Goal: Task Accomplishment & Management: Use online tool/utility

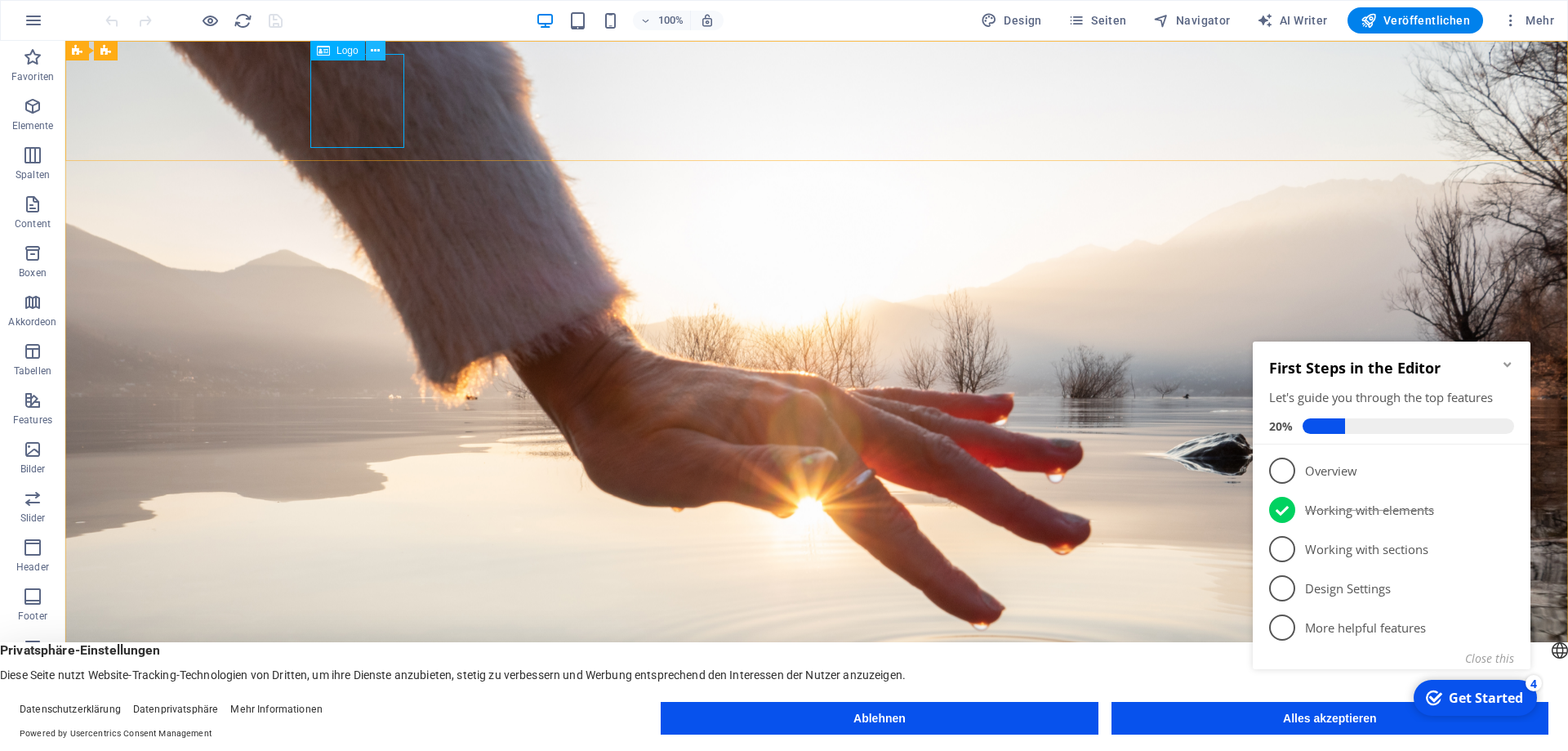
click at [380, 51] on button at bounding box center [375, 50] width 20 height 20
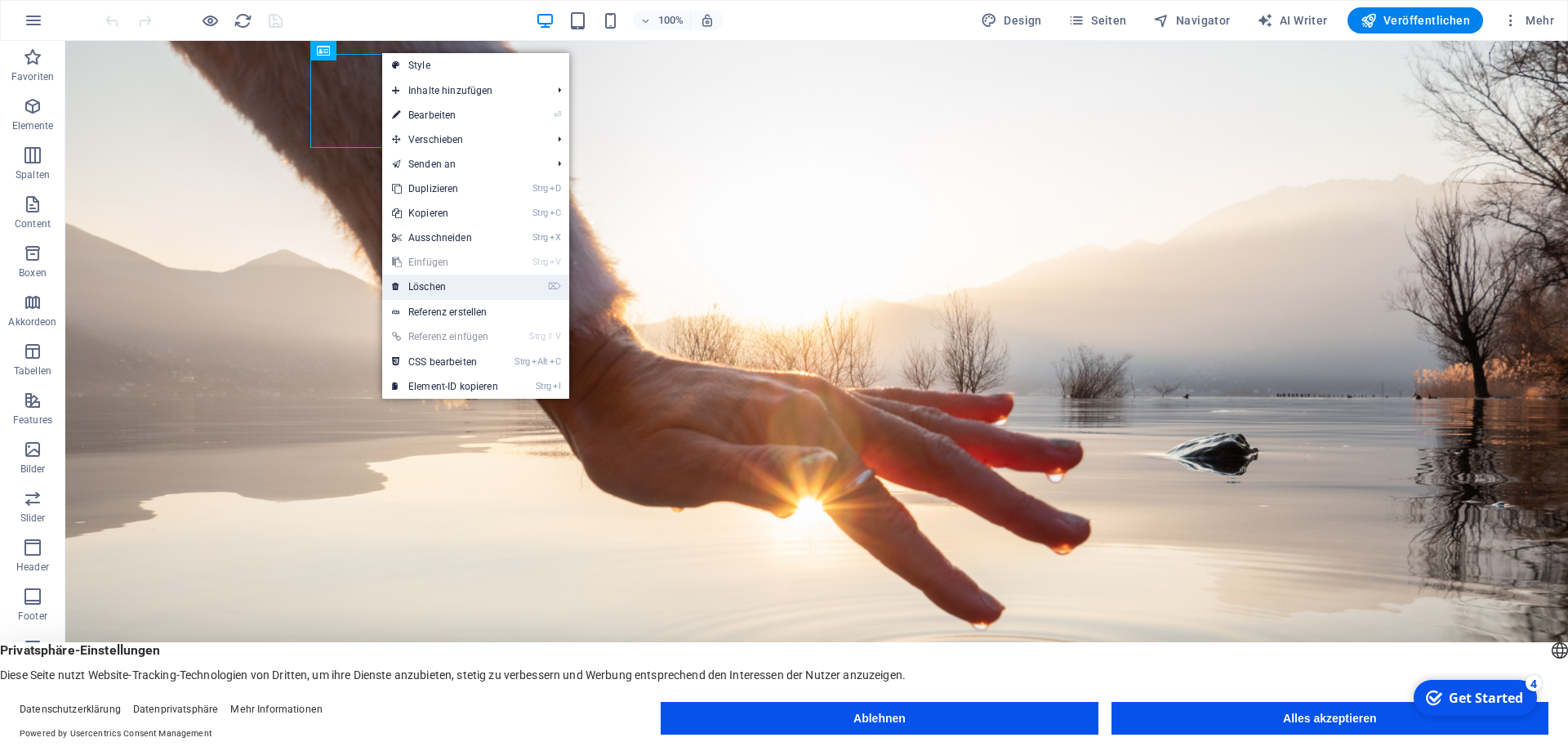
click at [416, 281] on link "⌦ Löschen" at bounding box center [444, 286] width 126 height 25
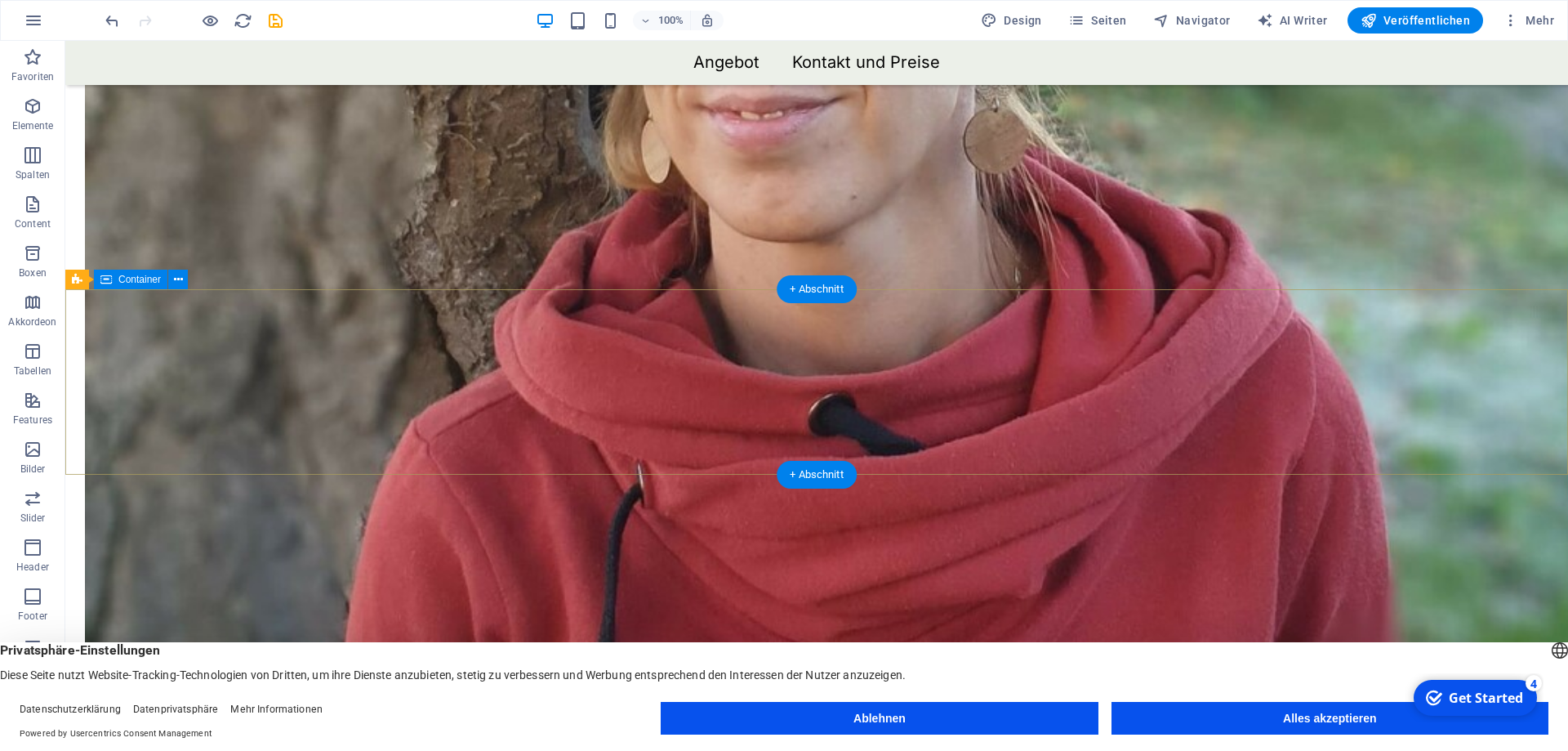
scroll to position [3308, 0]
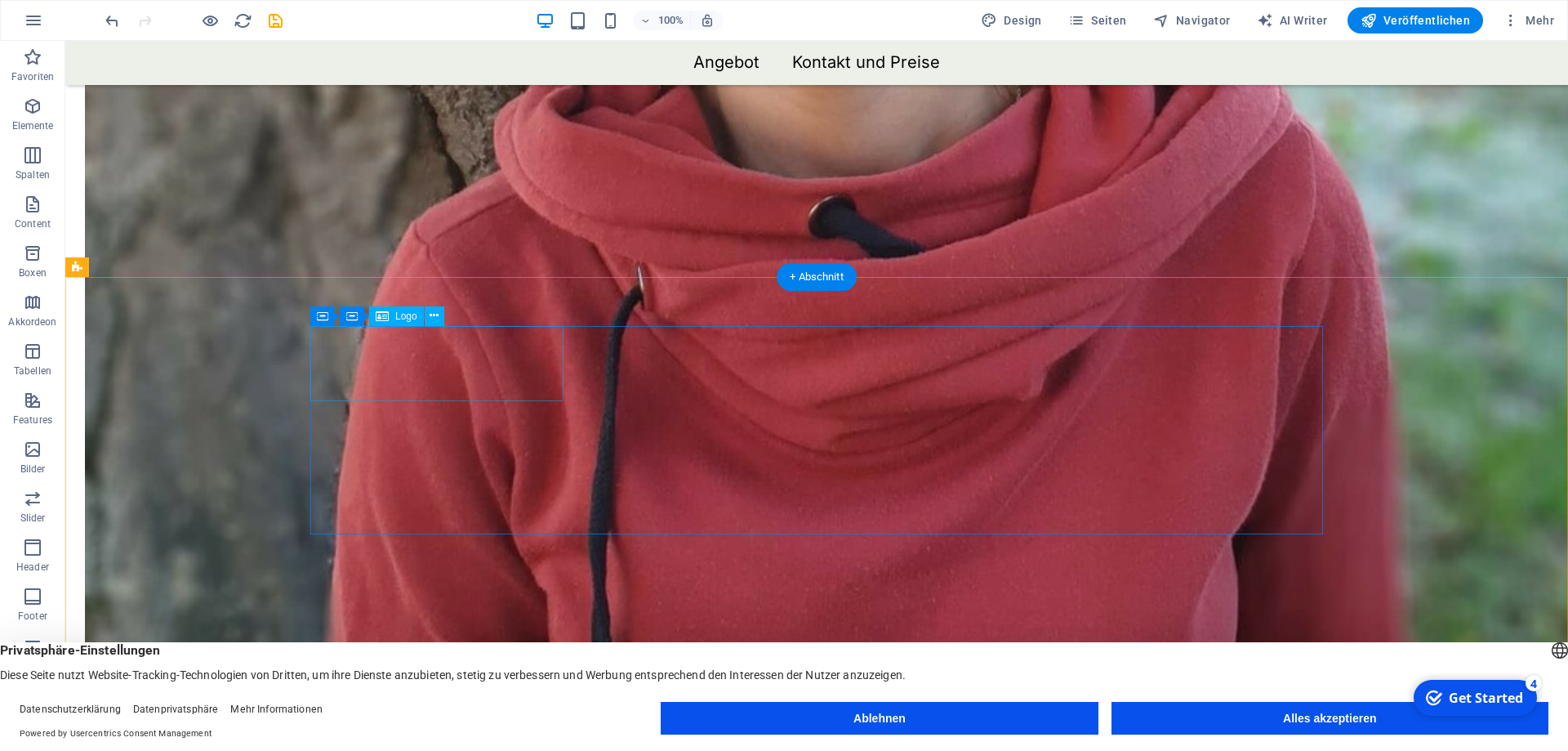
click at [432, 314] on icon at bounding box center [434, 315] width 9 height 17
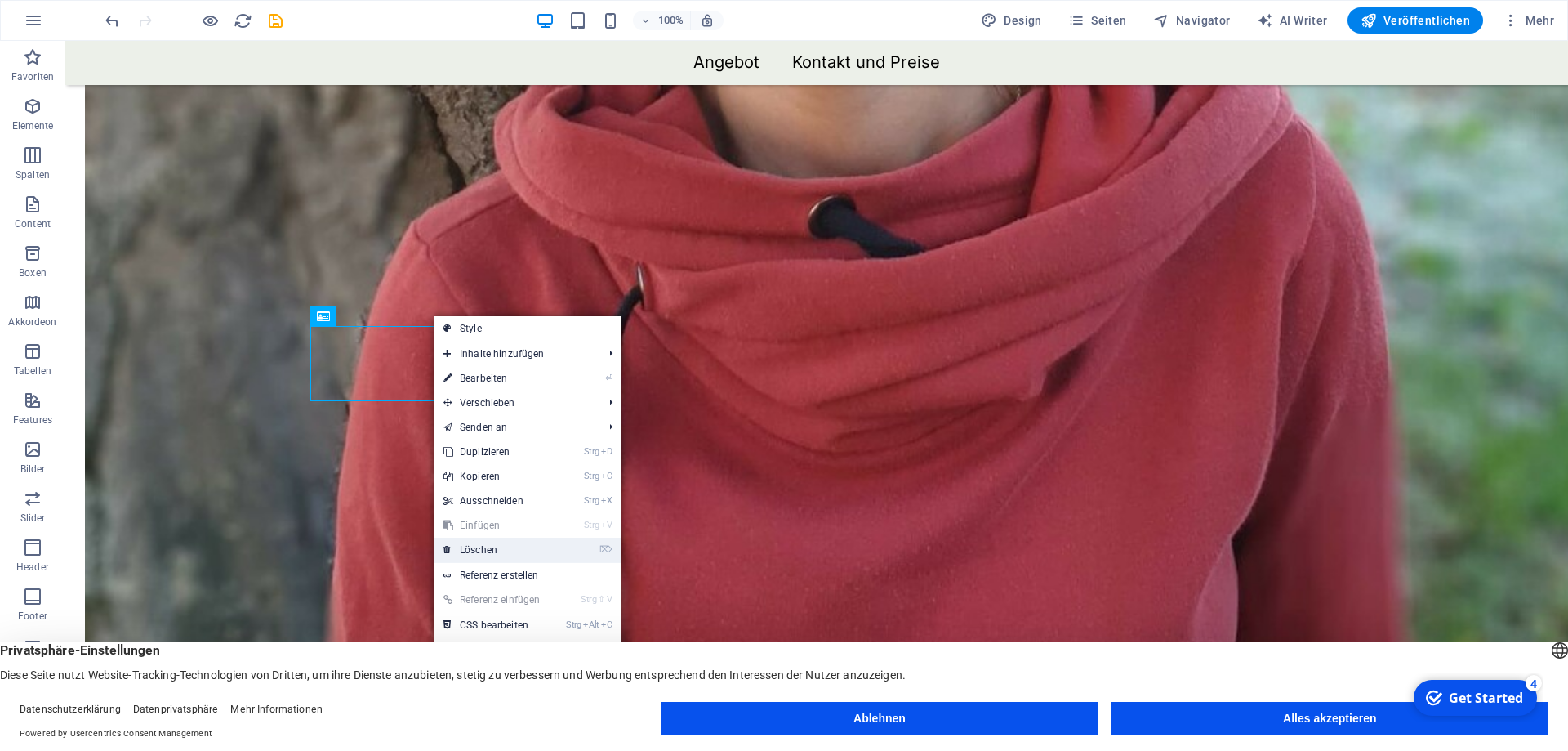
click at [471, 550] on link "⌦ Löschen" at bounding box center [496, 549] width 126 height 25
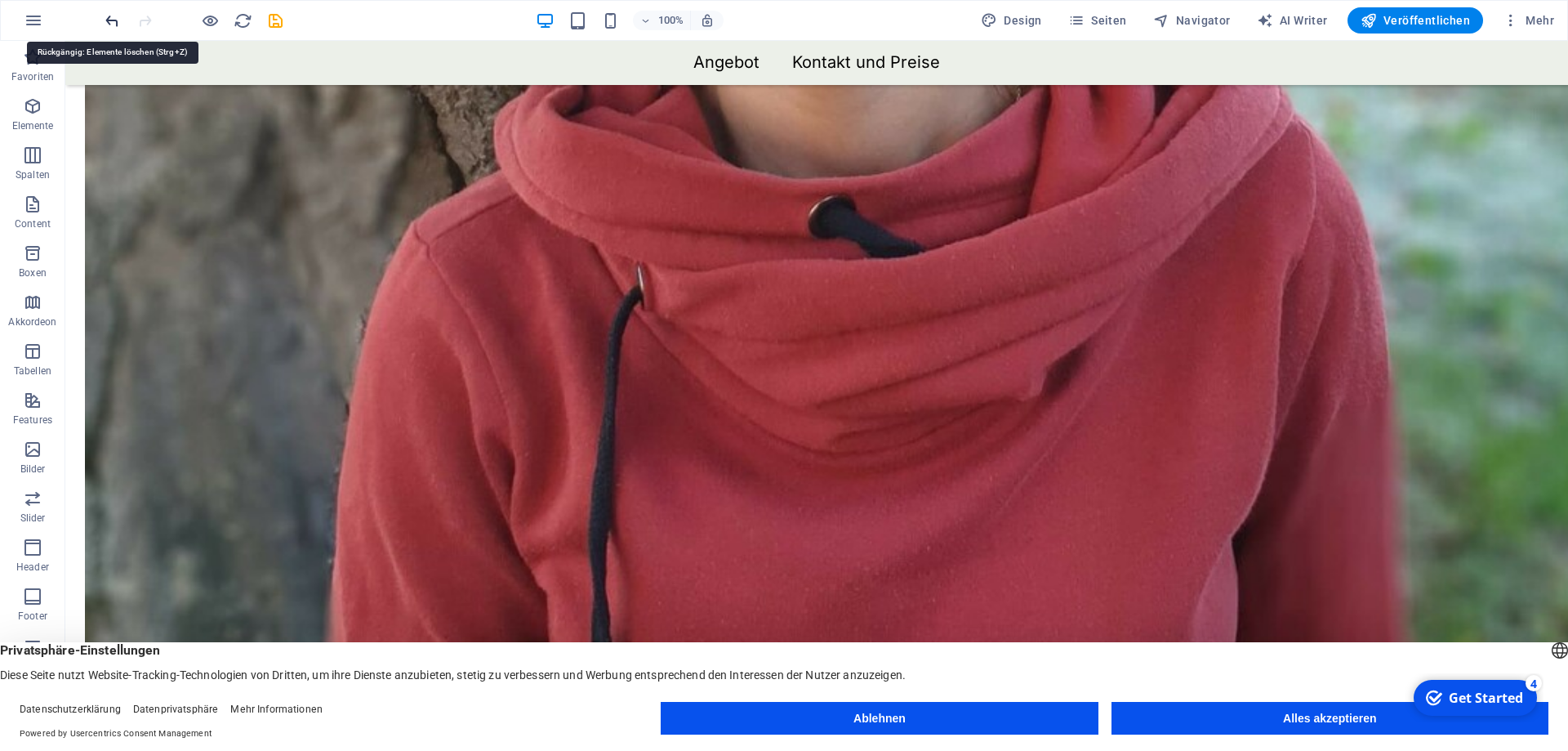
click at [109, 25] on icon "undo" at bounding box center [112, 21] width 19 height 19
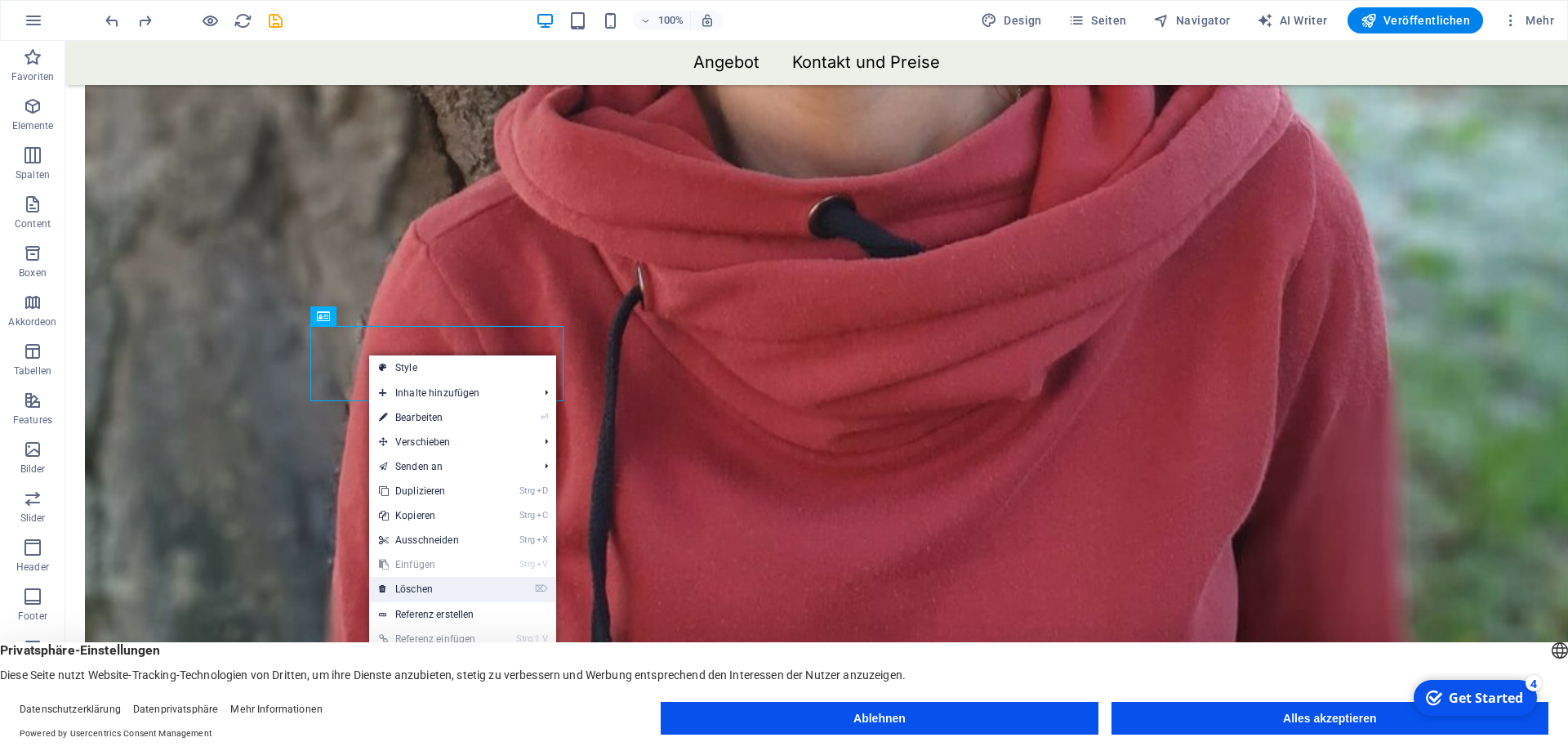
click at [423, 581] on link "⌦ Löschen" at bounding box center [432, 589] width 126 height 25
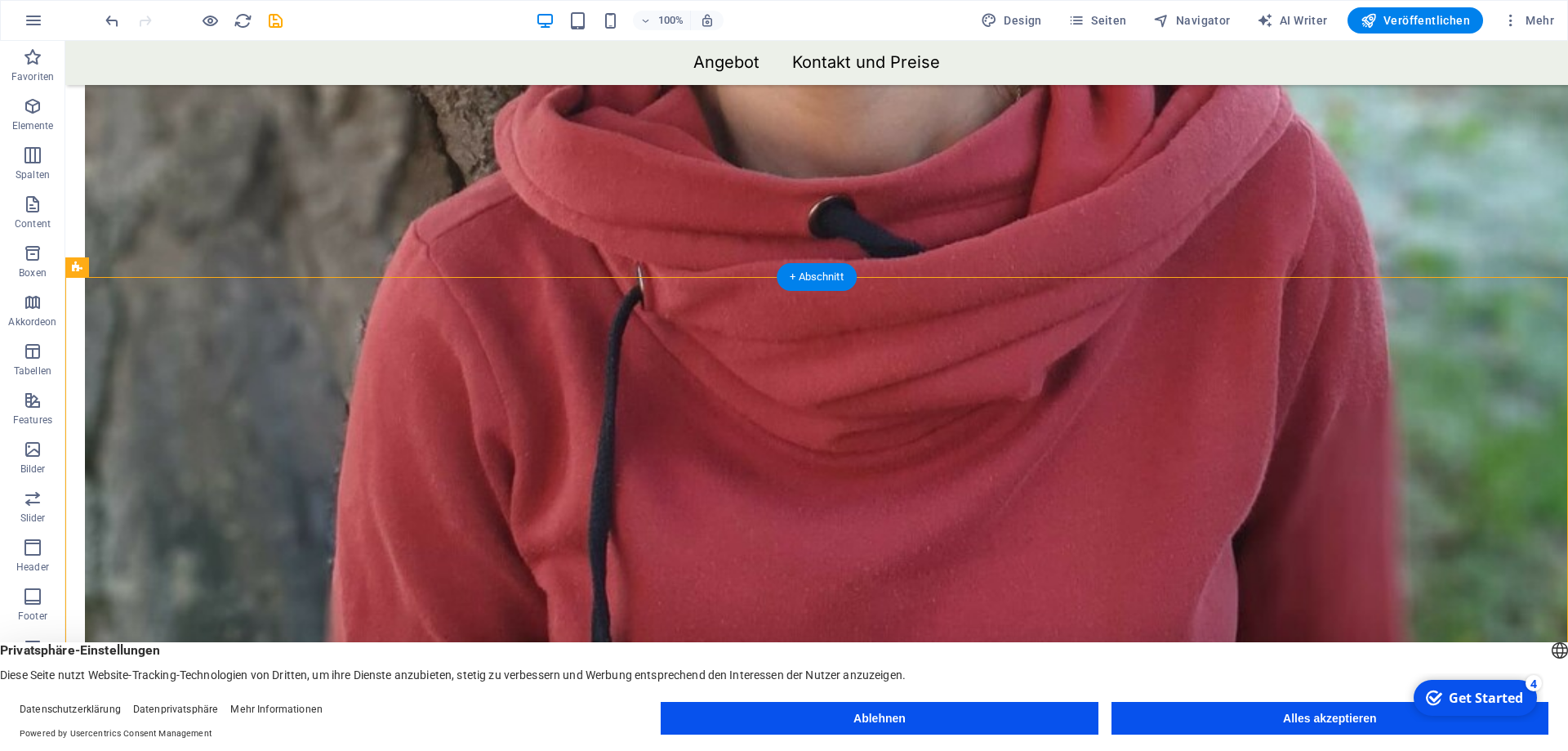
drag, startPoint x: 610, startPoint y: 434, endPoint x: 945, endPoint y: 425, distance: 335.1
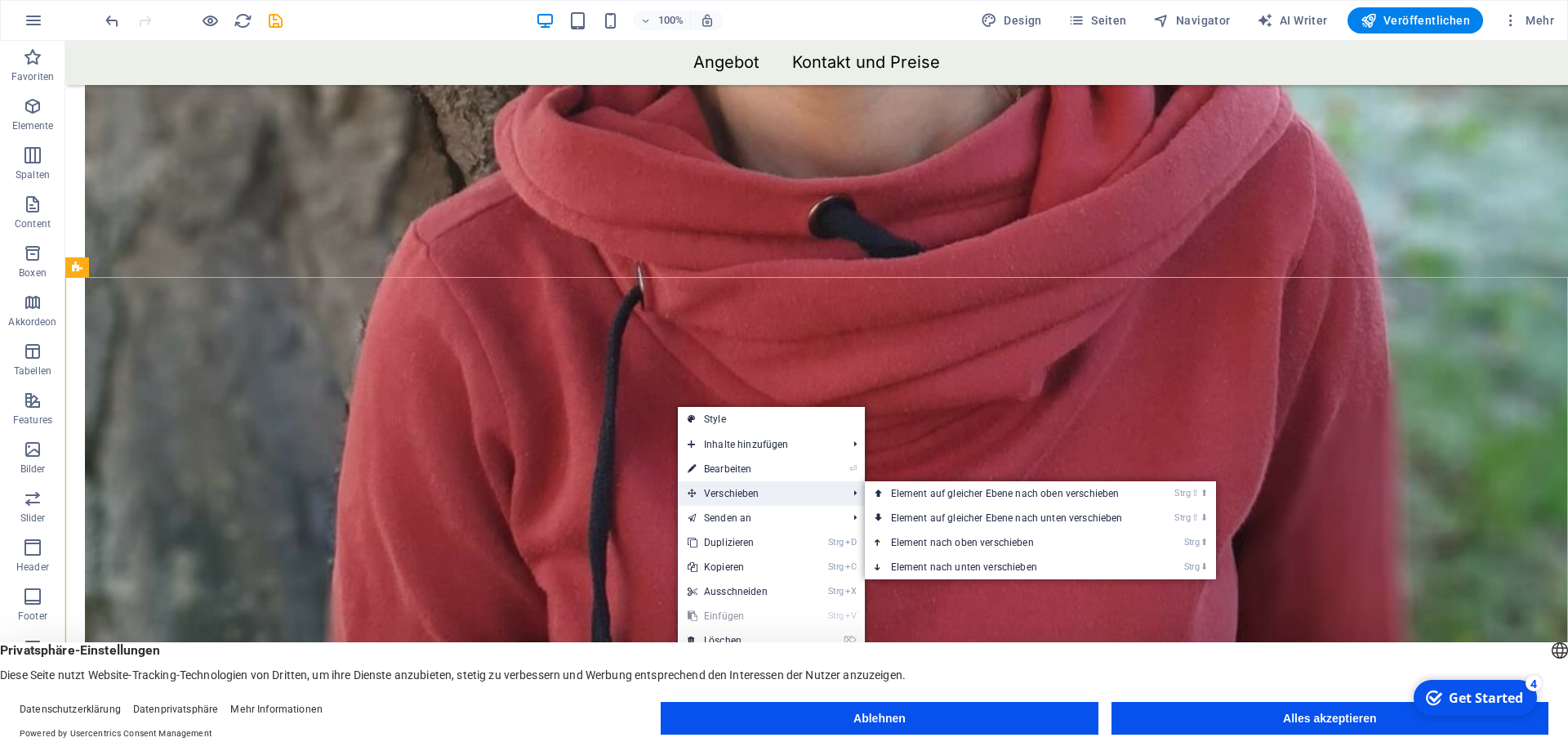
click at [735, 494] on span "Verschieben" at bounding box center [759, 493] width 162 height 25
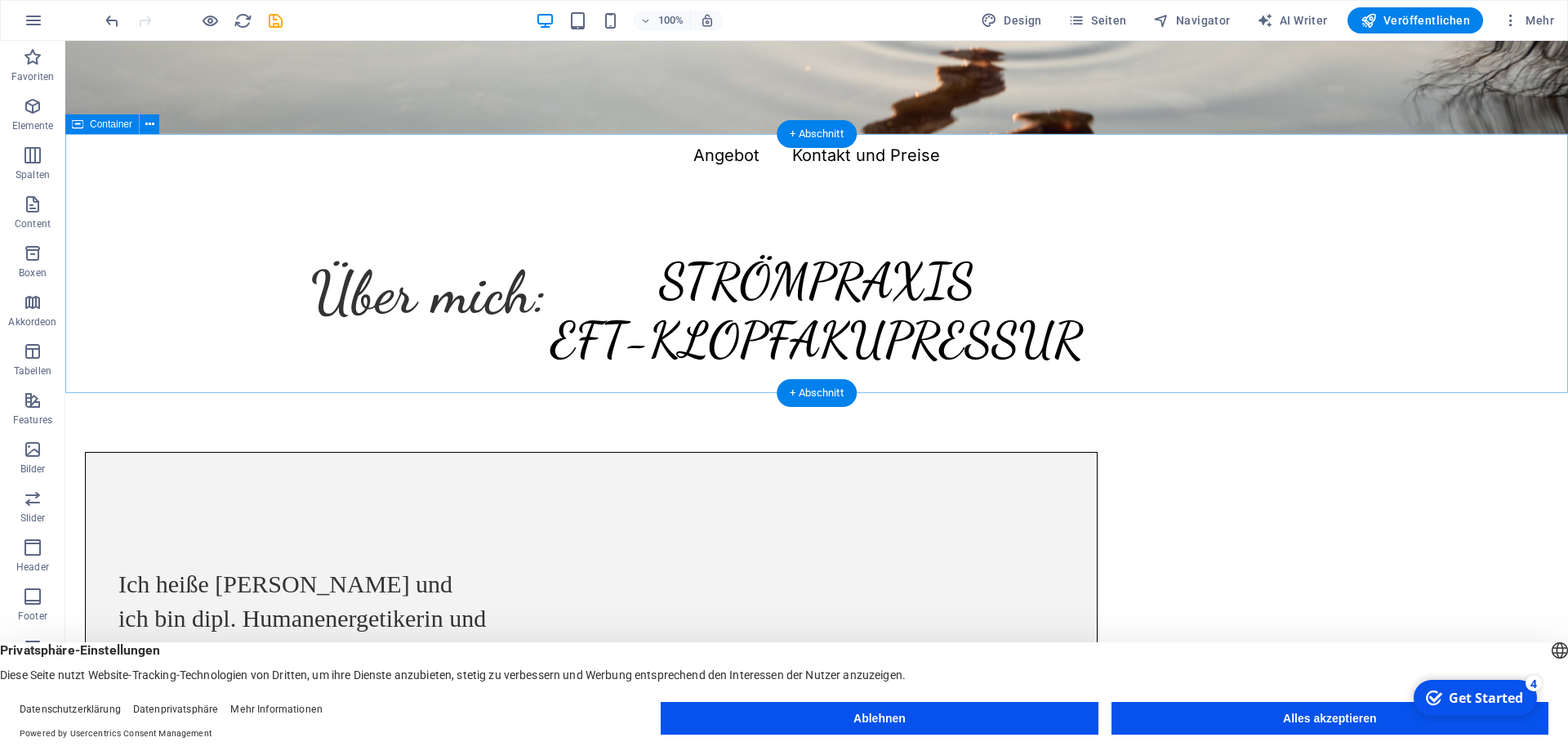
scroll to position [0, 0]
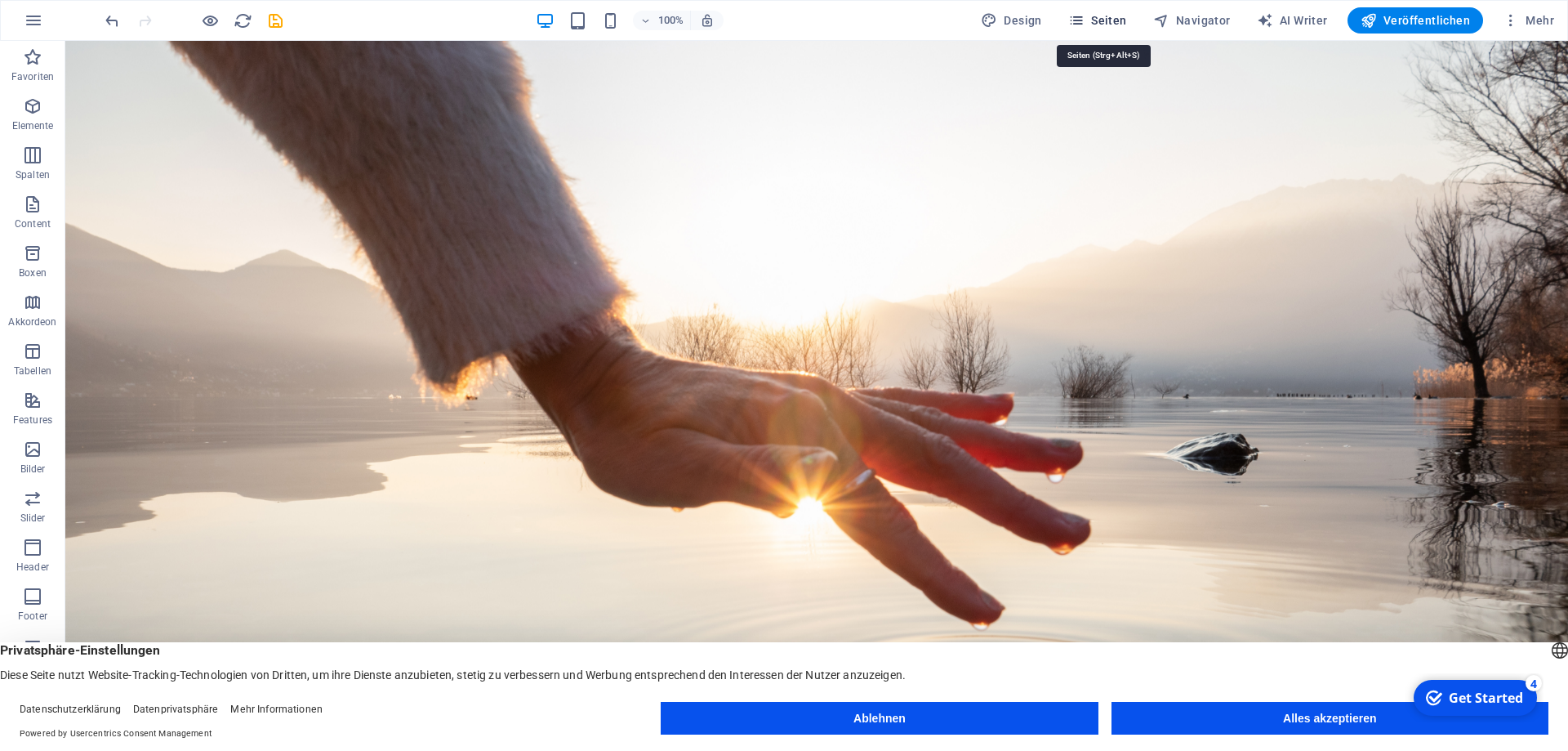
click at [1110, 15] on span "Seiten" at bounding box center [1097, 20] width 59 height 16
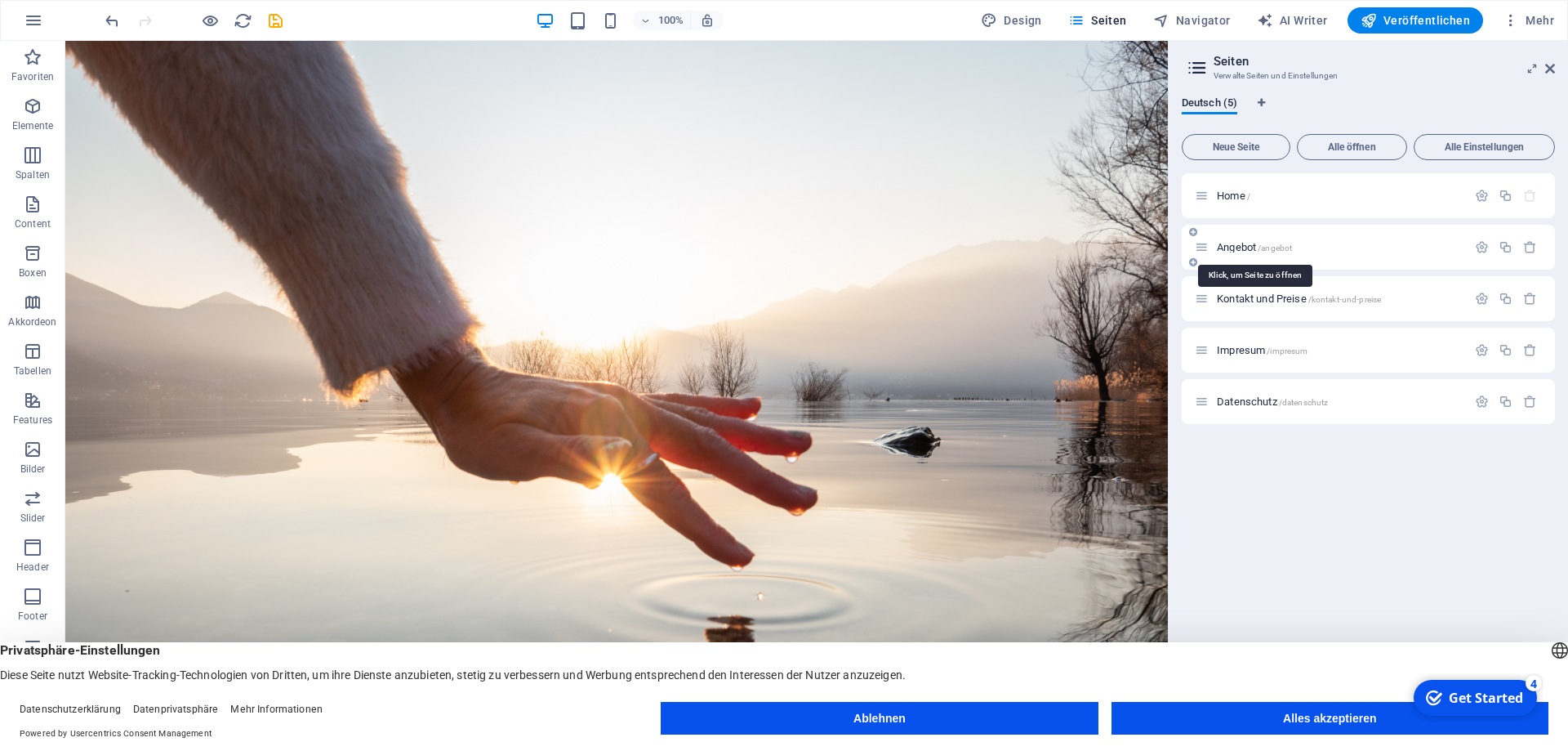
click at [1283, 250] on span "/angebot" at bounding box center [1275, 248] width 34 height 9
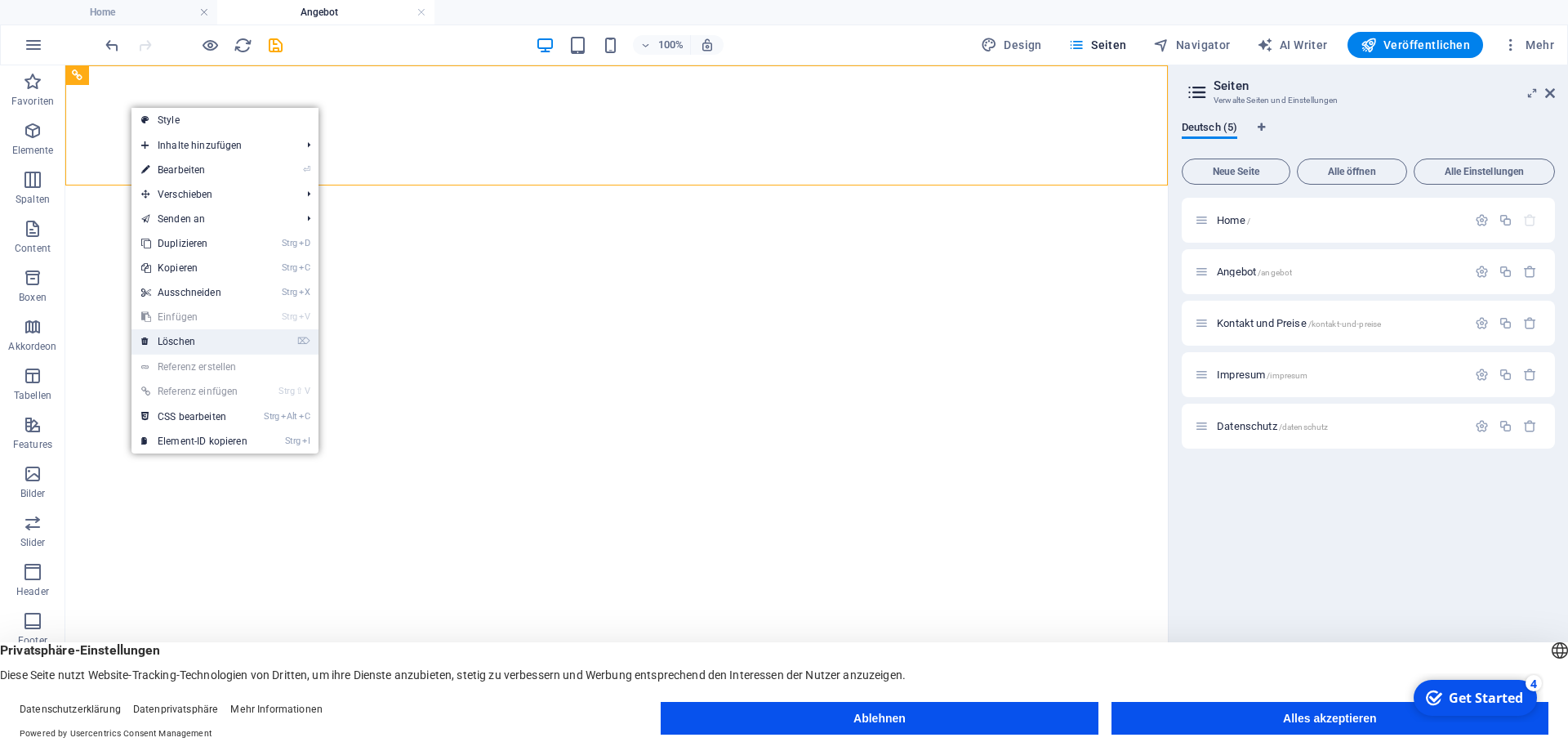
click at [171, 342] on link "⌦ Löschen" at bounding box center [194, 341] width 126 height 25
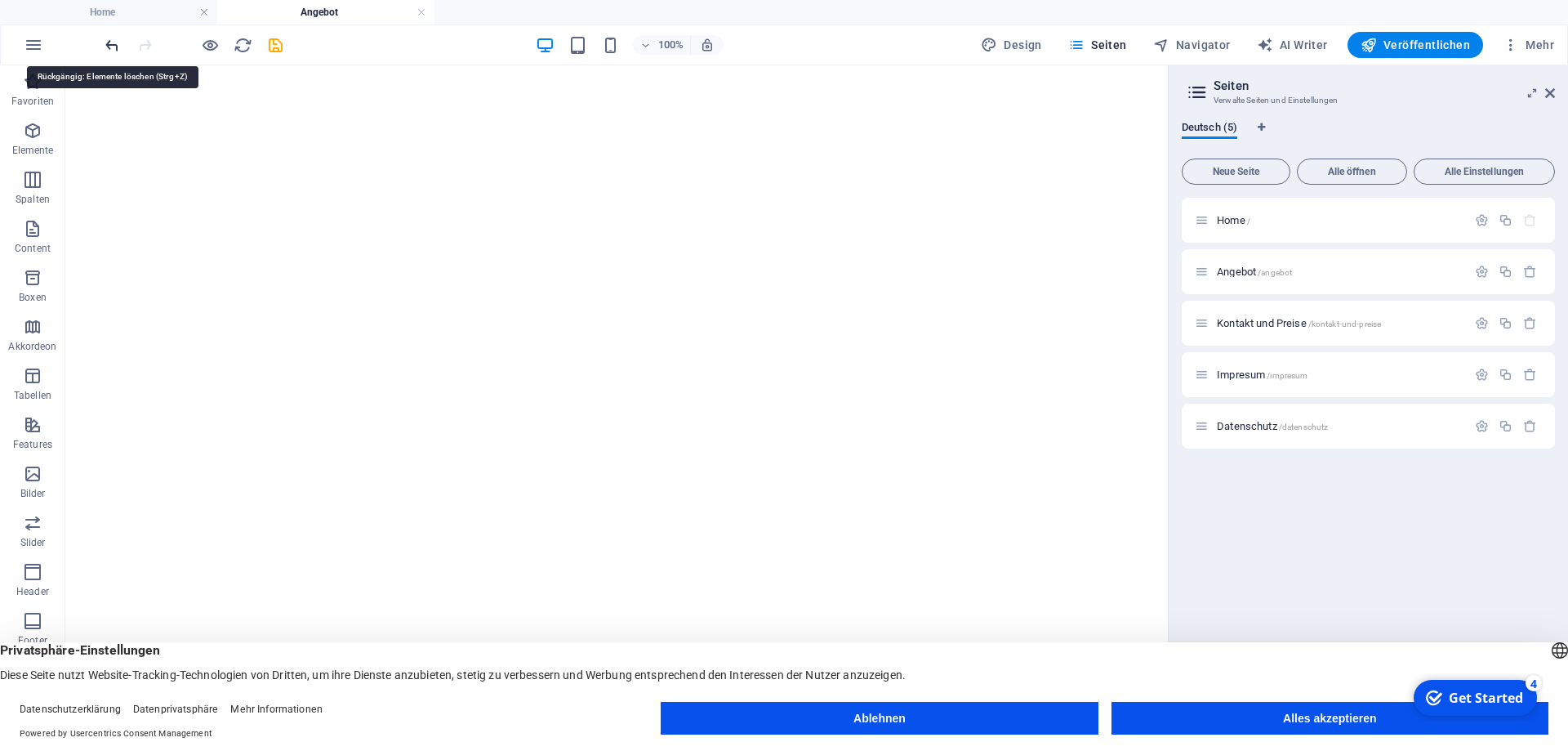
click at [120, 47] on icon "undo" at bounding box center [112, 45] width 19 height 19
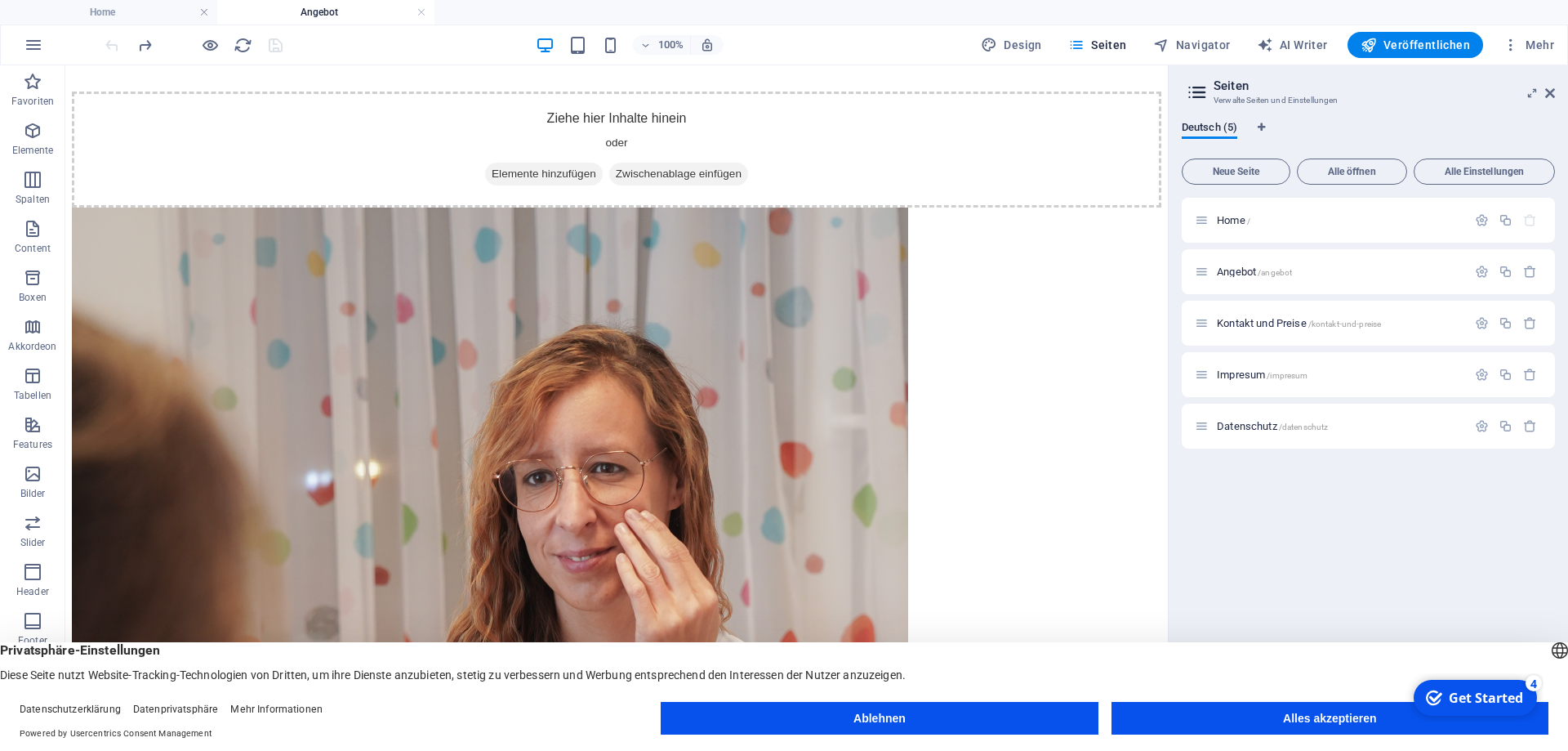
click at [115, 48] on div at bounding box center [193, 44] width 183 height 26
click at [1233, 222] on span "Home /" at bounding box center [1233, 220] width 33 height 12
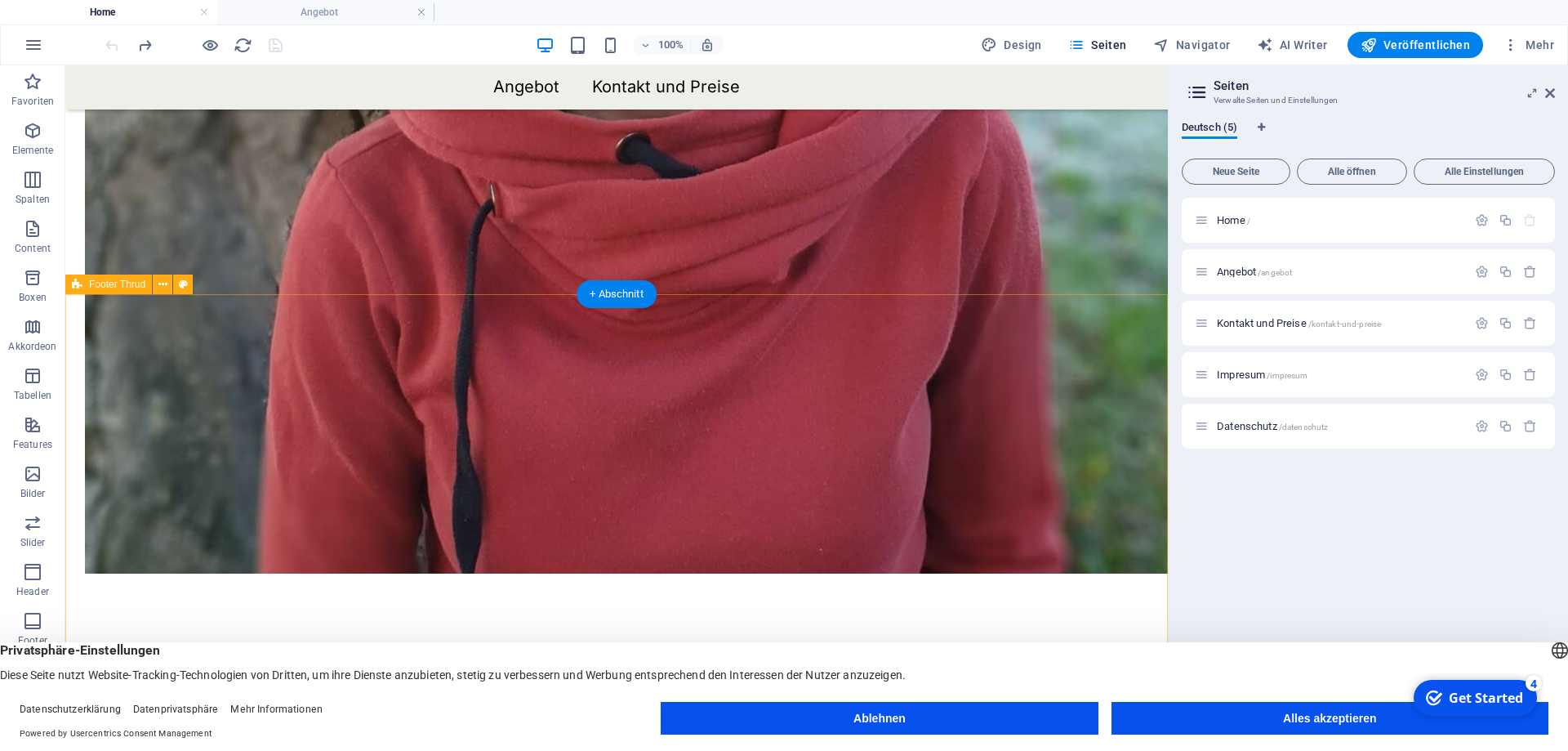
scroll to position [3332, 0]
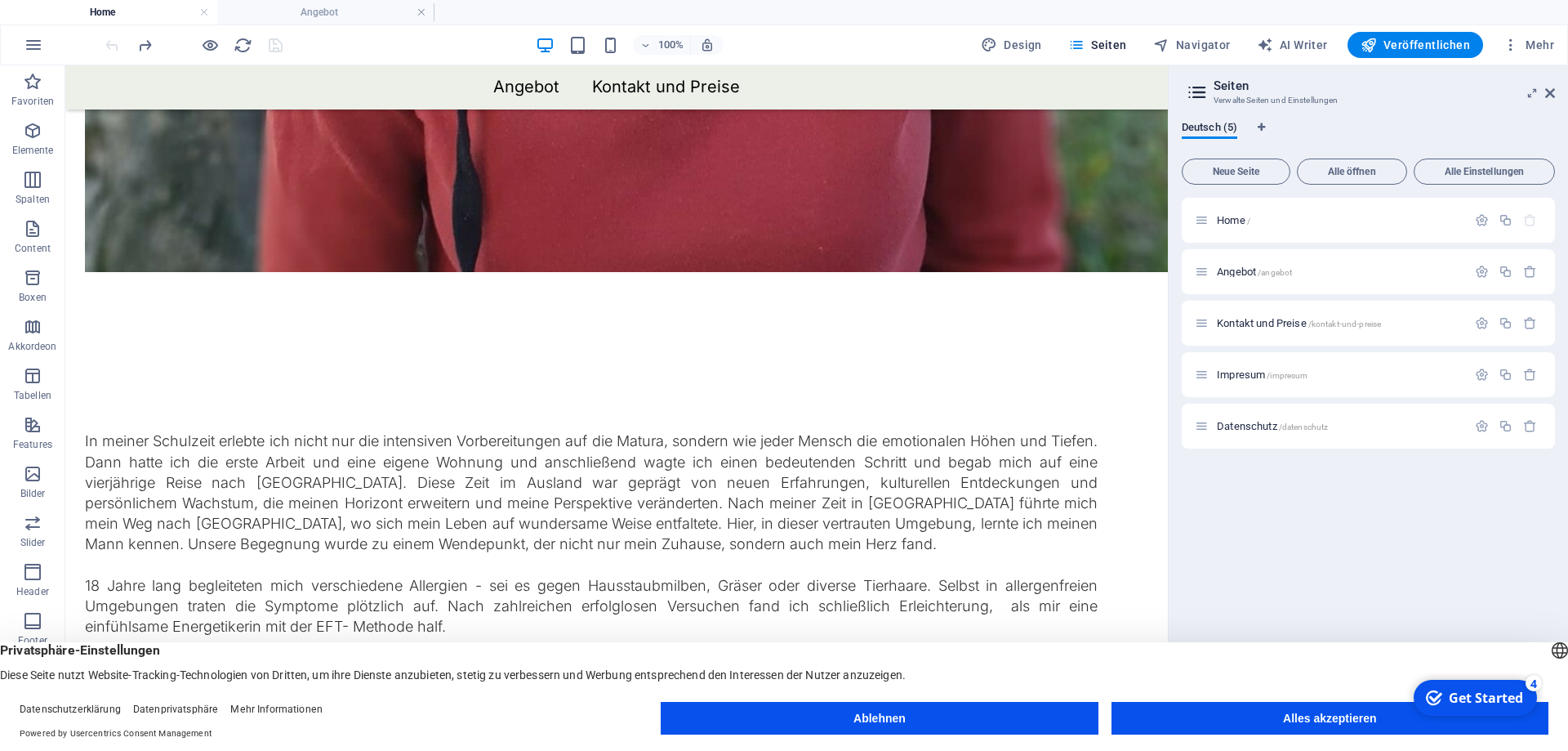
click at [107, 48] on div at bounding box center [193, 44] width 183 height 26
click at [958, 722] on button "Ablehnen" at bounding box center [878, 718] width 437 height 32
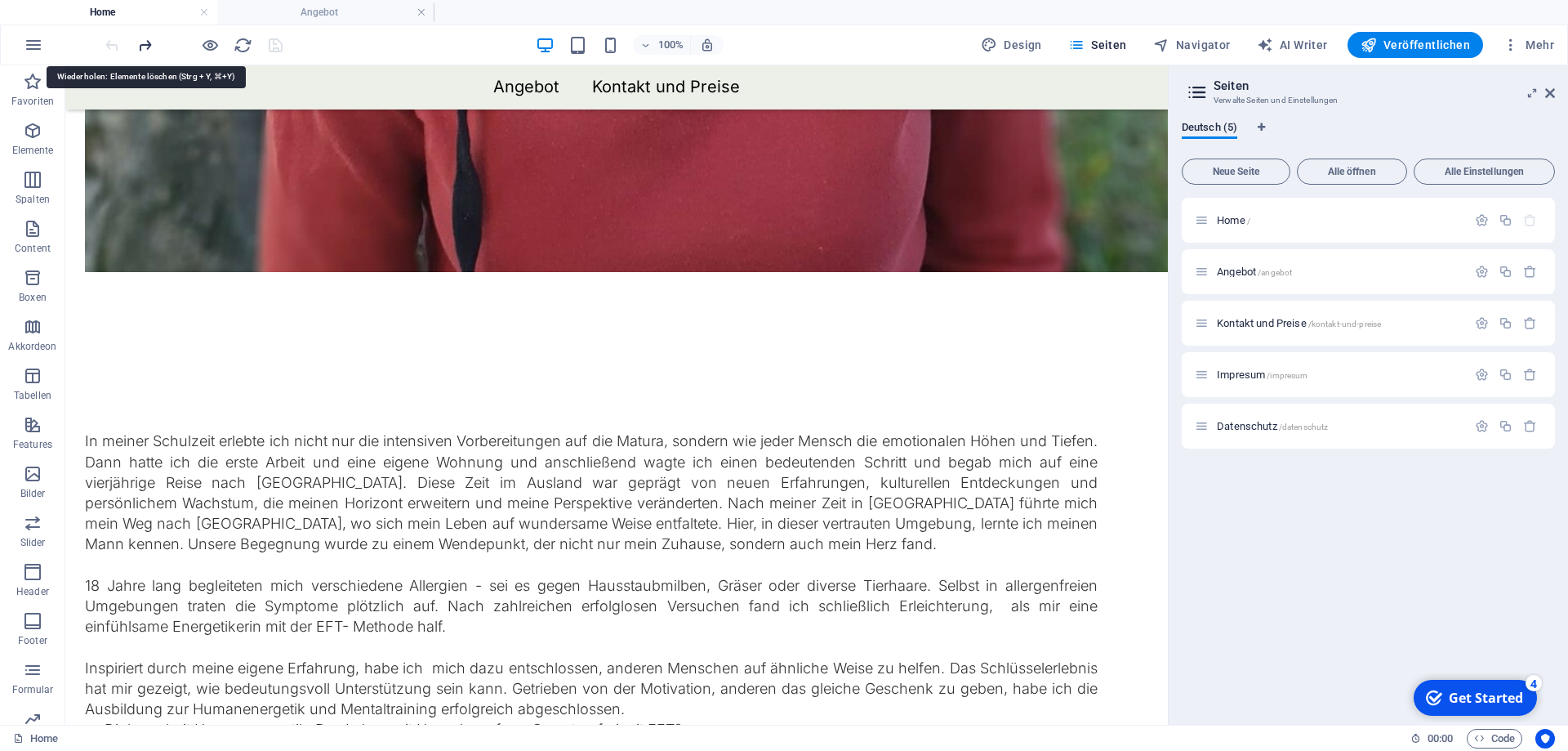
click at [144, 46] on icon "redo" at bounding box center [145, 45] width 19 height 19
click at [109, 41] on div at bounding box center [193, 44] width 183 height 26
click at [416, 12] on h4 "Angebot" at bounding box center [326, 12] width 217 height 18
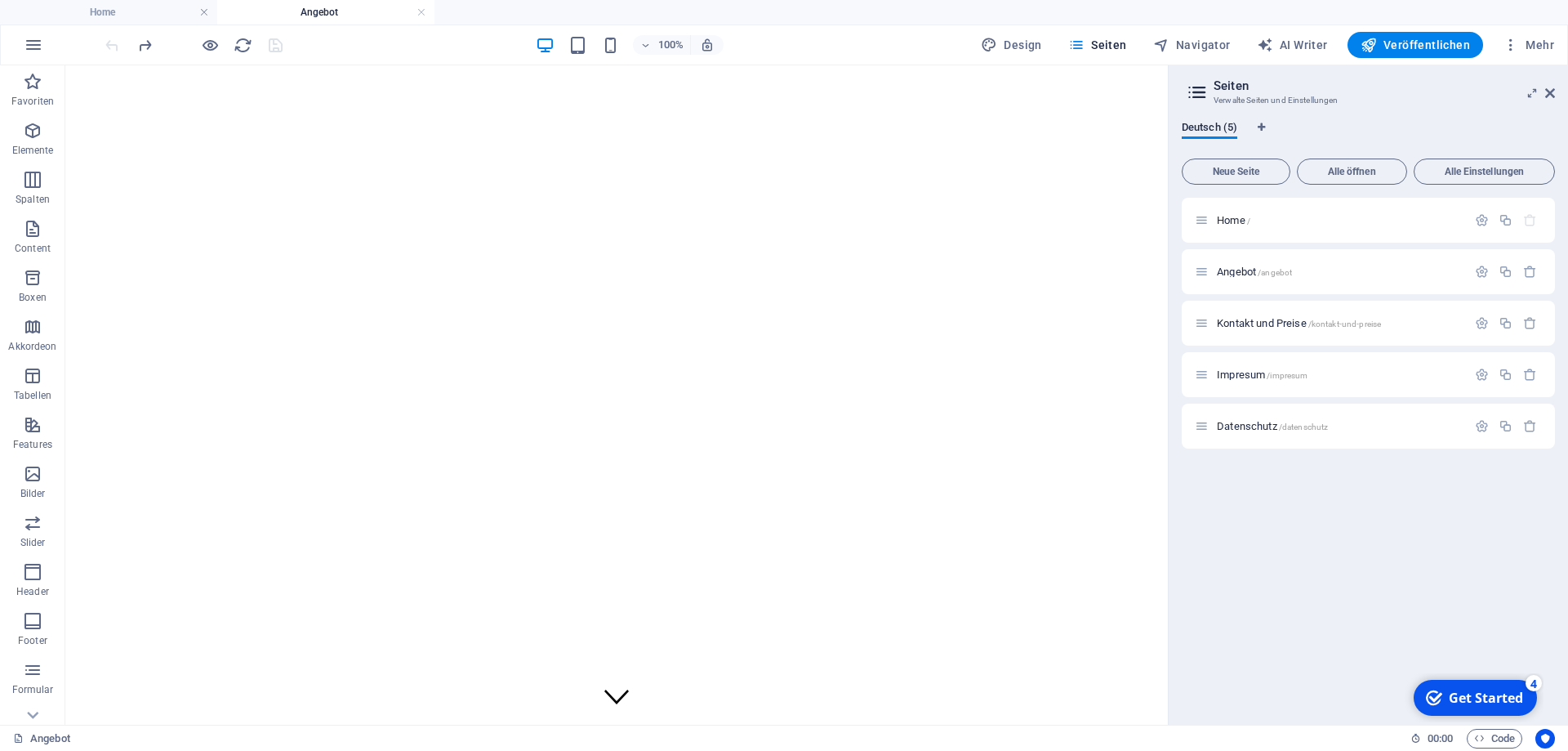
scroll to position [1777, 0]
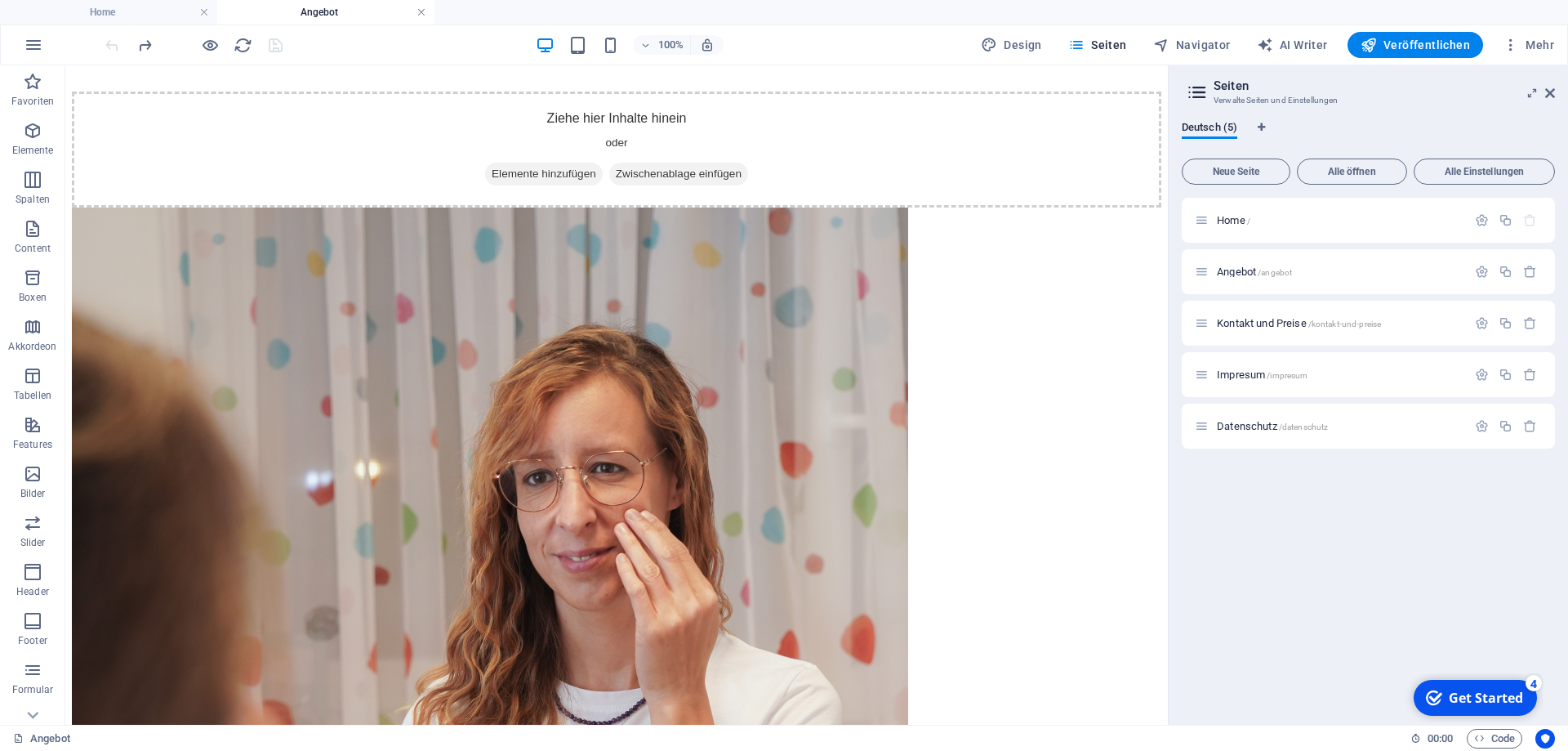
click at [418, 15] on link at bounding box center [421, 13] width 9 height 15
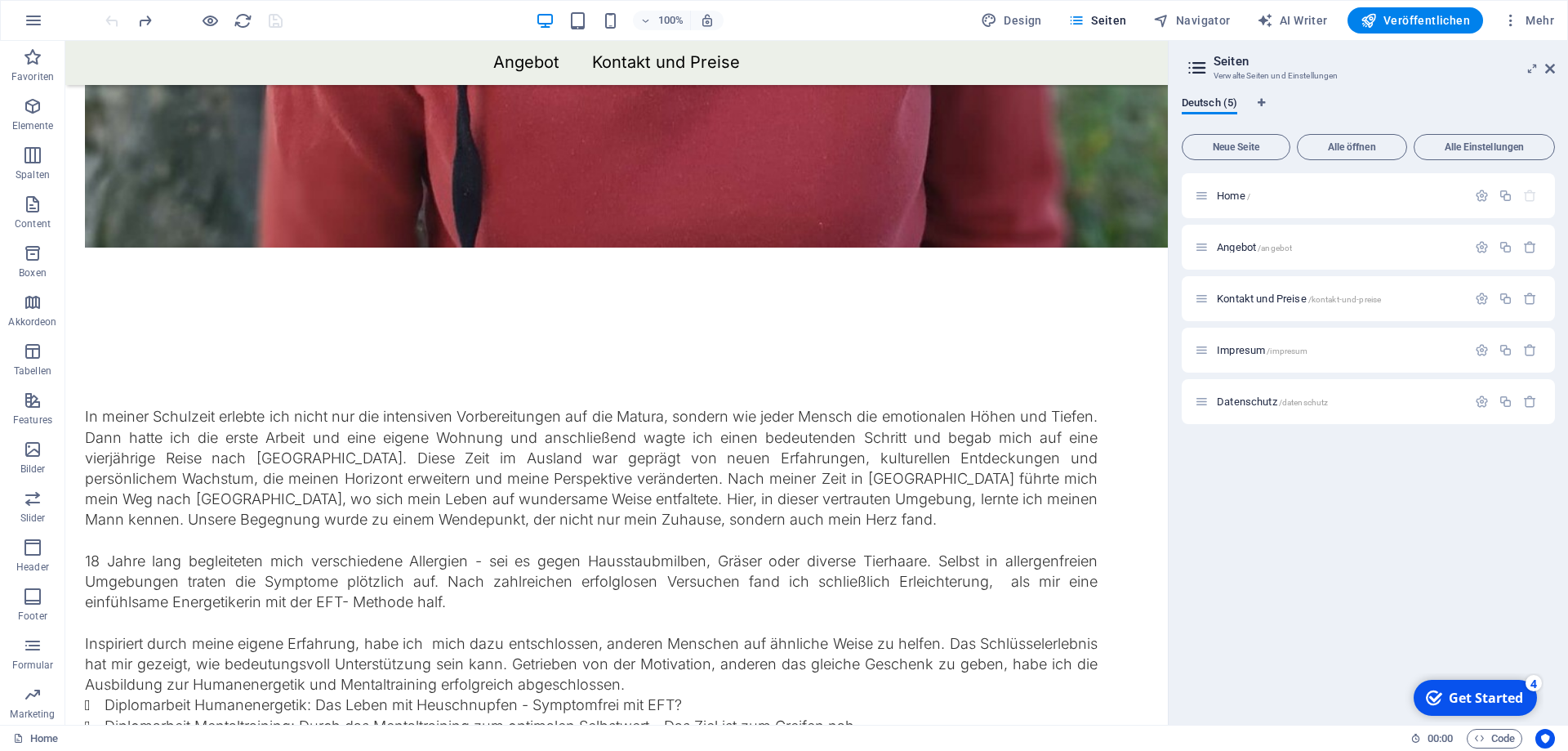
scroll to position [3308, 0]
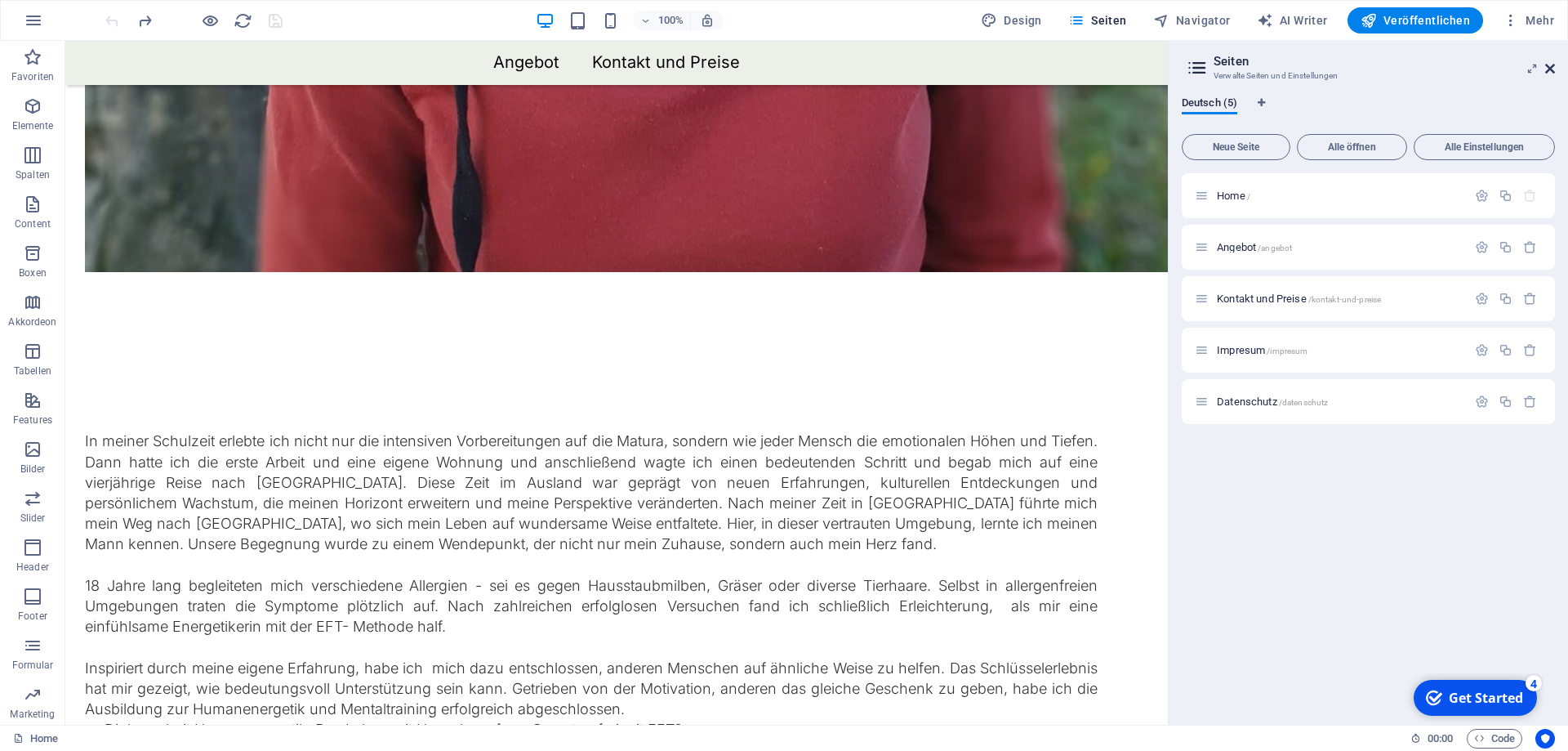
drag, startPoint x: 1547, startPoint y: 64, endPoint x: 1479, endPoint y: 23, distance: 79.4
click at [1547, 64] on icon at bounding box center [1550, 68] width 9 height 13
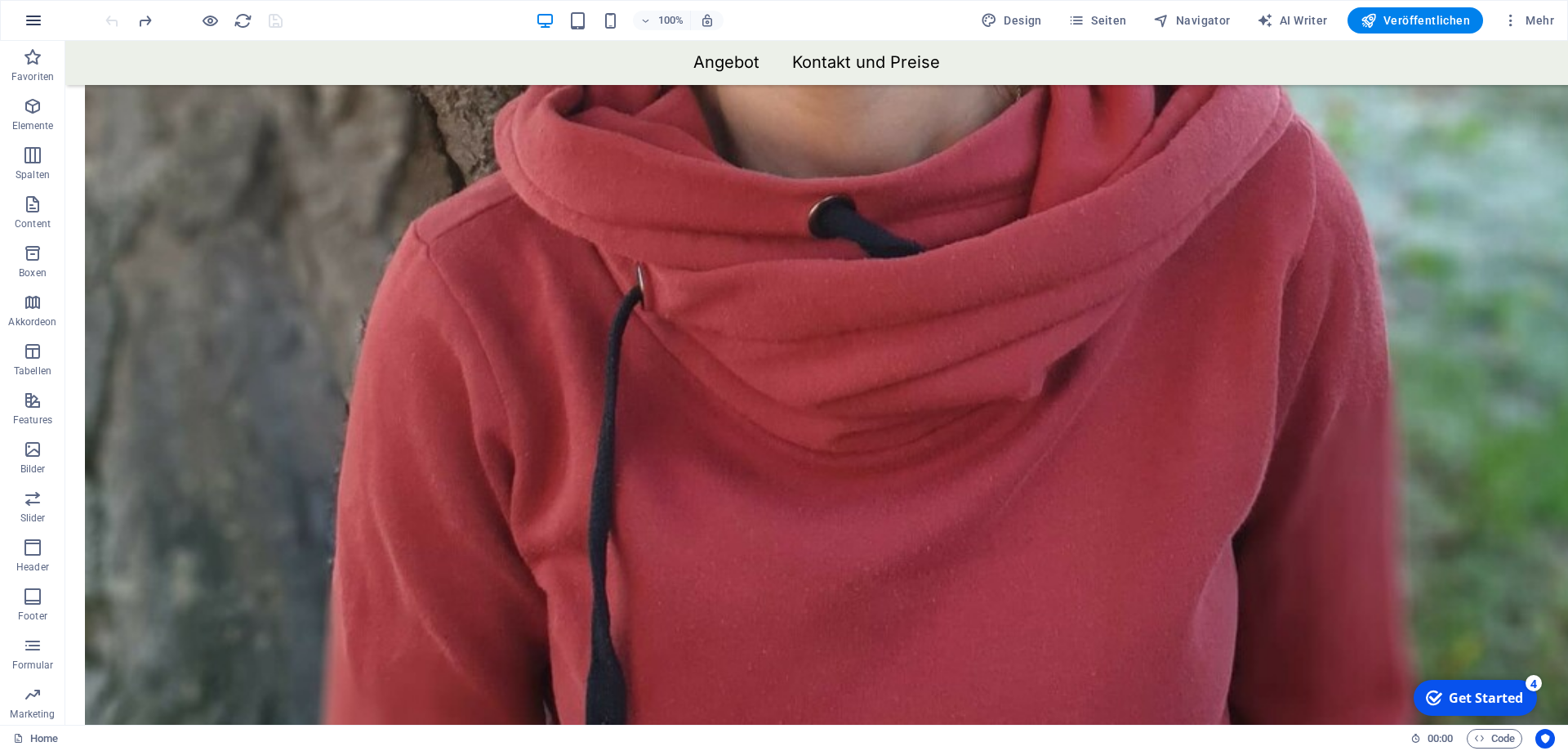
click at [39, 12] on icon "button" at bounding box center [33, 20] width 20 height 20
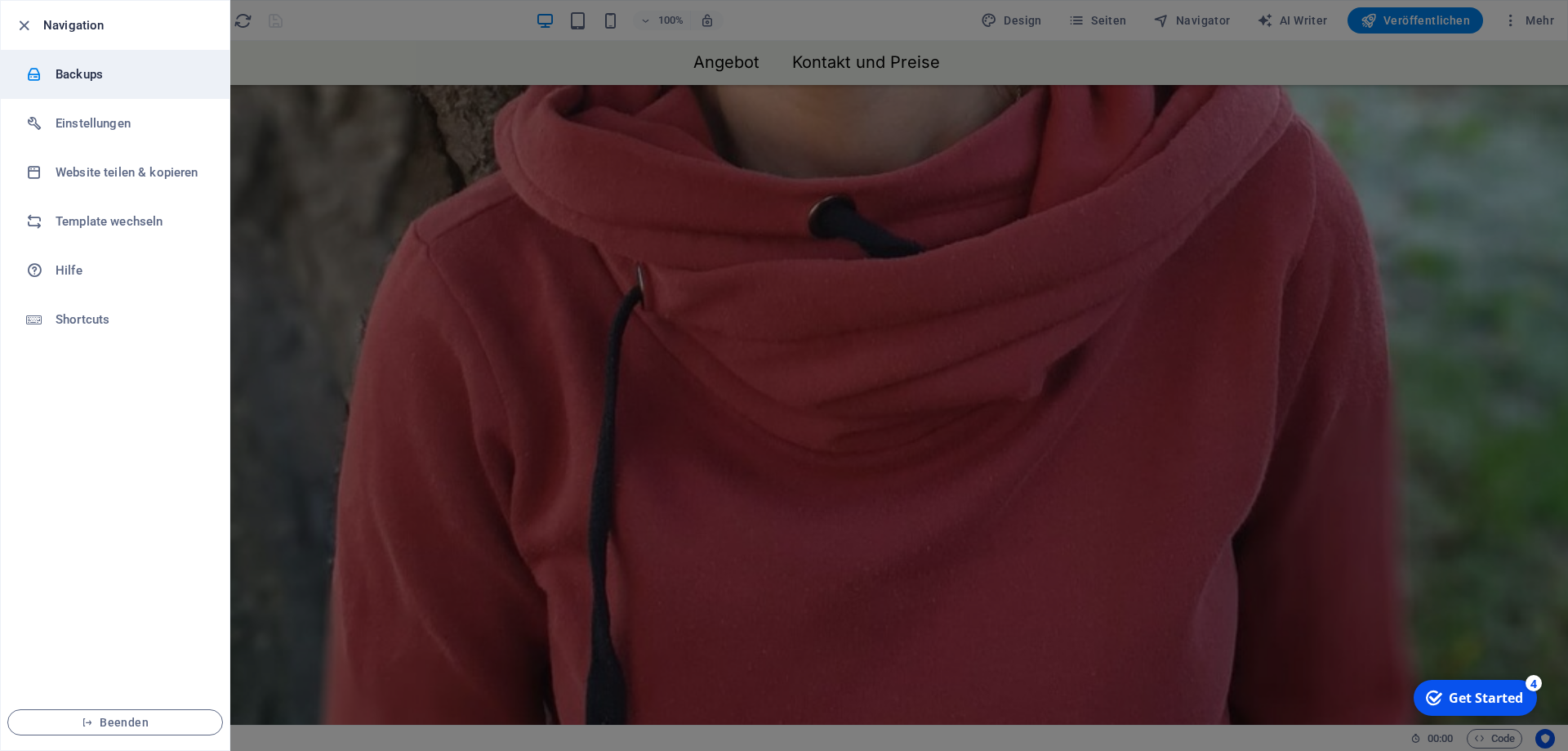
click at [54, 89] on li "Backups" at bounding box center [115, 73] width 229 height 49
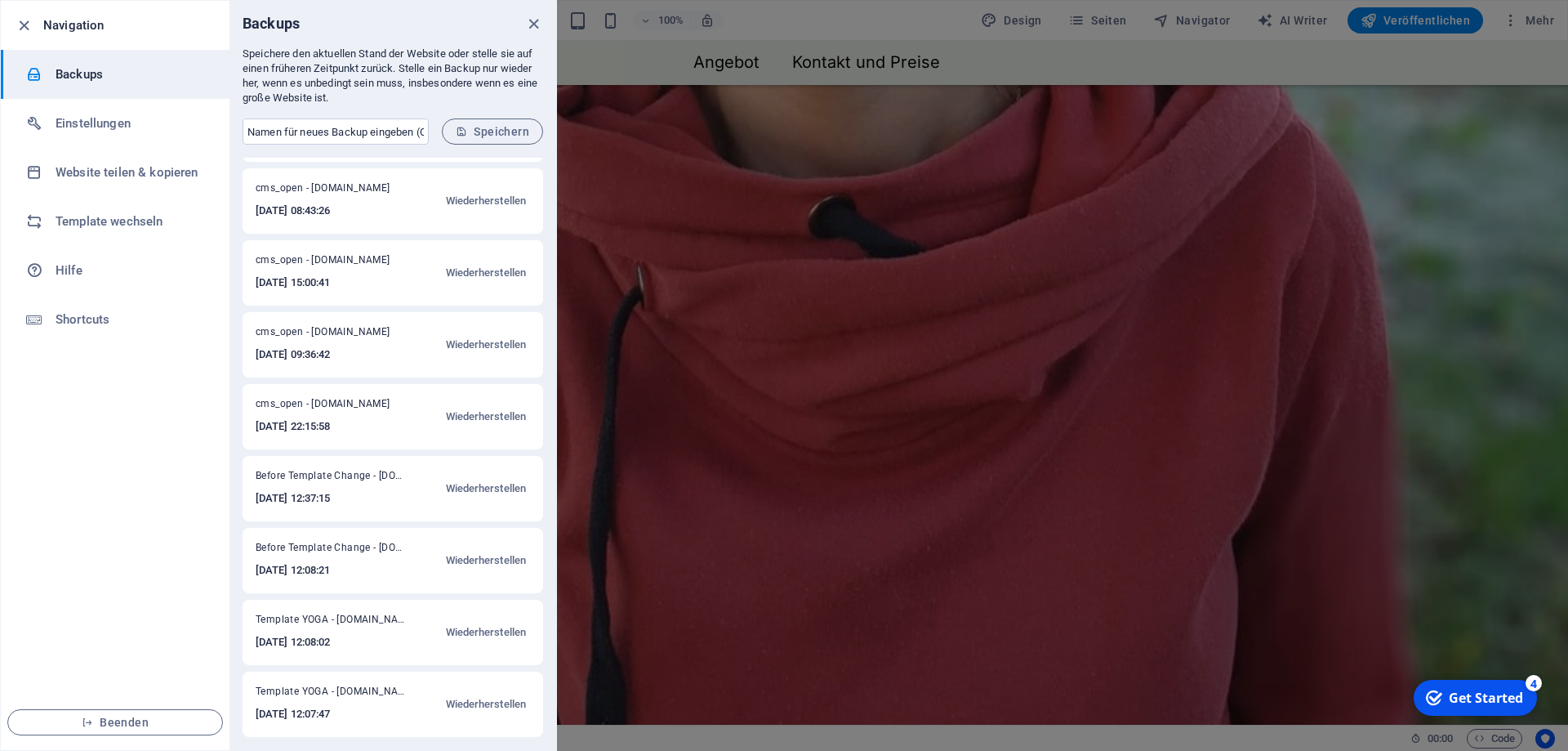
scroll to position [0, 0]
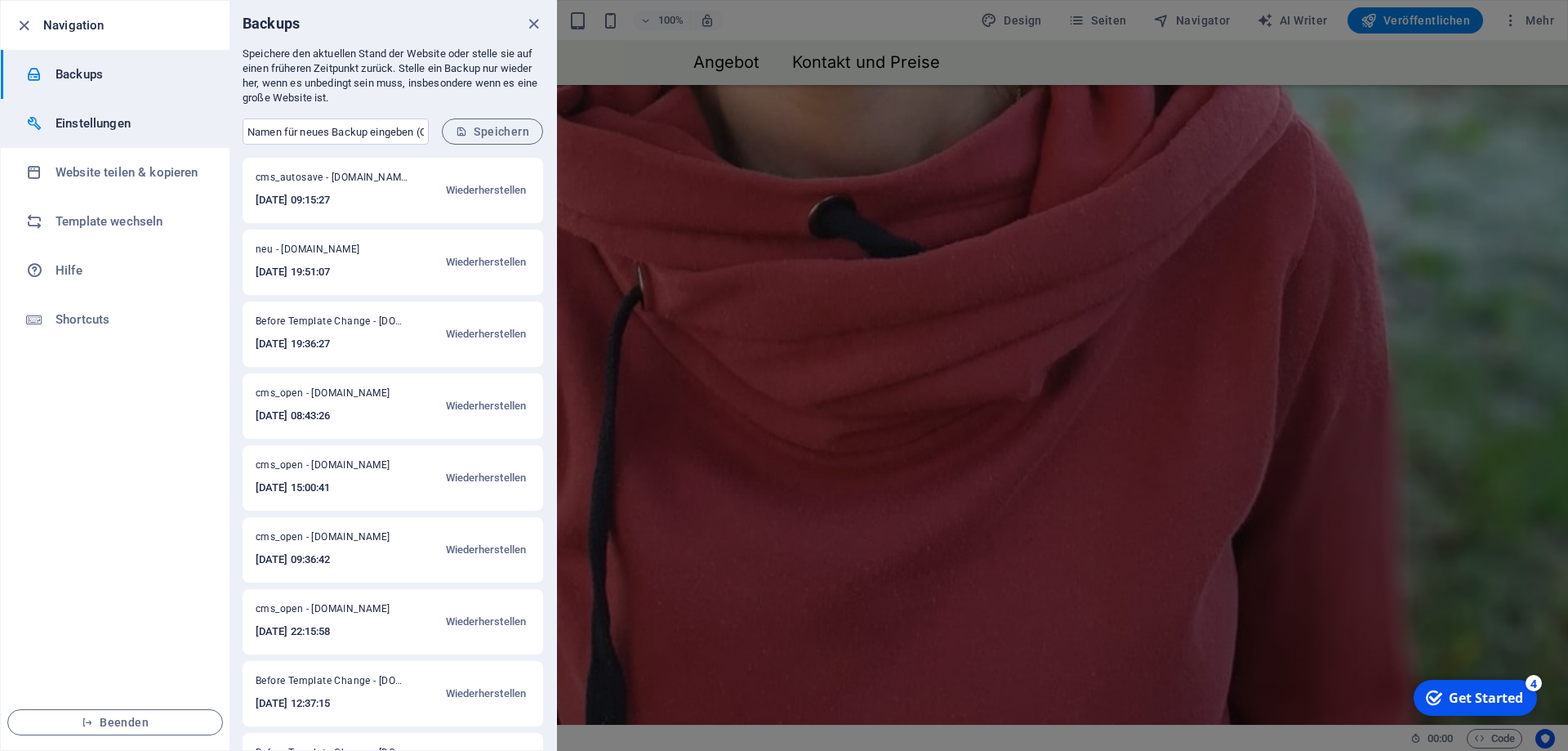
click at [119, 119] on h6 "Einstellungen" at bounding box center [131, 123] width 151 height 20
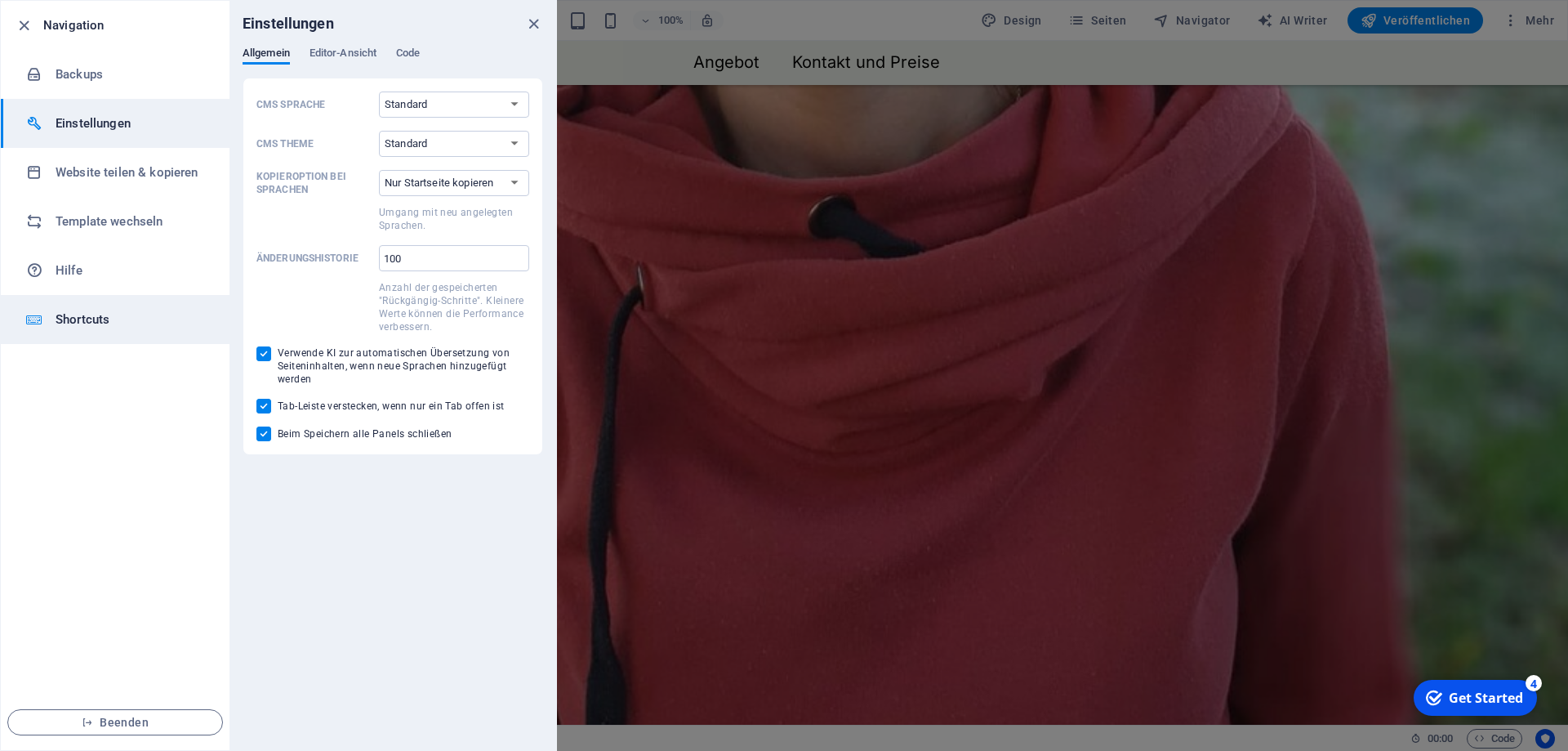
click at [87, 327] on h6 "Shortcuts" at bounding box center [131, 319] width 151 height 20
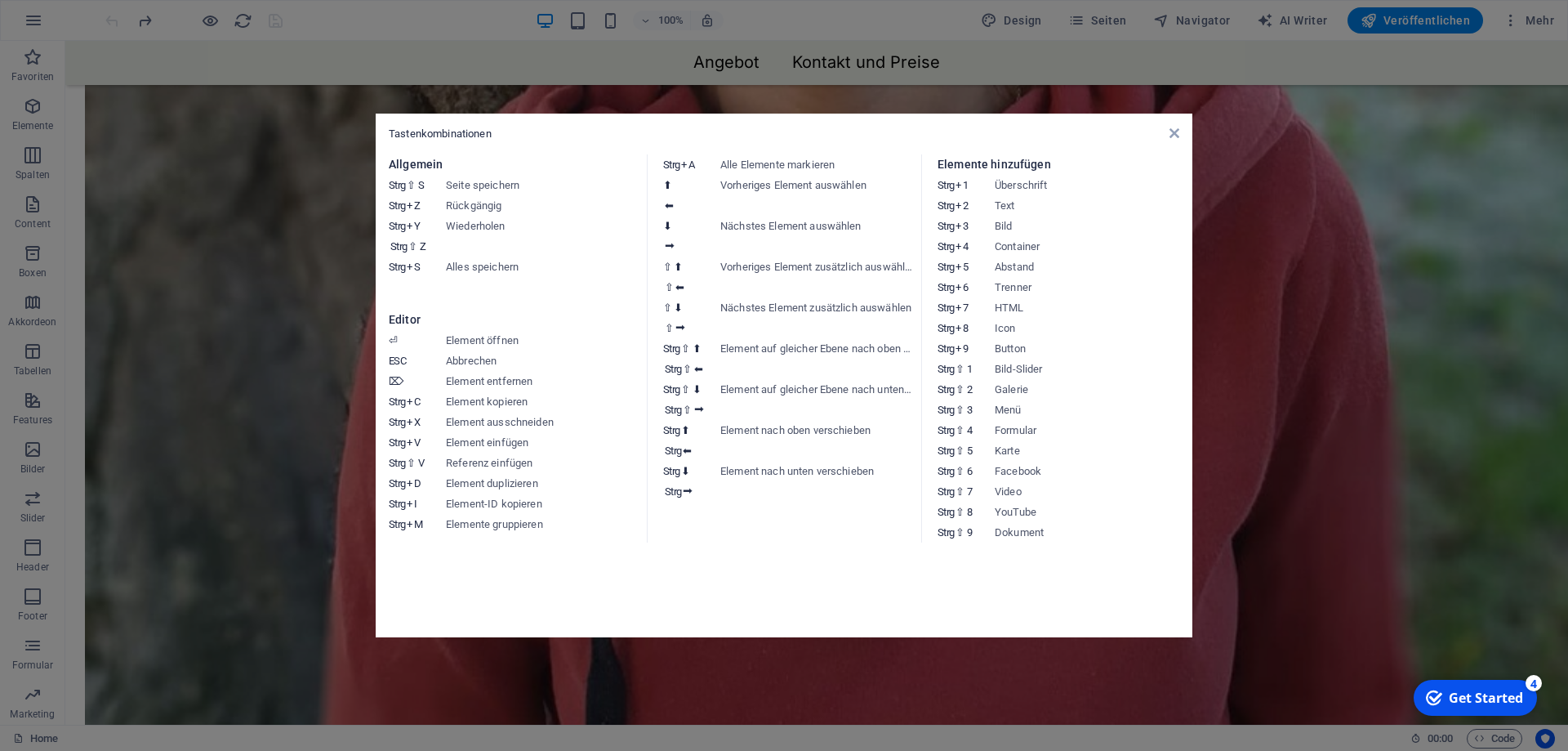
click at [40, 18] on aside "Tastenkombinationen Allgemein Strg ⇧ S Seite speichern Strg Z Rückgängig Strg Y…" at bounding box center [784, 375] width 1568 height 751
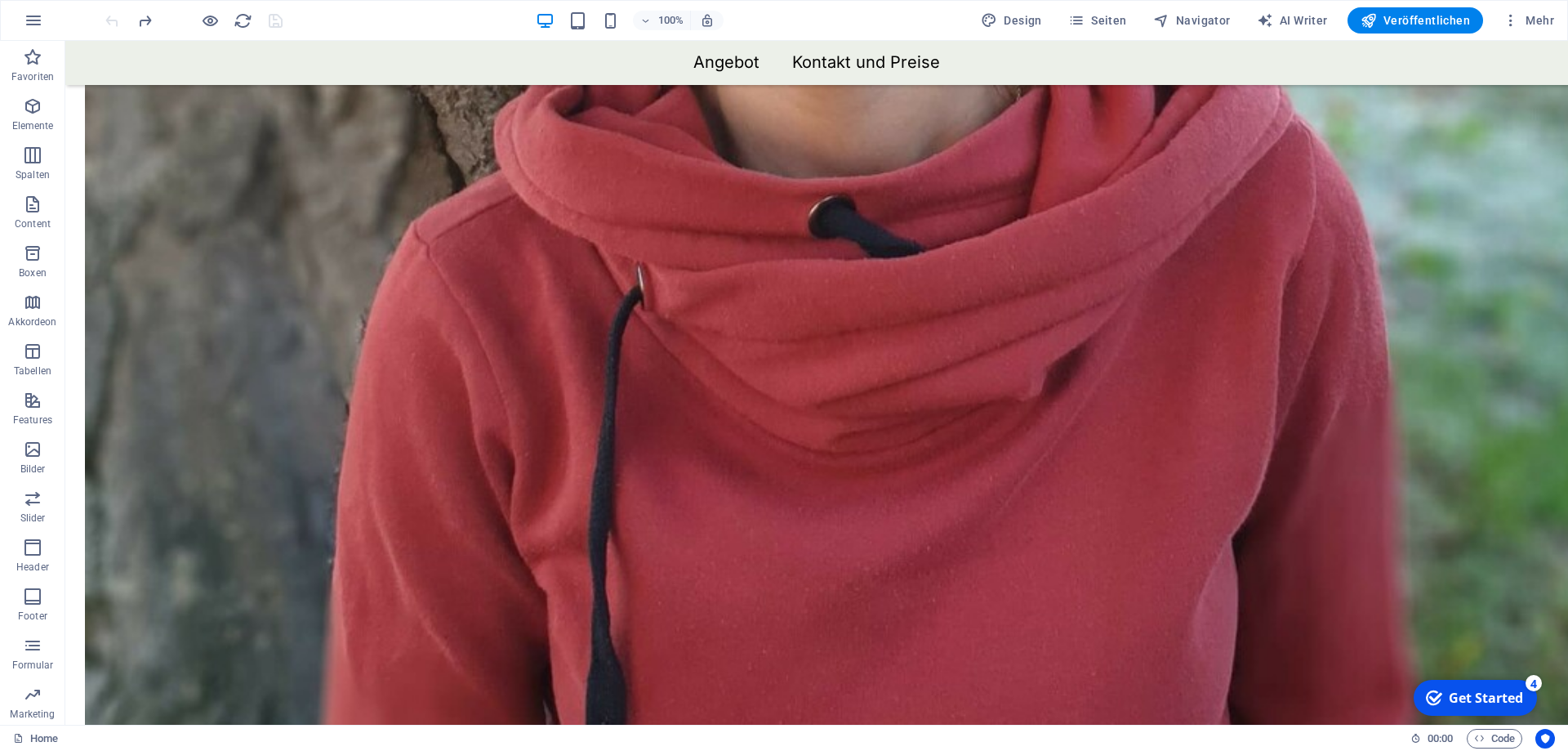
click at [40, 18] on icon "button" at bounding box center [33, 20] width 20 height 20
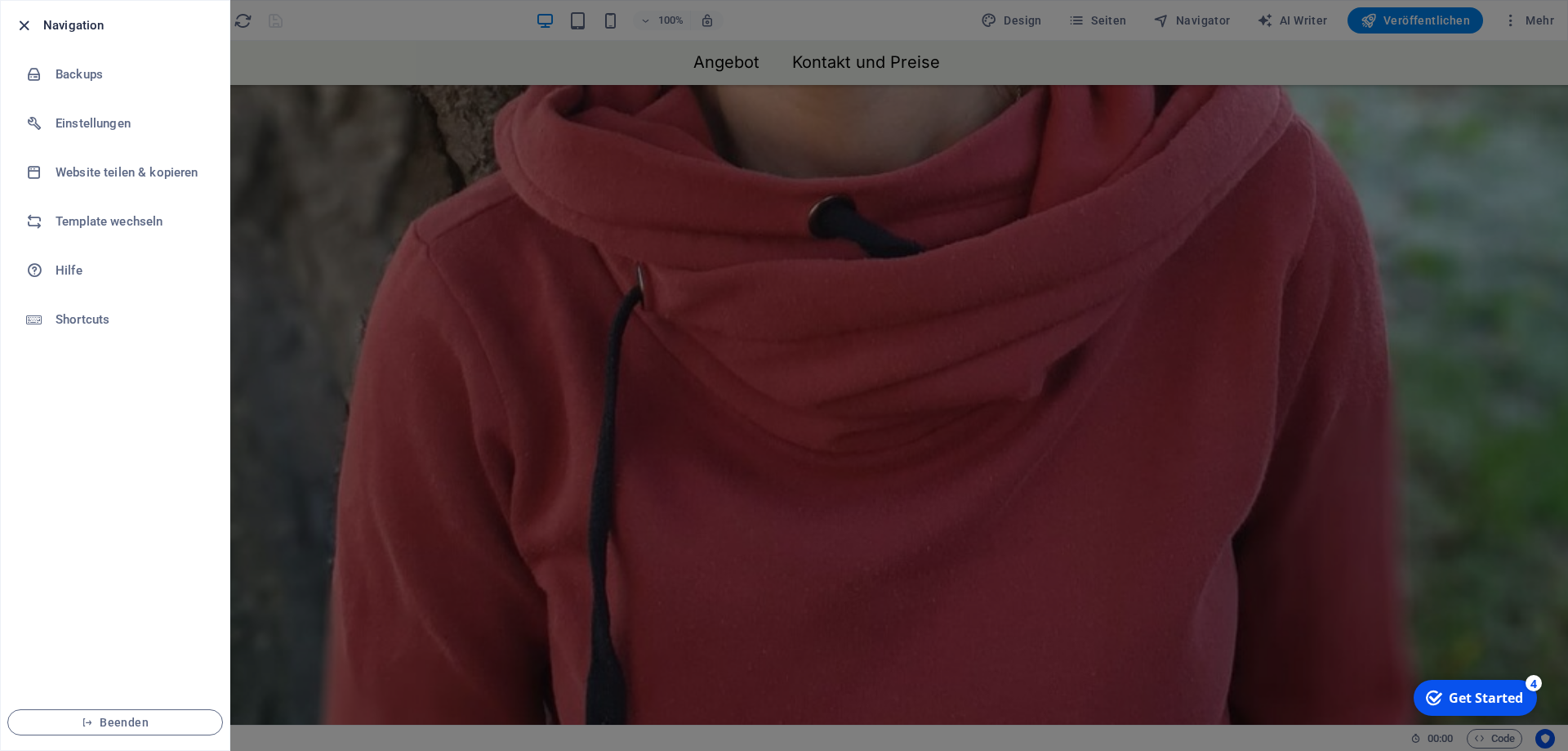
click at [15, 26] on icon "button" at bounding box center [24, 26] width 19 height 19
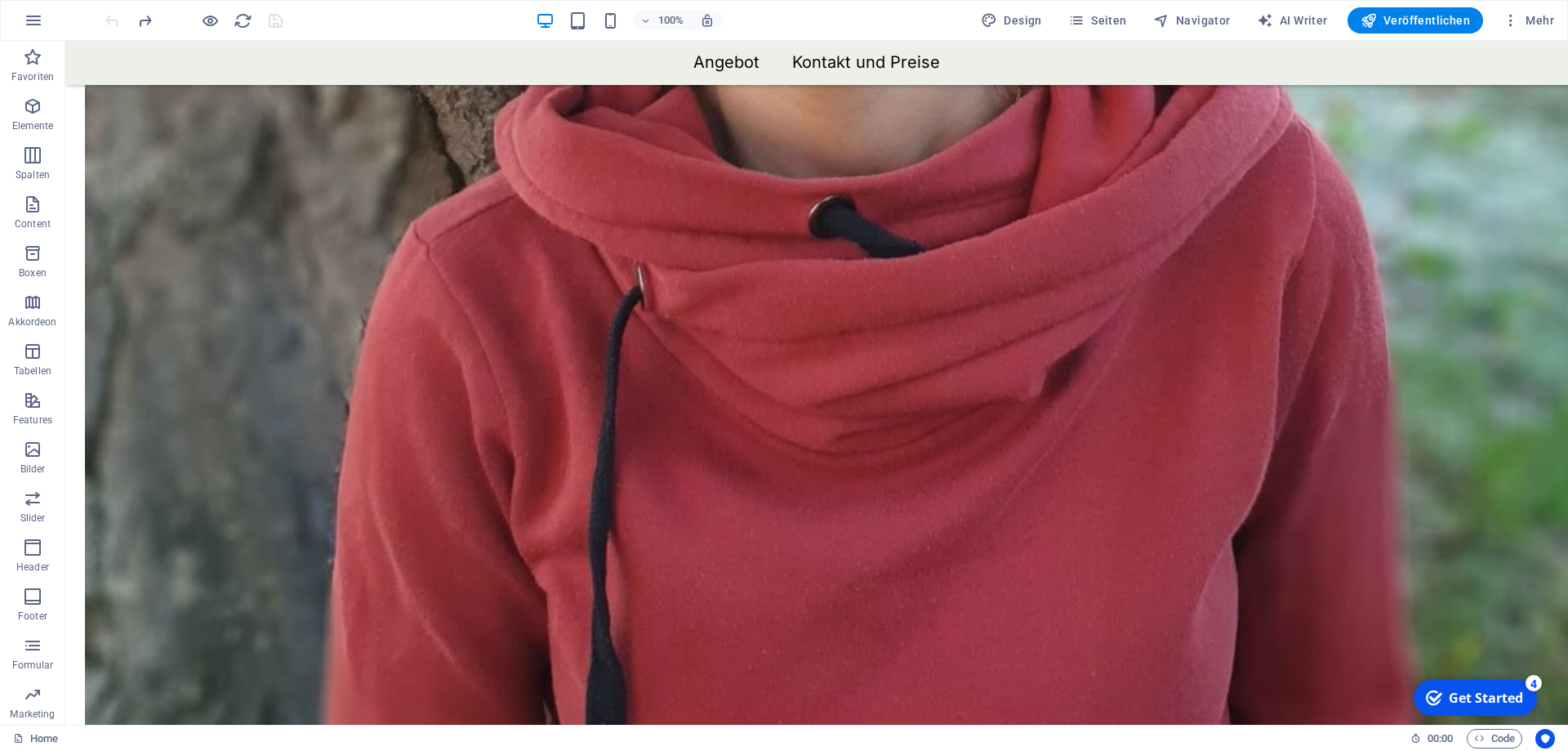
click at [112, 21] on div at bounding box center [193, 21] width 183 height 26
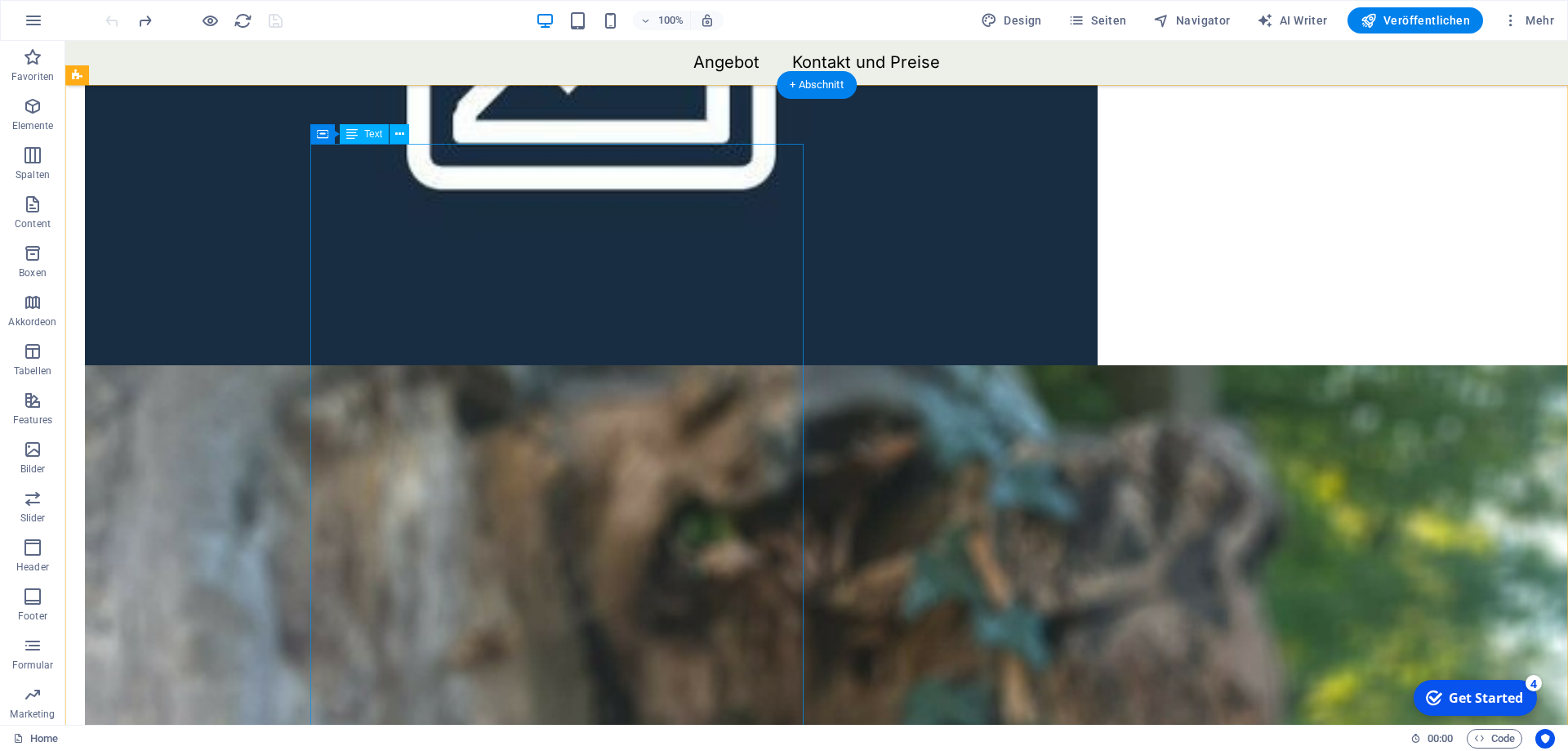
scroll to position [1777, 0]
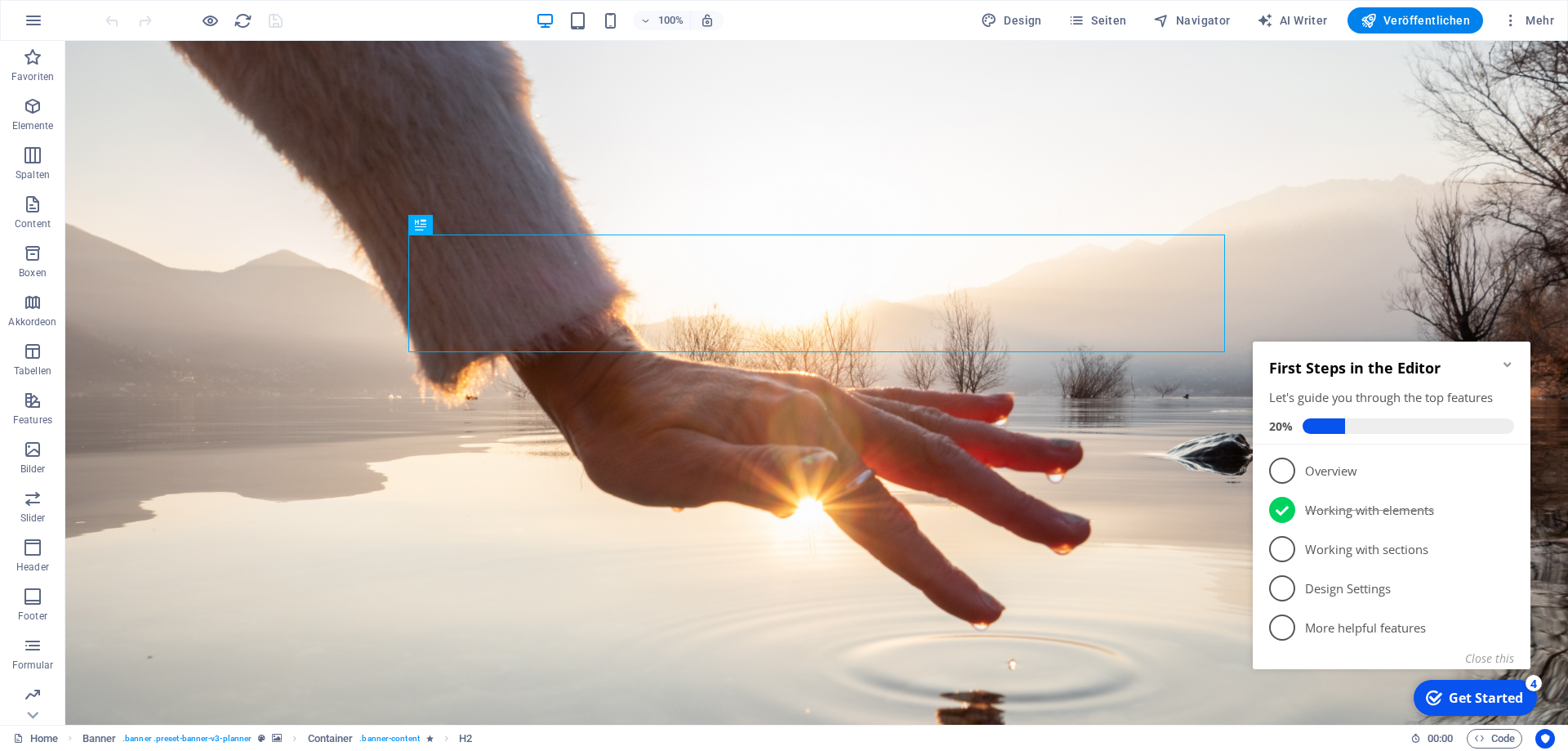
click at [1307, 747] on div "Home Banner . banner .preset-banner-v3-planner Container . banner-content H2" at bounding box center [705, 738] width 1384 height 20
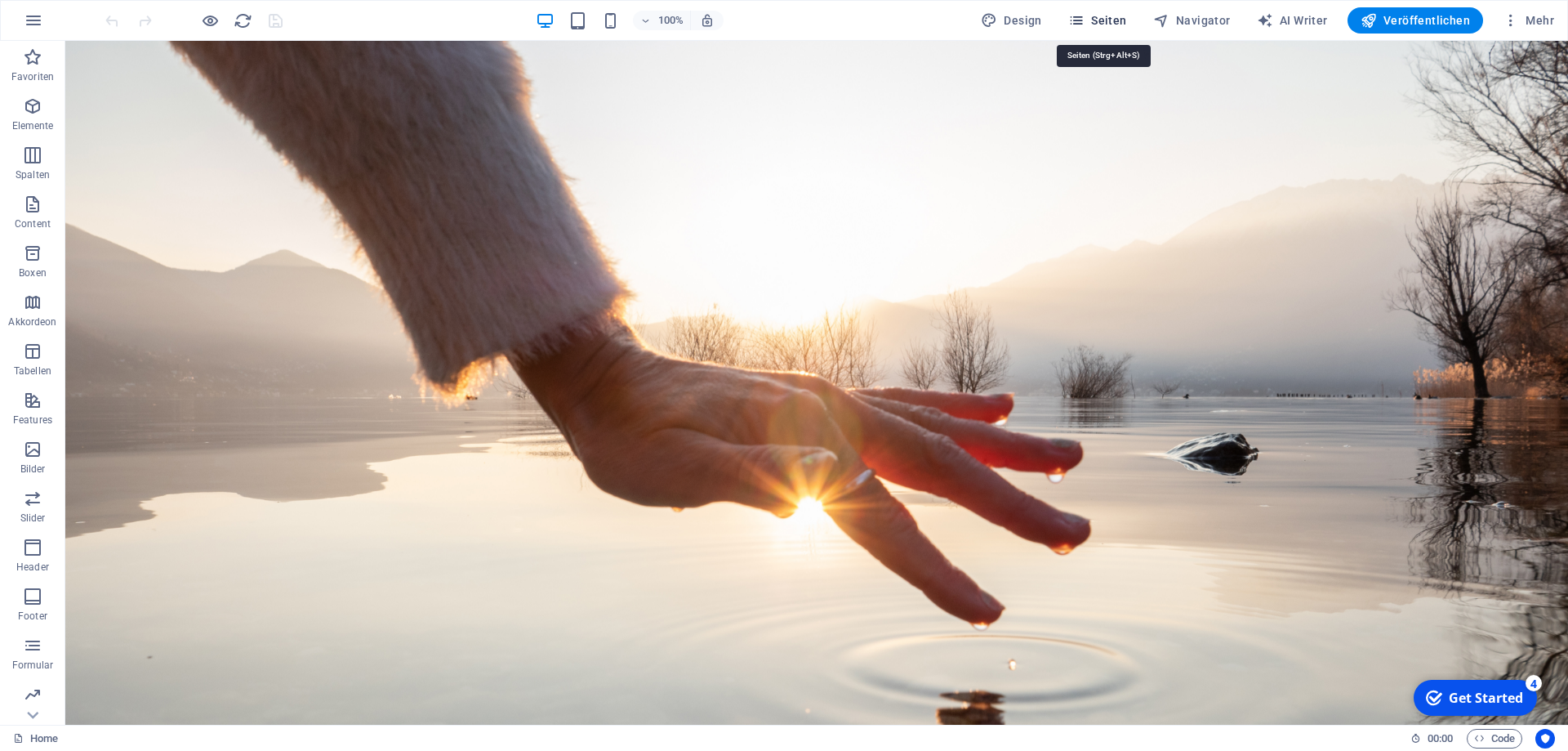
click at [1084, 14] on icon "button" at bounding box center [1076, 20] width 16 height 16
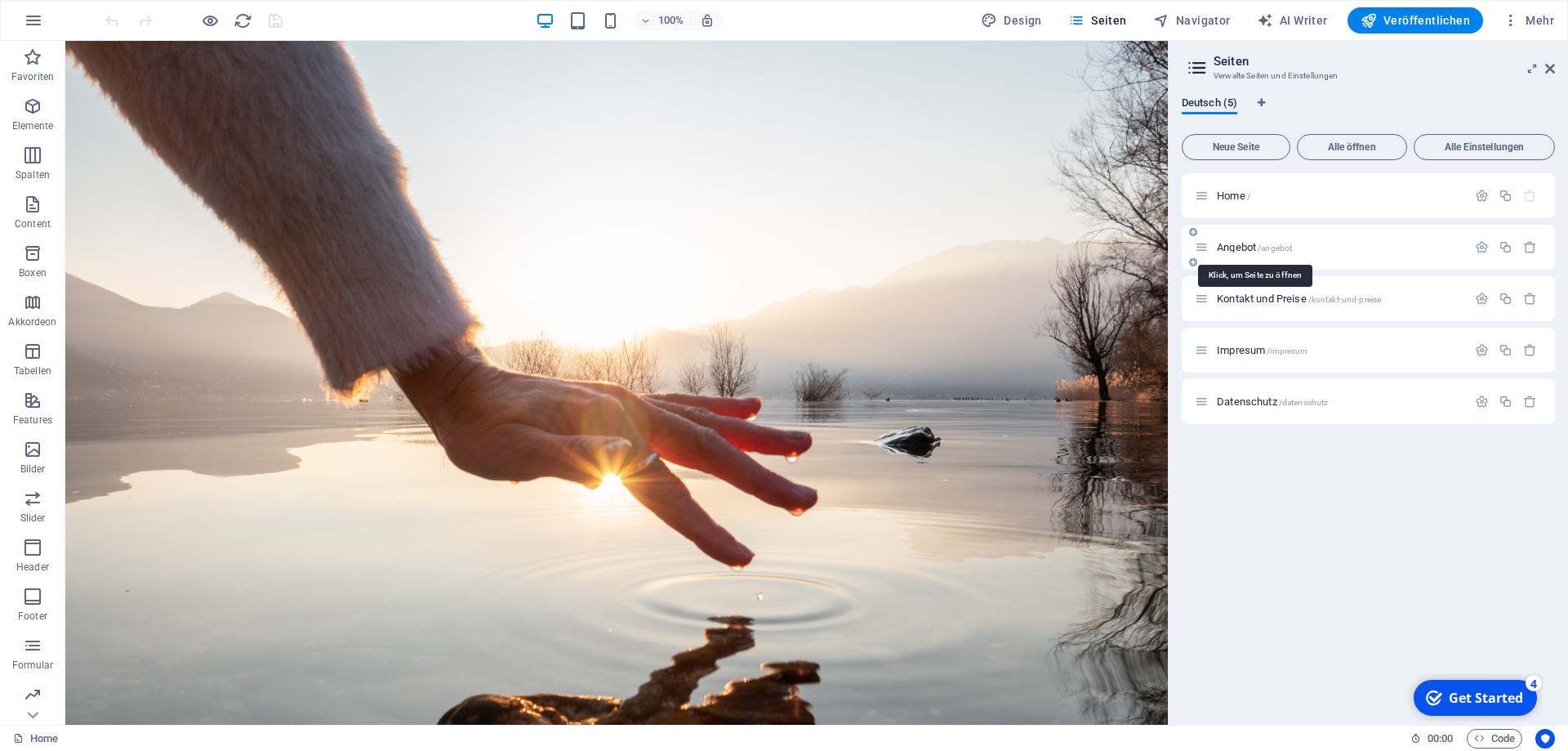
click at [1250, 243] on span "Angebot /angebot" at bounding box center [1254, 247] width 75 height 12
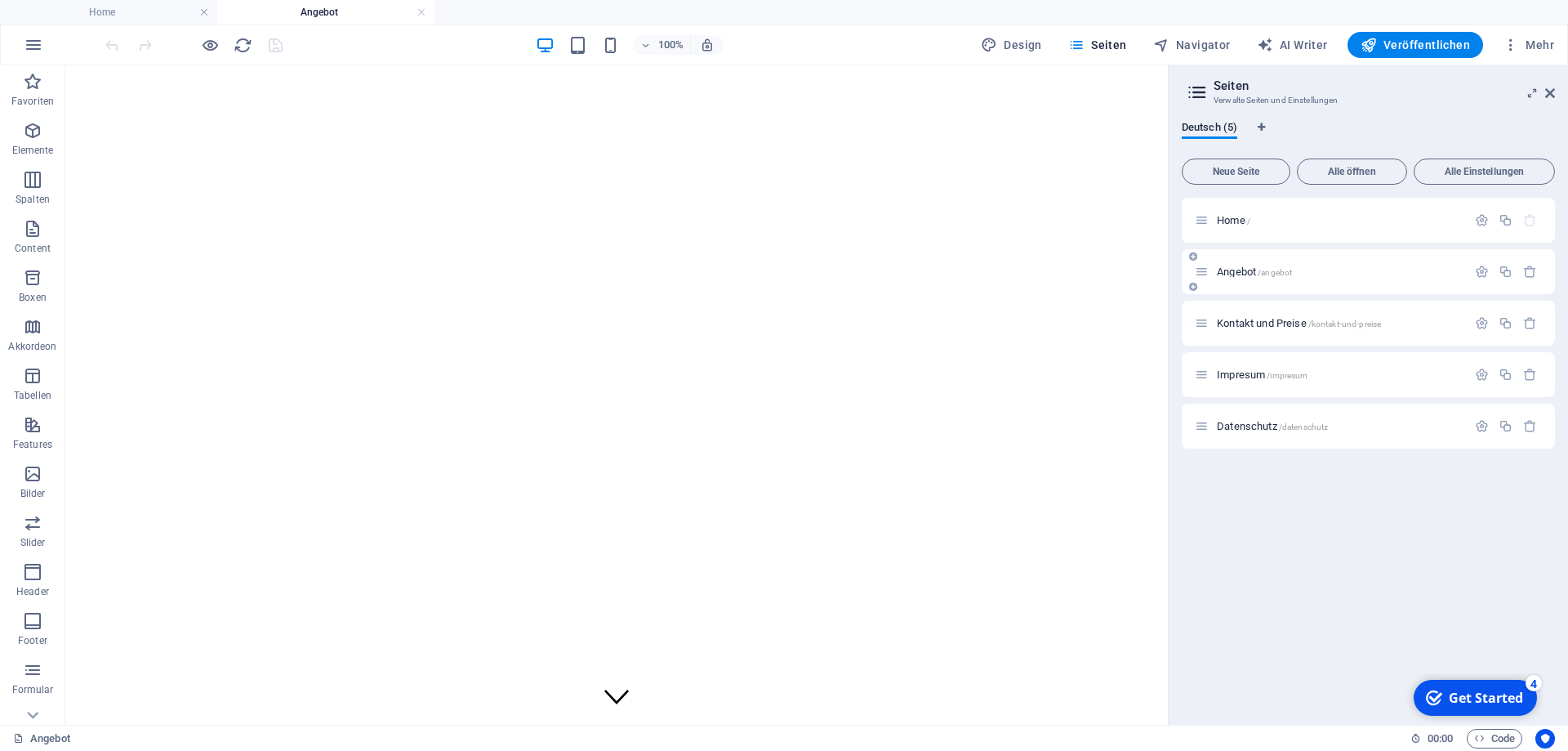
click at [1254, 268] on span "Angebot /angebot" at bounding box center [1254, 272] width 75 height 12
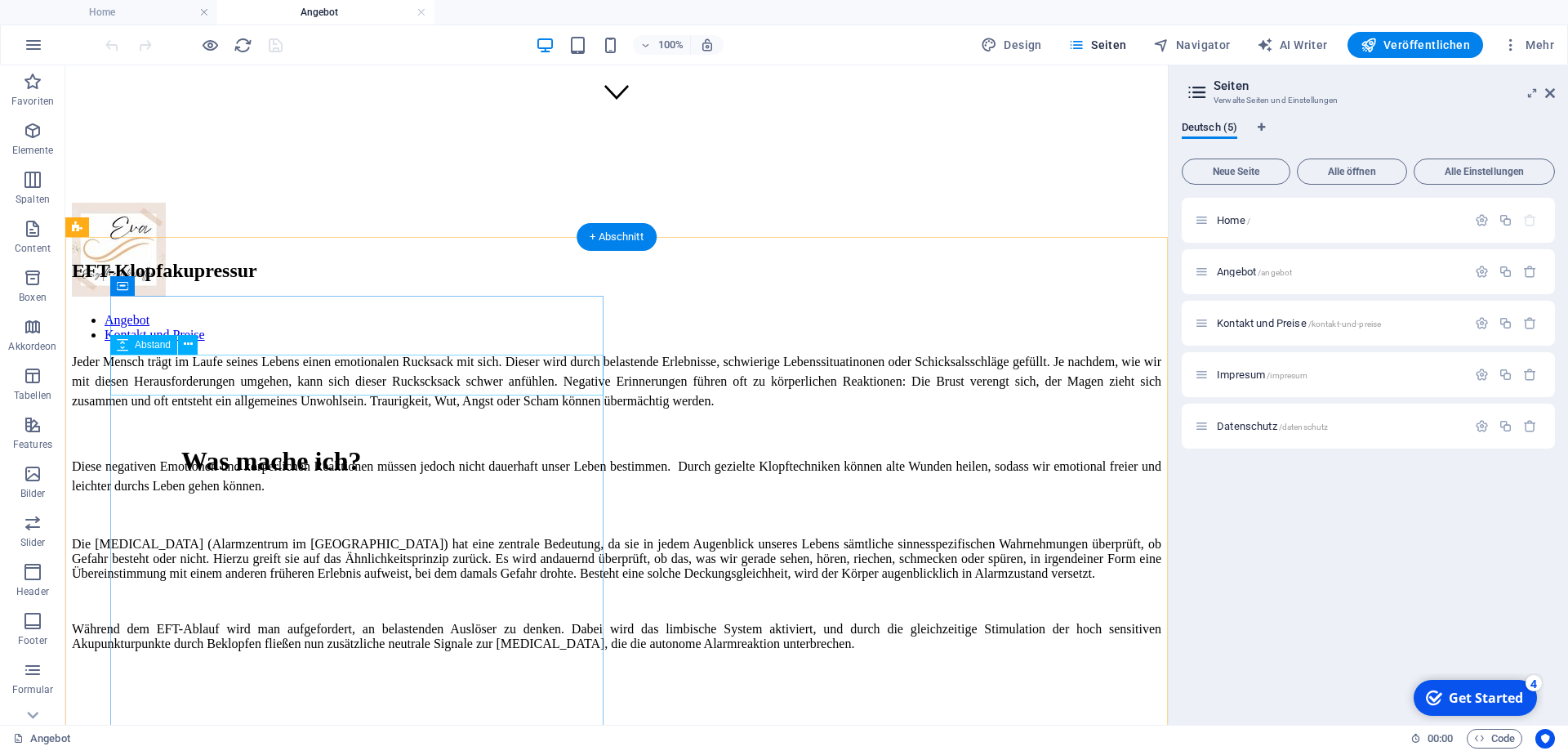
scroll to position [666, 0]
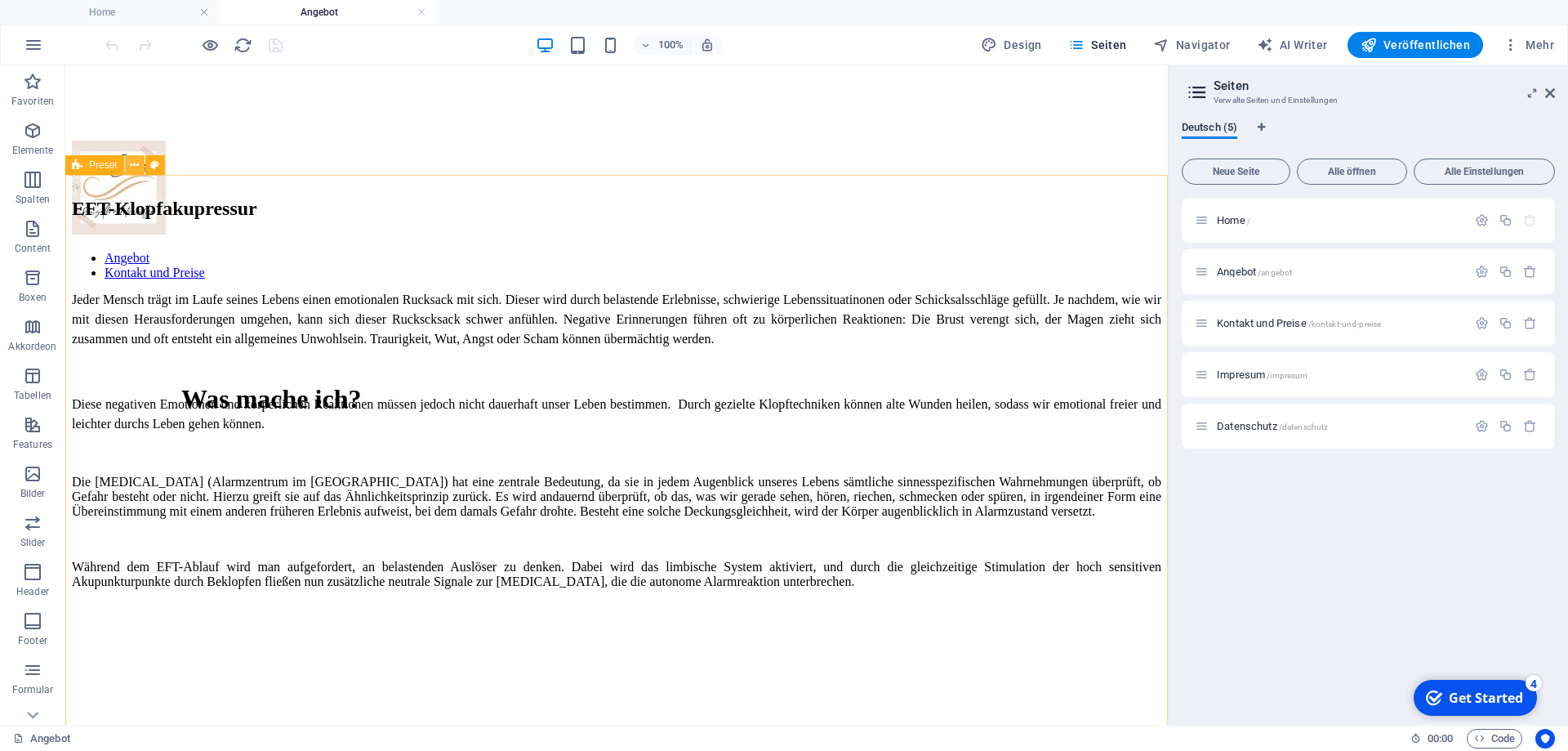
click at [127, 171] on button at bounding box center [134, 165] width 20 height 20
click at [135, 173] on icon at bounding box center [134, 166] width 9 height 17
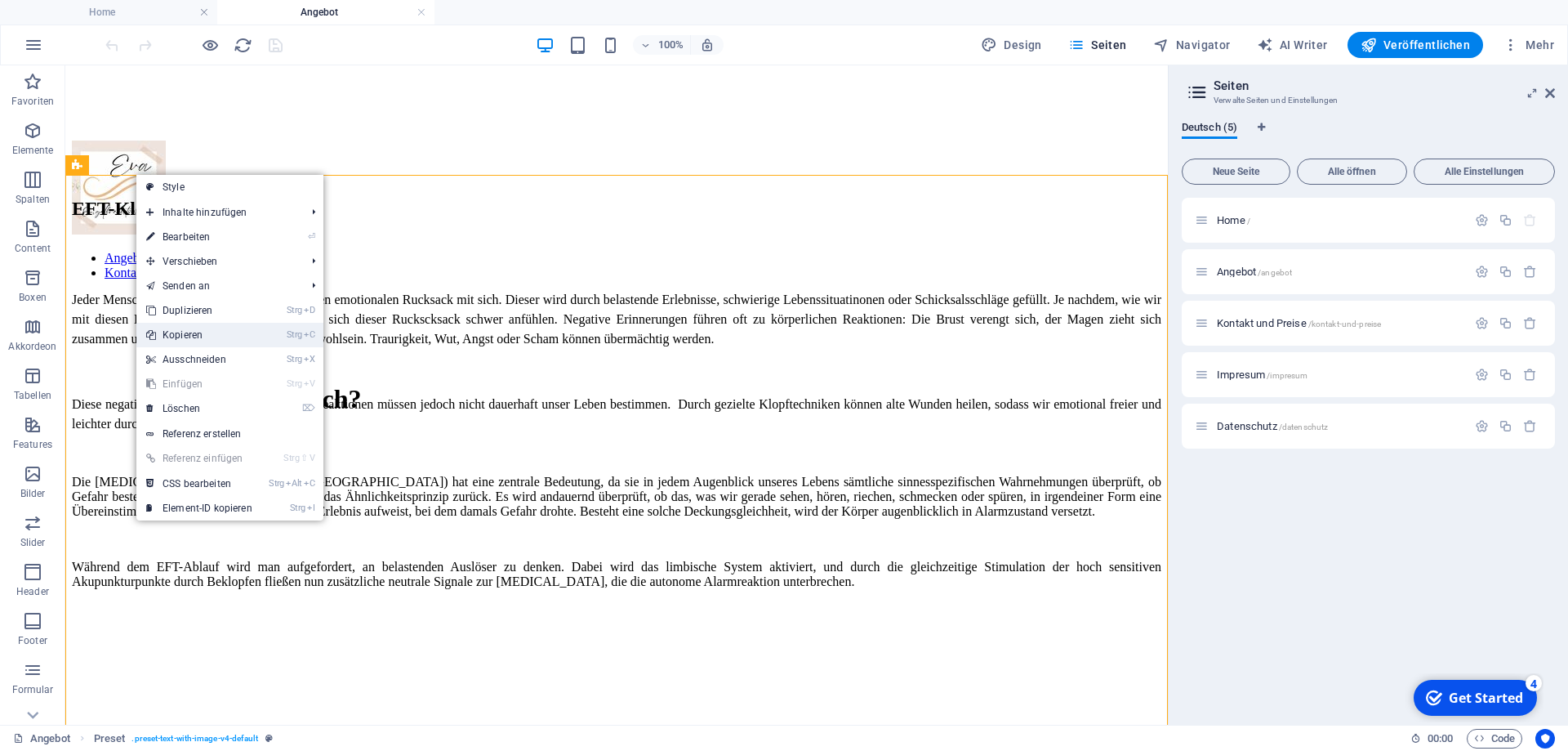
click at [188, 332] on link "Strg C Kopieren" at bounding box center [199, 335] width 126 height 25
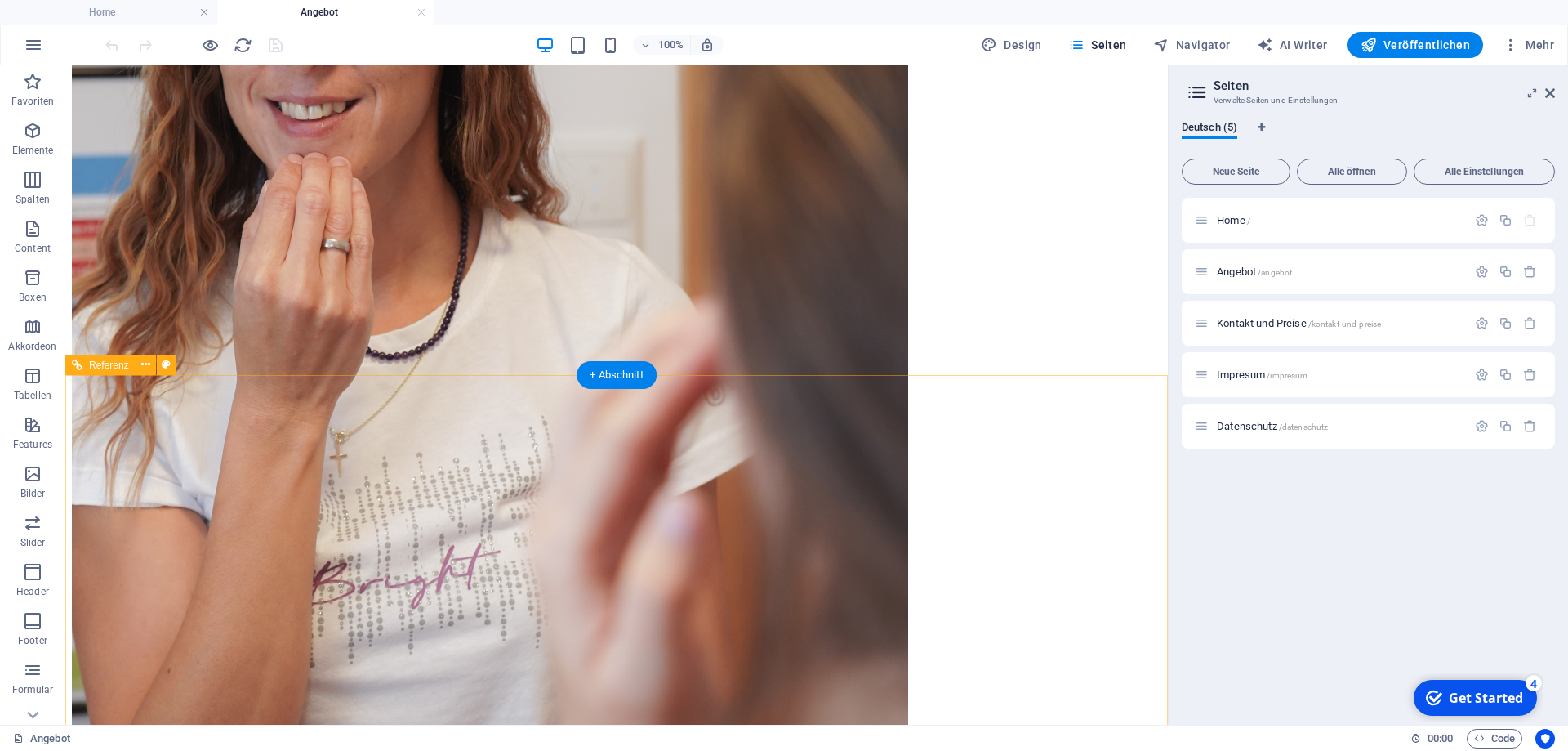
scroll to position [3554, 0]
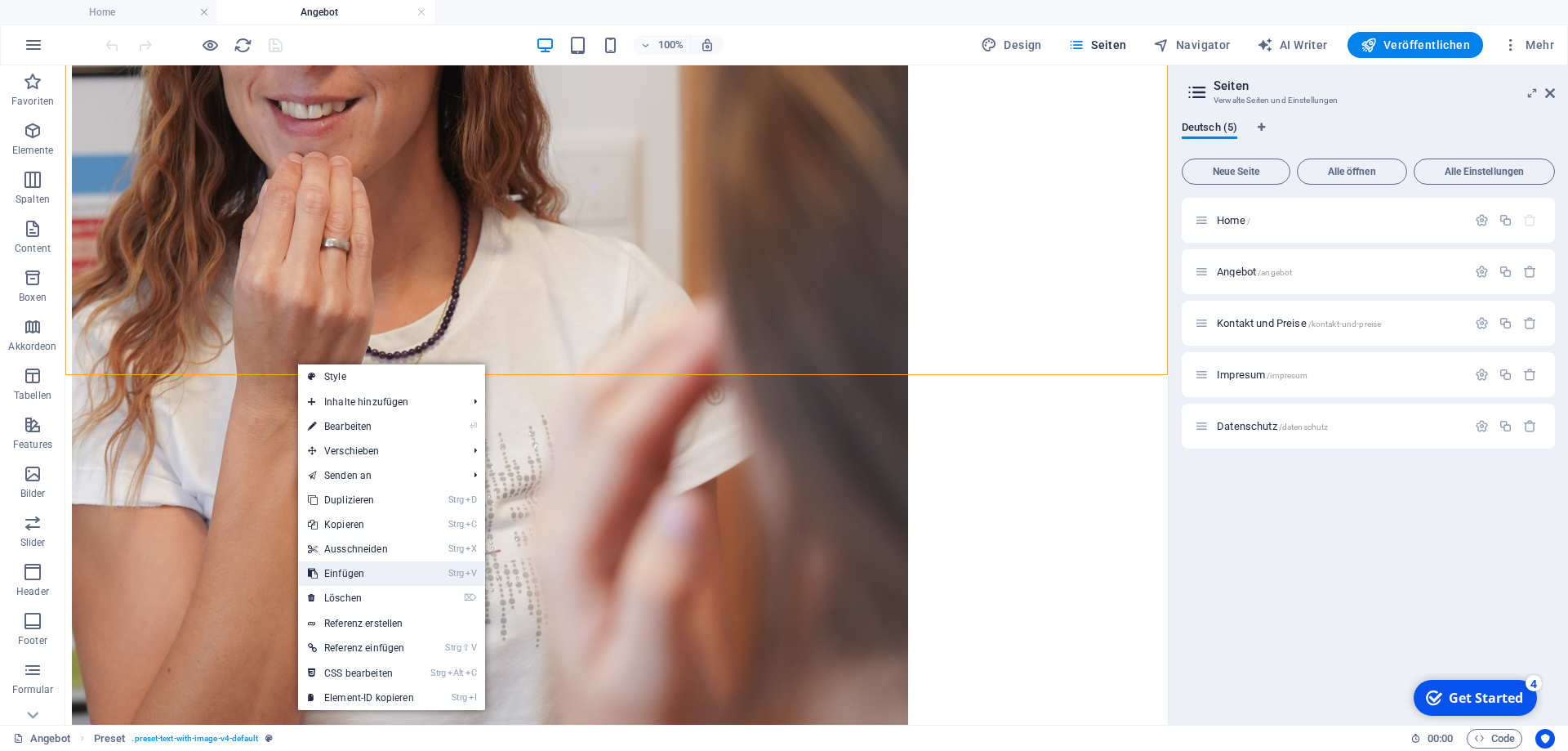
click at [346, 571] on link "Strg V Einfügen" at bounding box center [361, 573] width 126 height 25
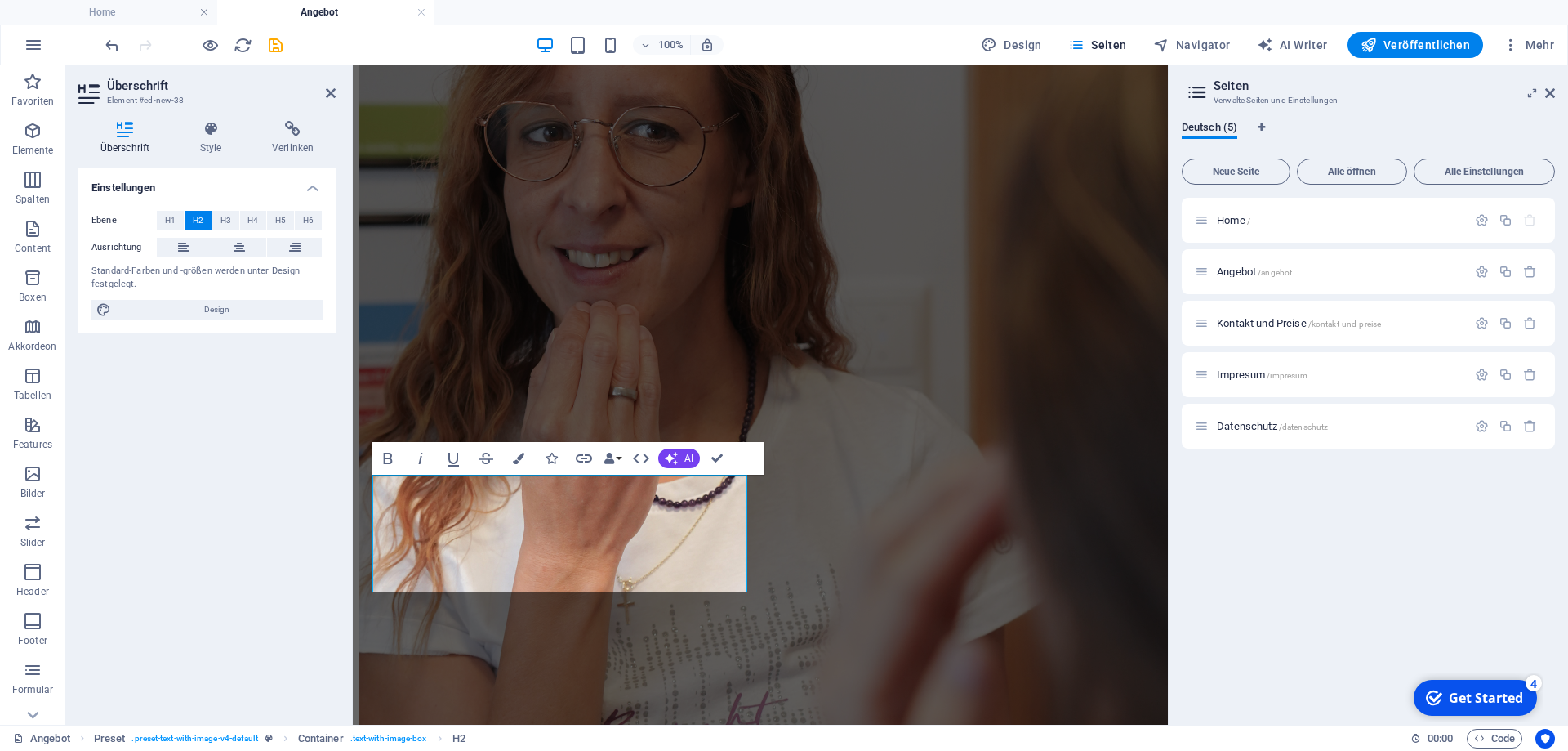
scroll to position [3644, 0]
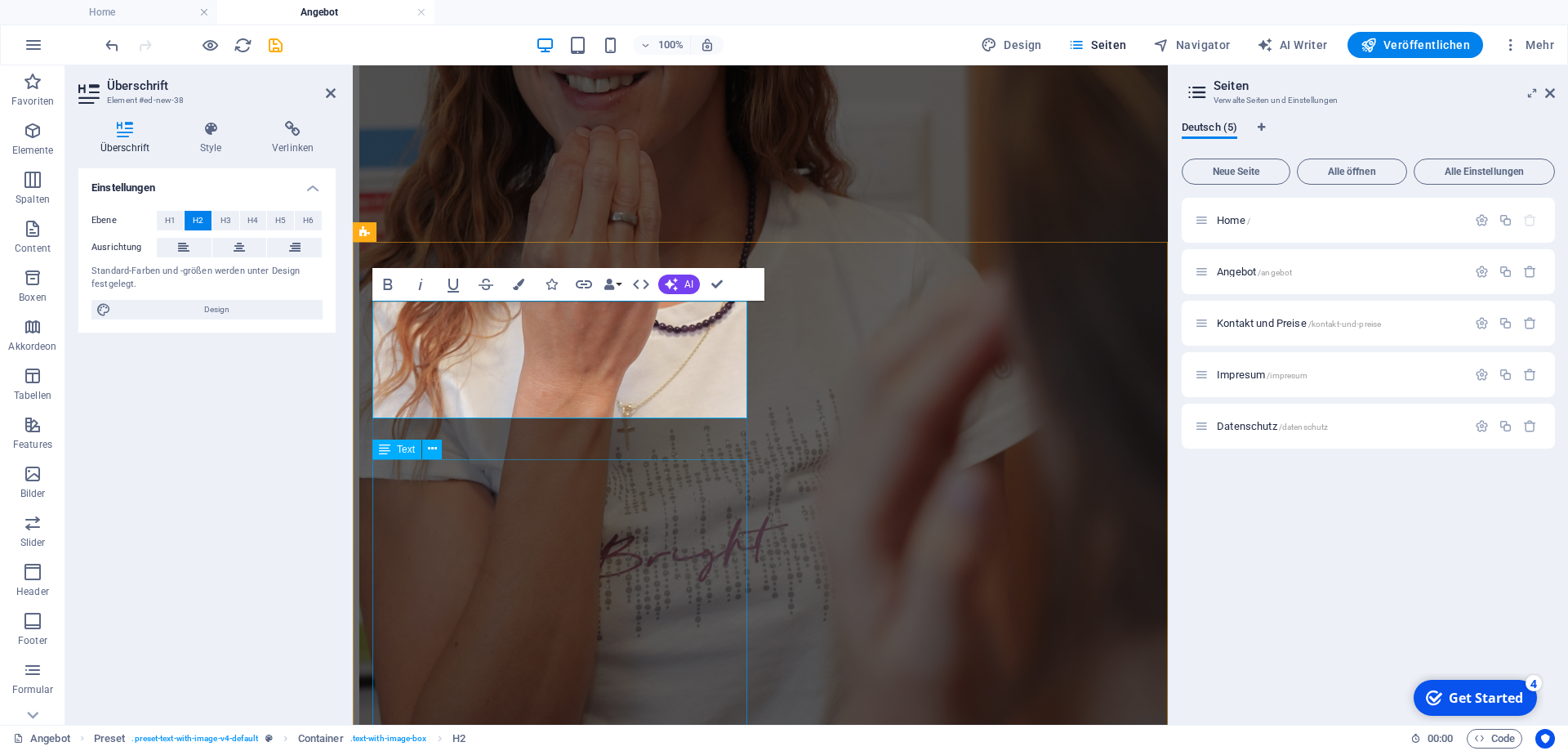
scroll to position [3866, 0]
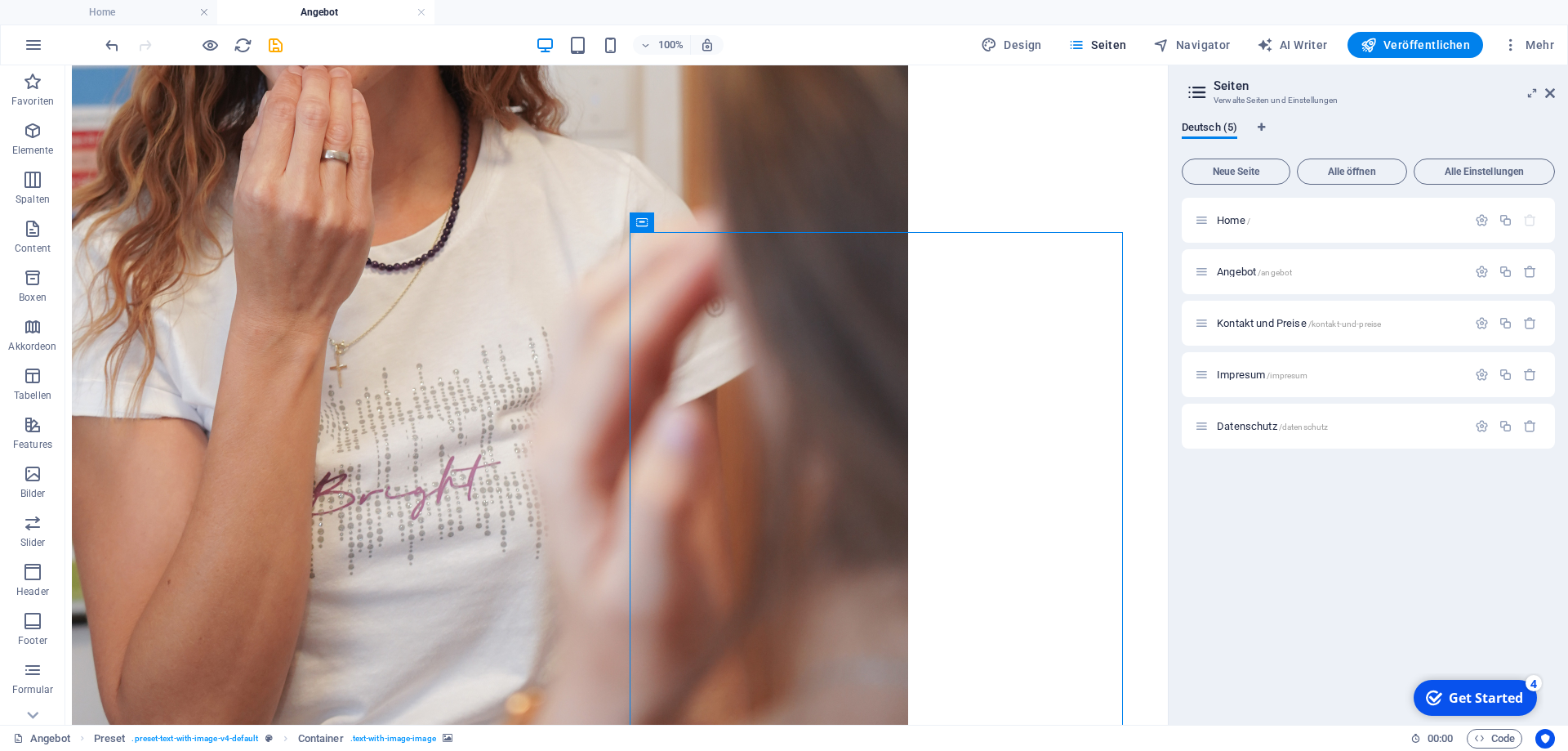
scroll to position [3755, 0]
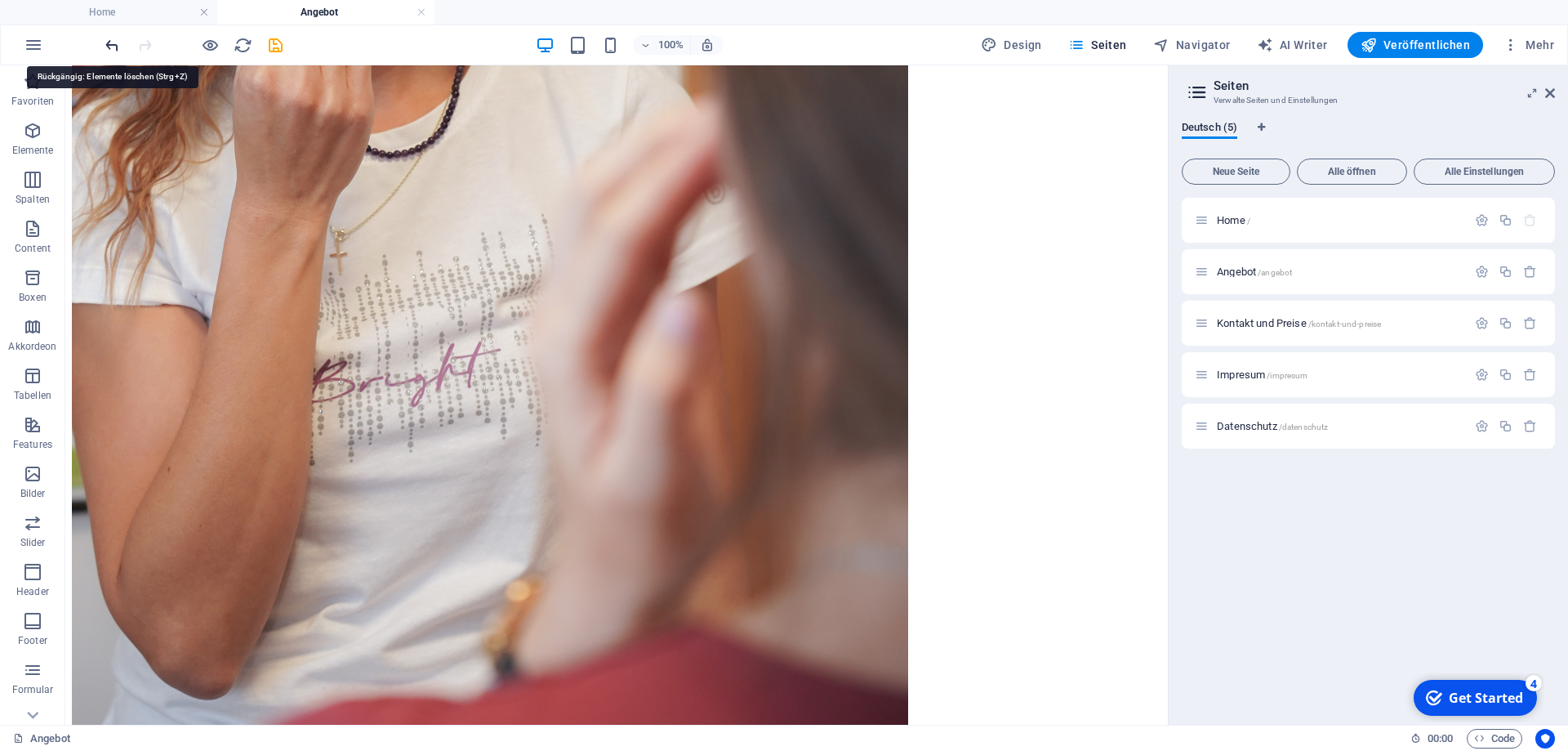
click at [115, 46] on icon "undo" at bounding box center [112, 45] width 19 height 19
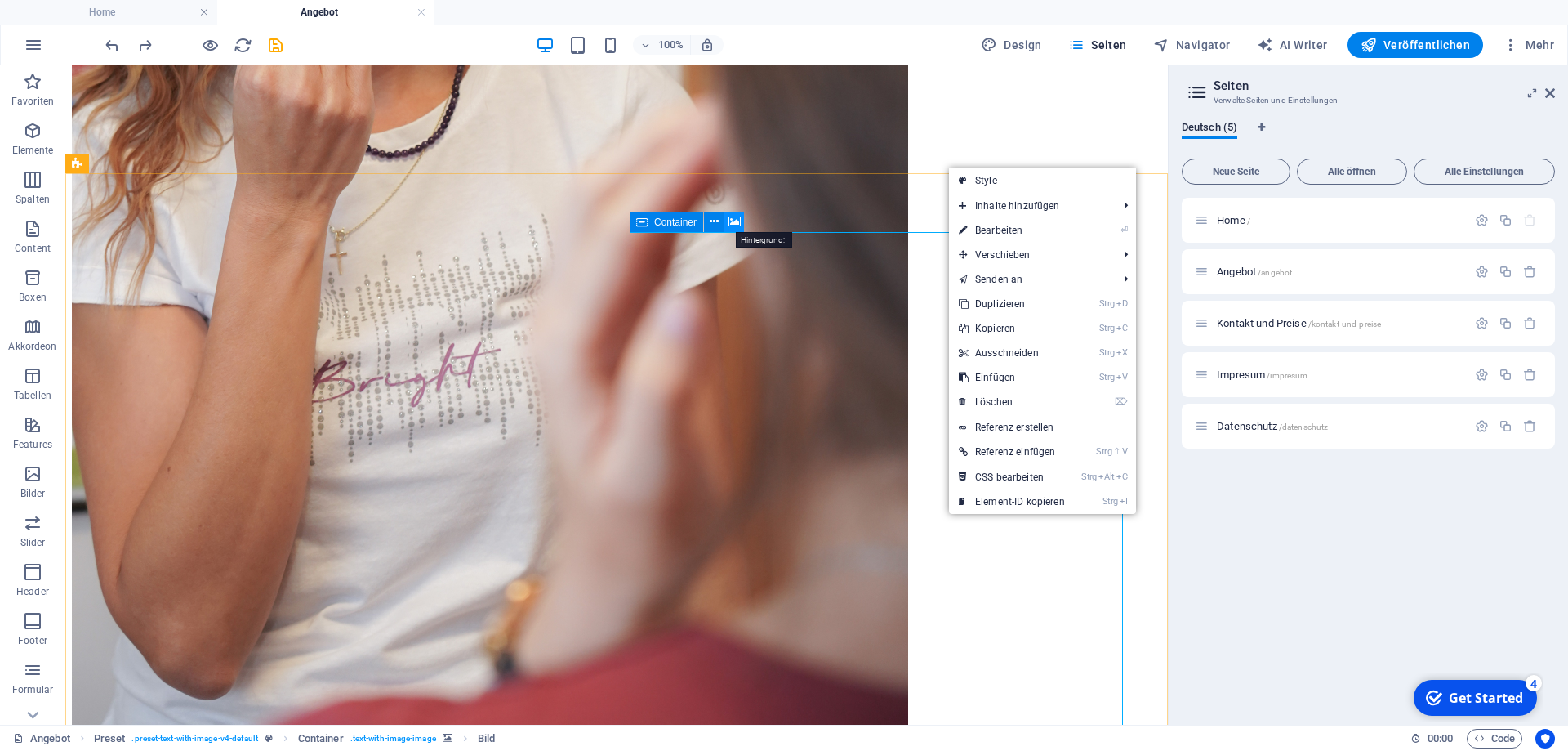
click at [733, 226] on icon at bounding box center [735, 222] width 12 height 17
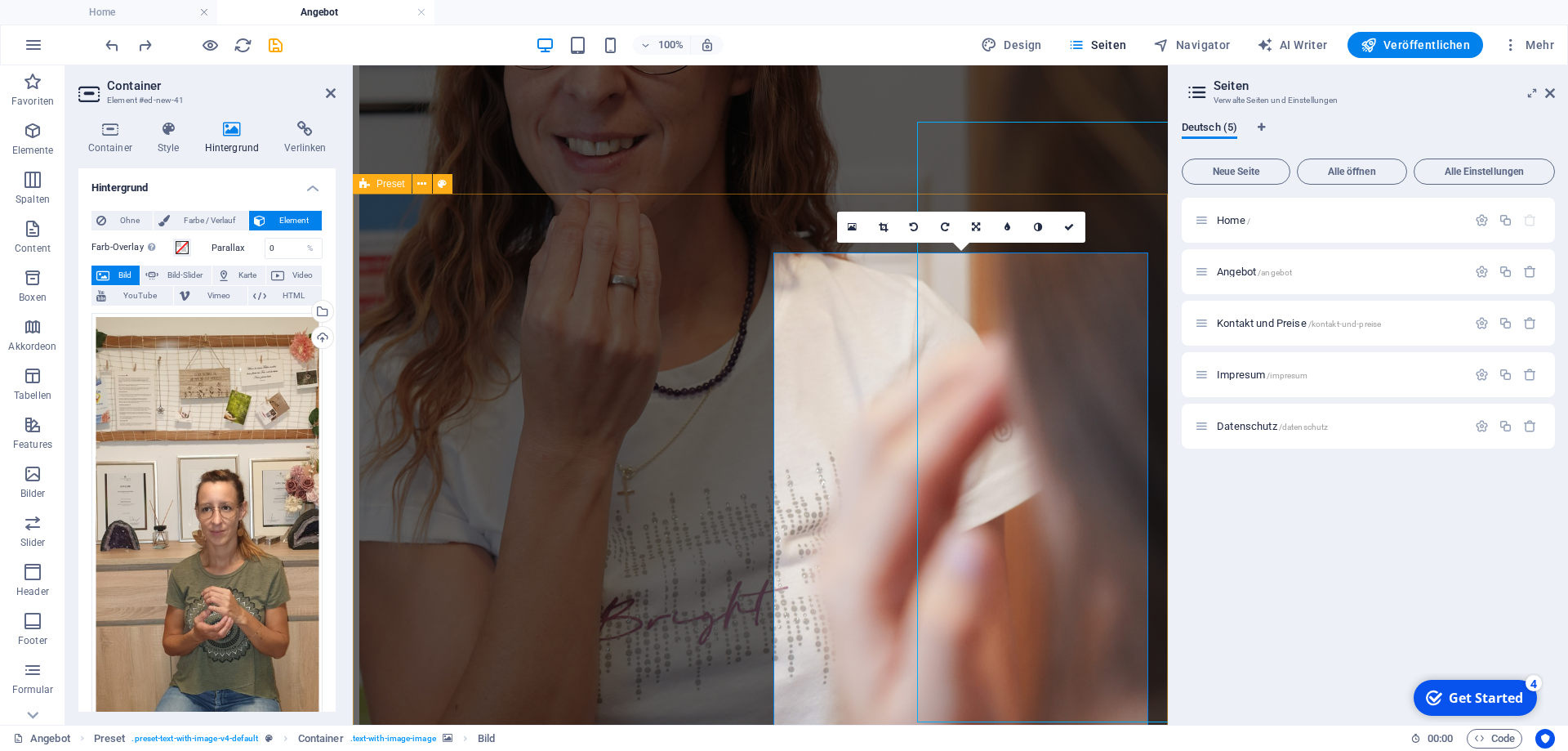
scroll to position [3866, 0]
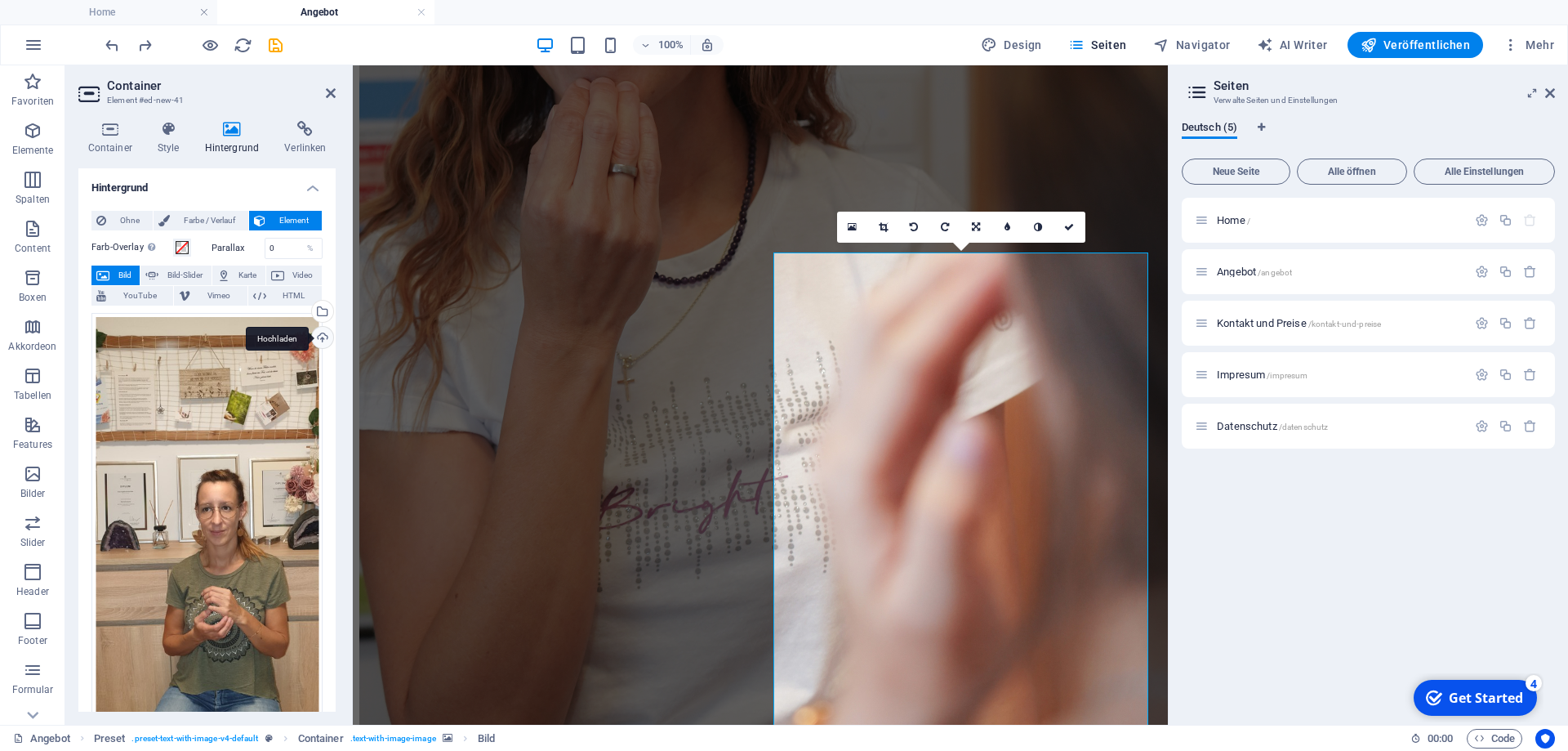
click at [317, 336] on div "Hochladen" at bounding box center [320, 338] width 25 height 25
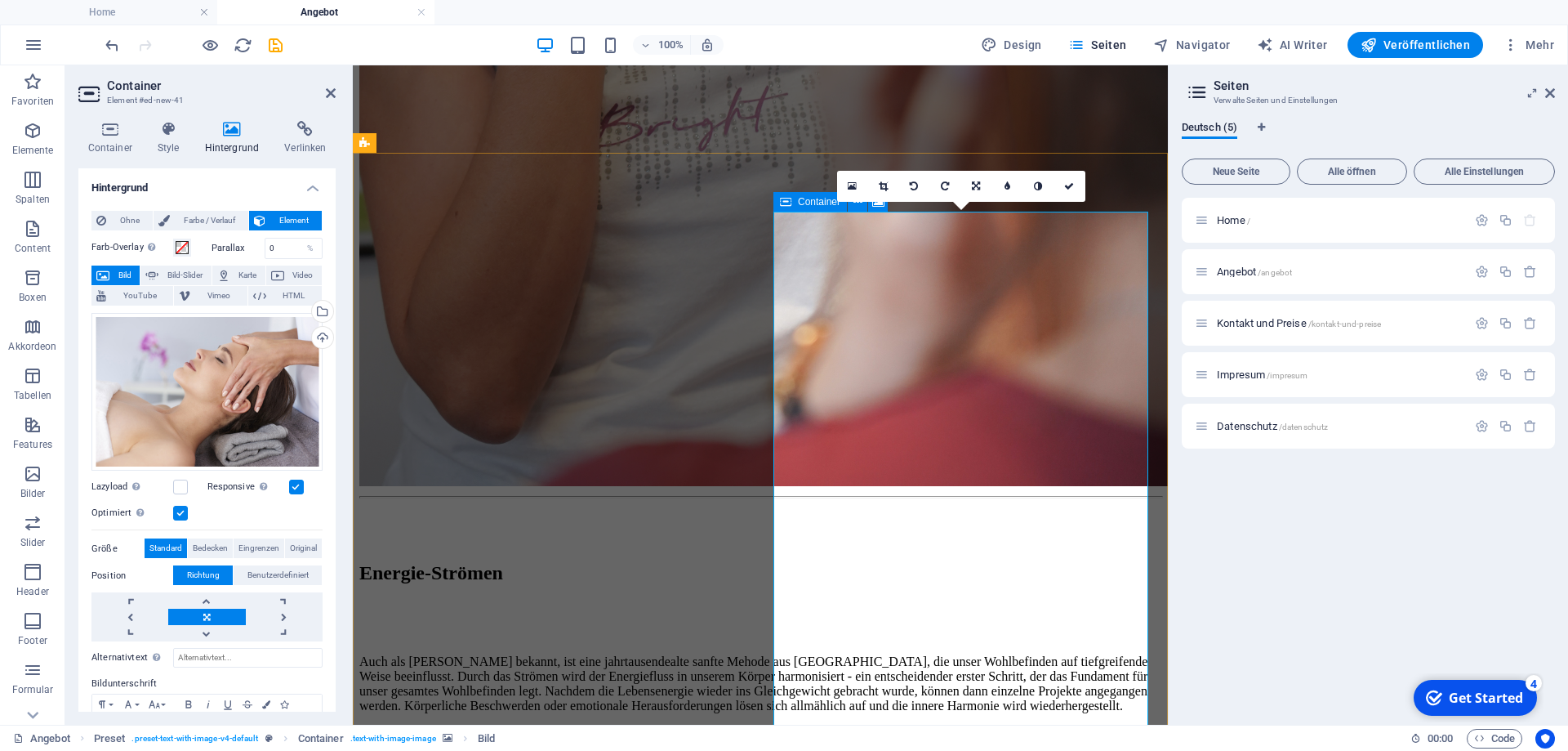
scroll to position [4310, 0]
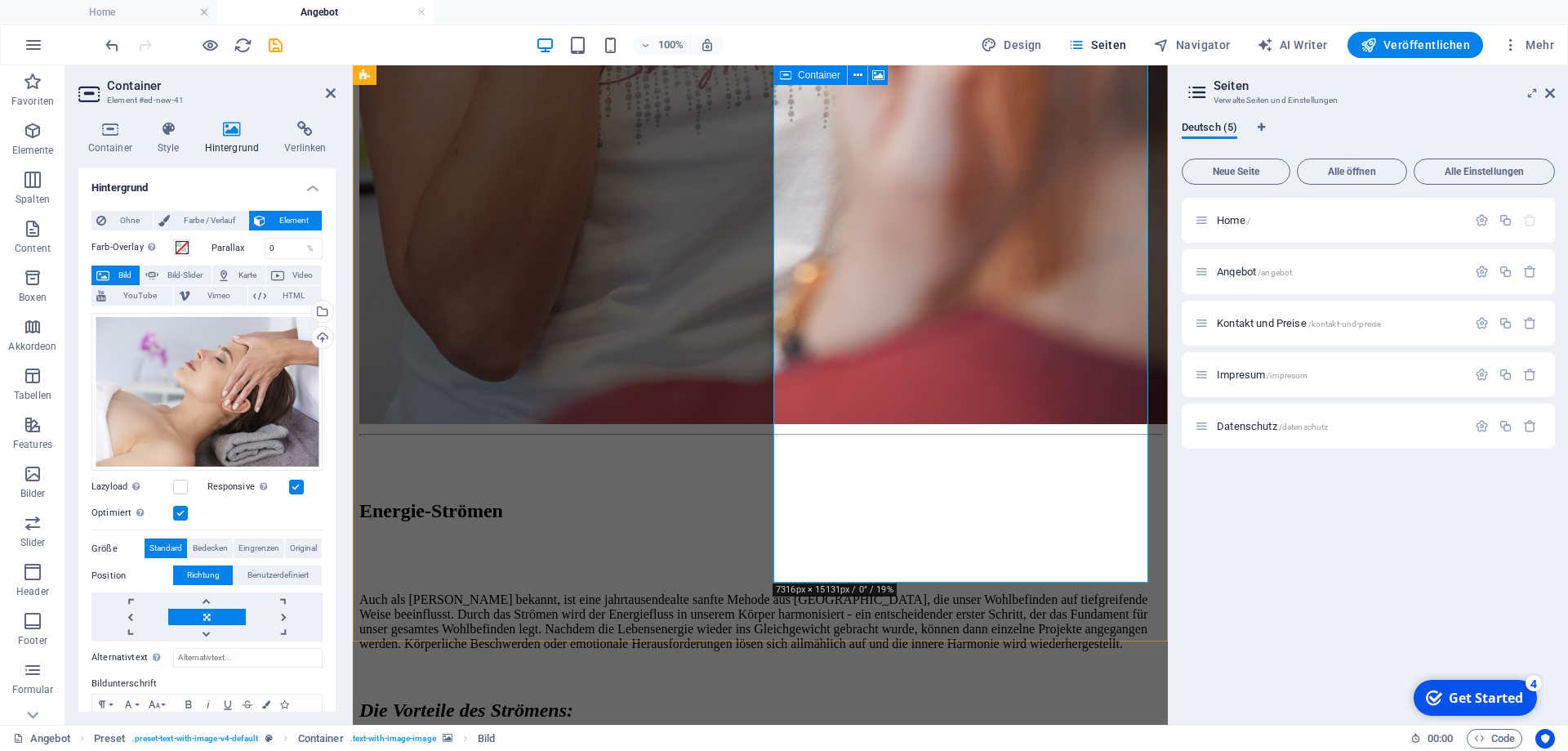
drag, startPoint x: 969, startPoint y: 580, endPoint x: 925, endPoint y: 355, distance: 229.3
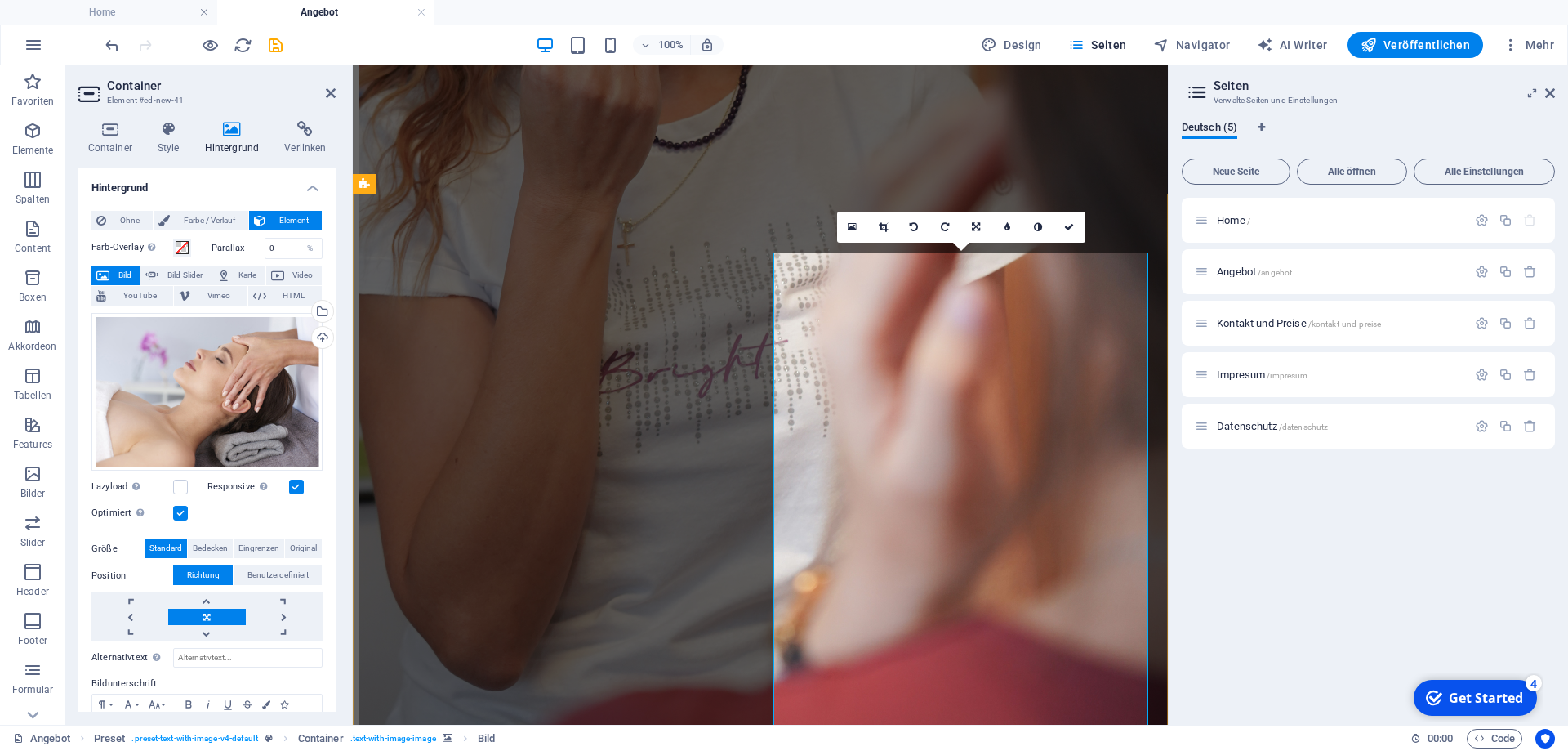
scroll to position [4088, 0]
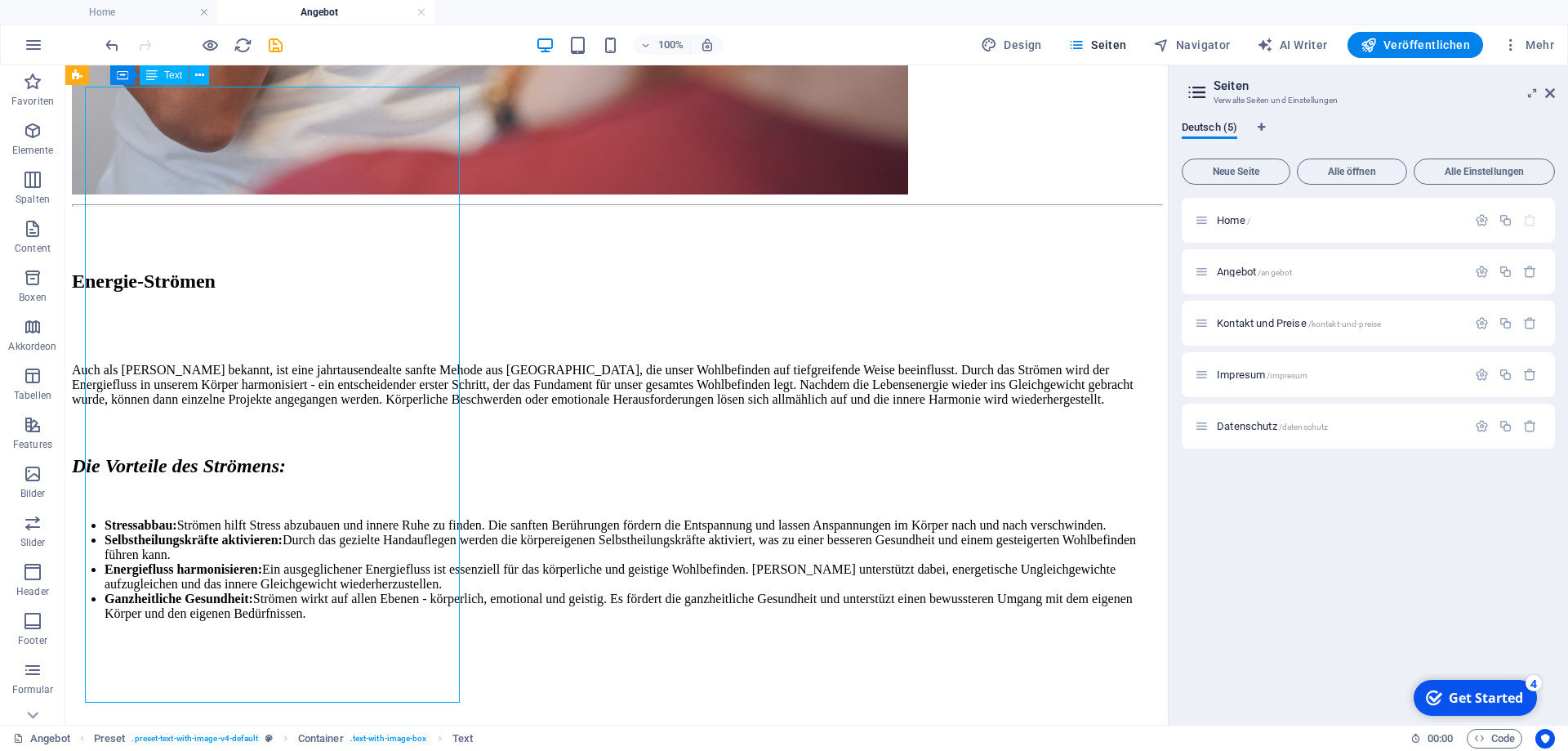
scroll to position [4303, 0]
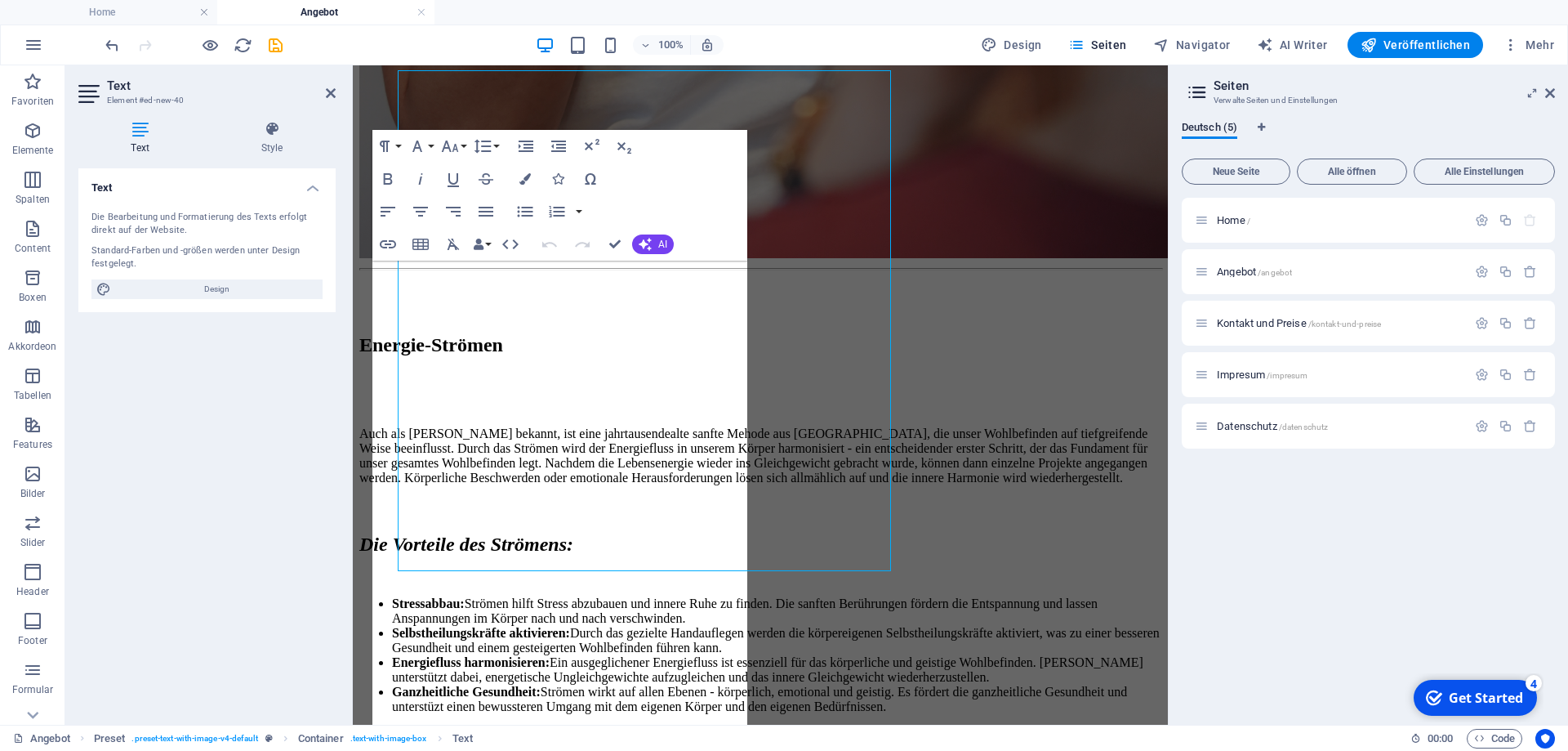
click at [272, 270] on div "Text Element #ed-new-40 Text Style Text Die Bearbeitung und Formatierung des Te…" at bounding box center [616, 394] width 1103 height 659
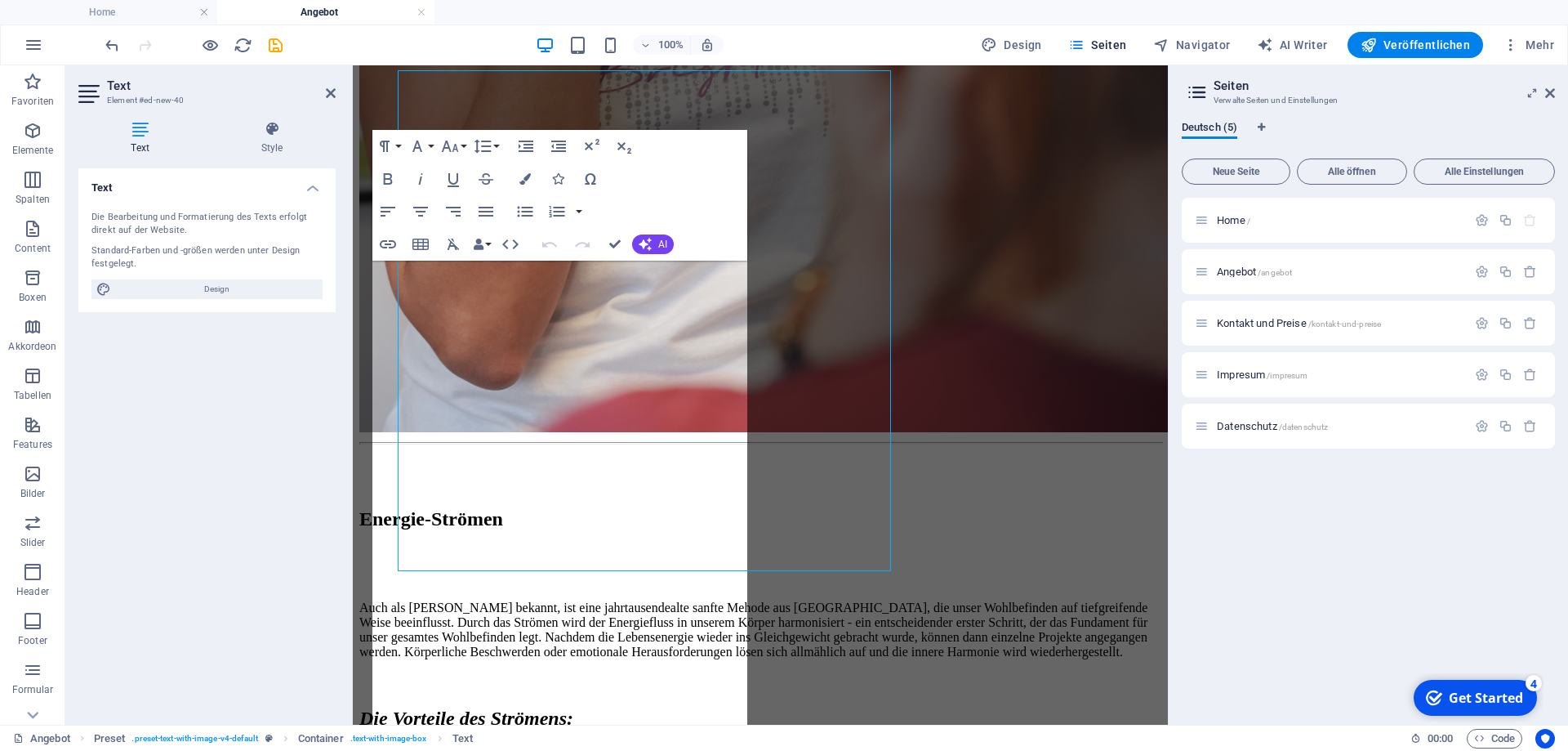
scroll to position [4016, 0]
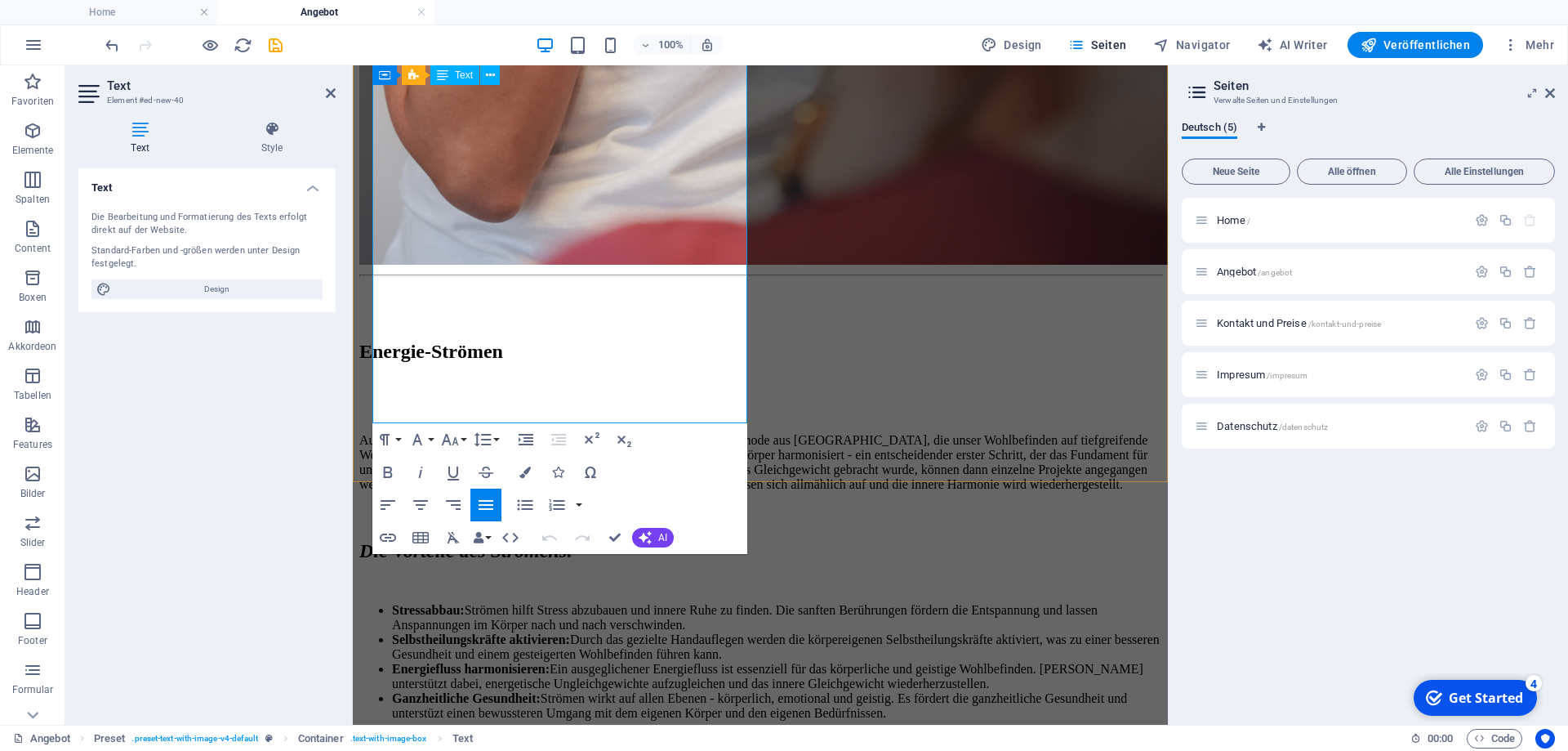
scroll to position [4251, 0]
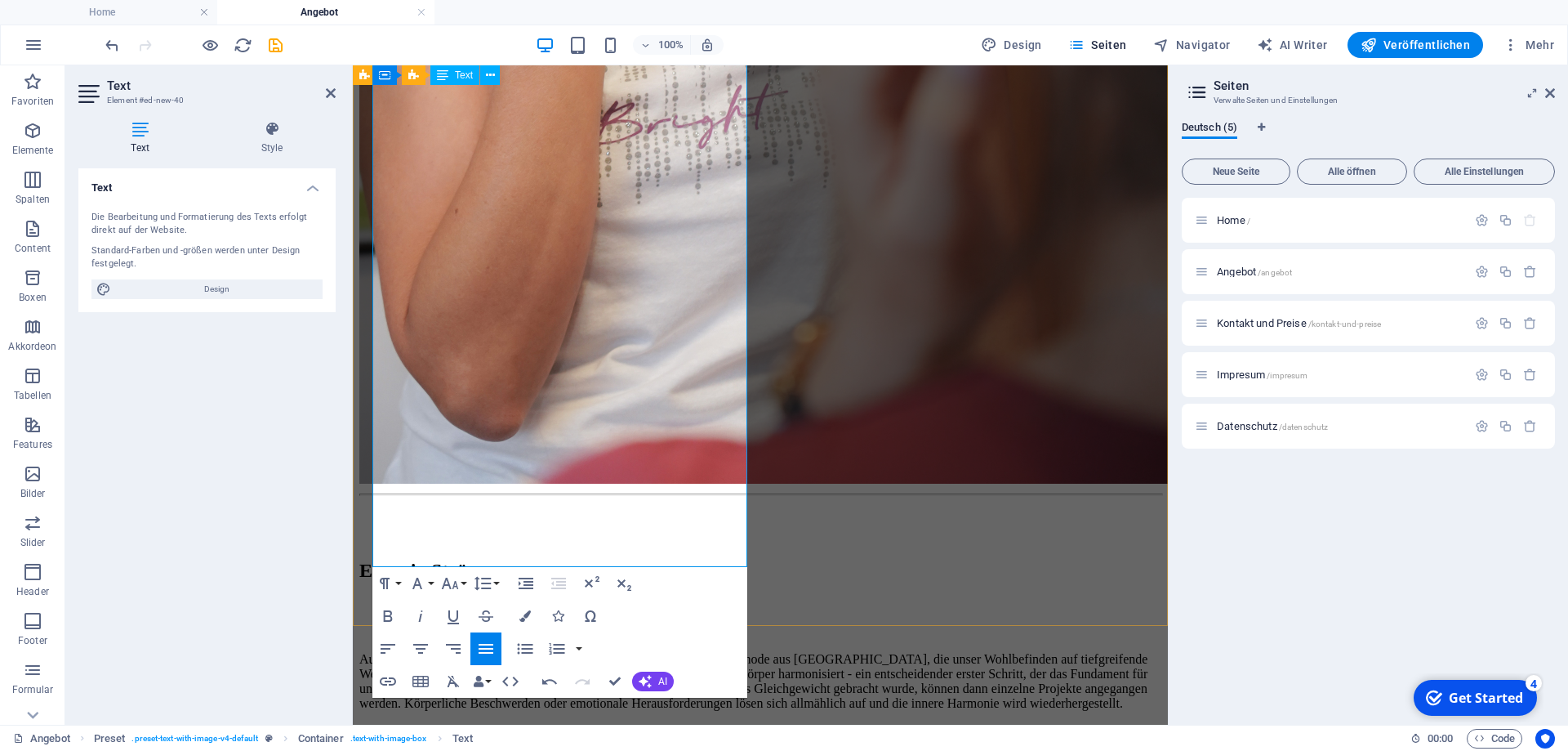
drag, startPoint x: 633, startPoint y: 559, endPoint x: 514, endPoint y: 139, distance: 436.5
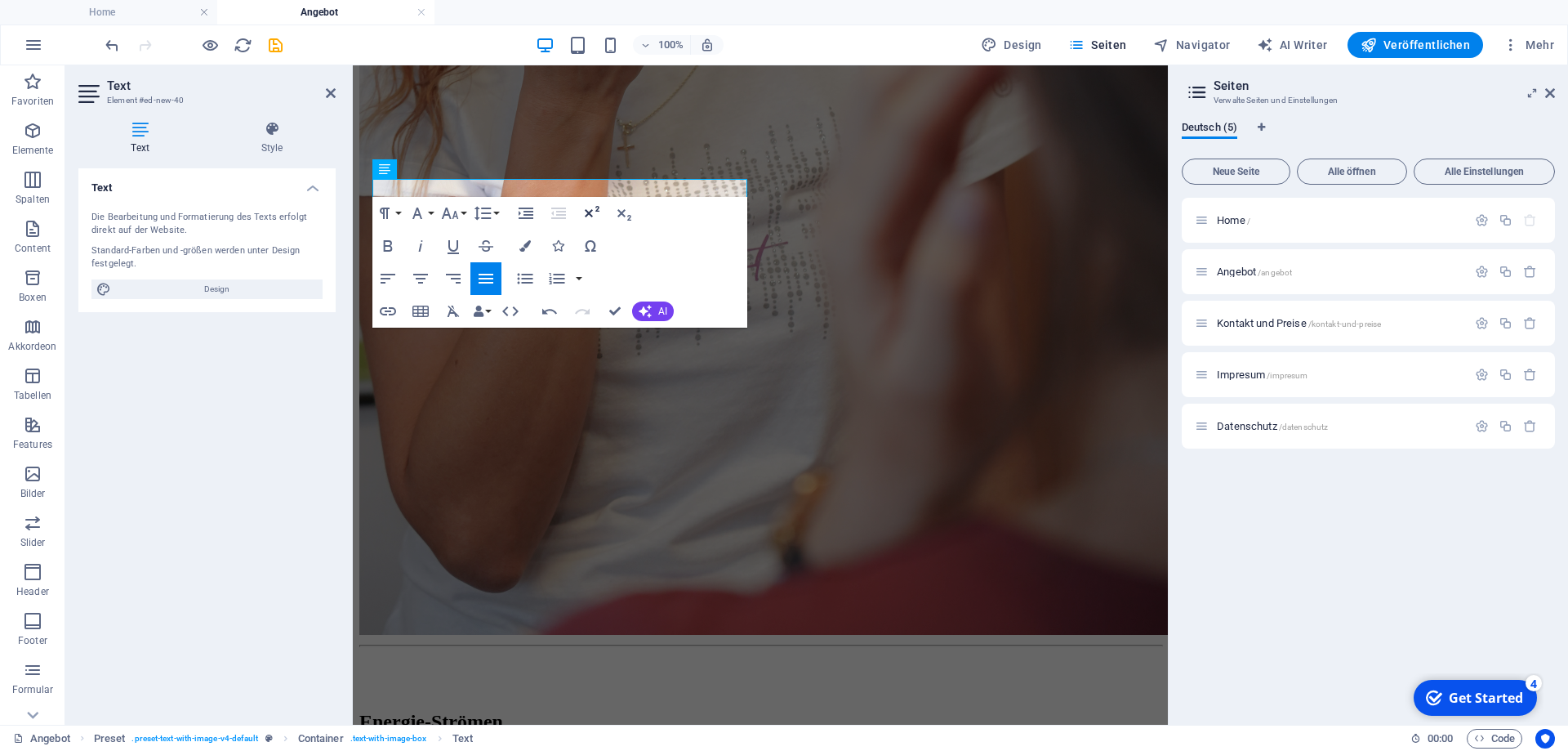
scroll to position [4098, 0]
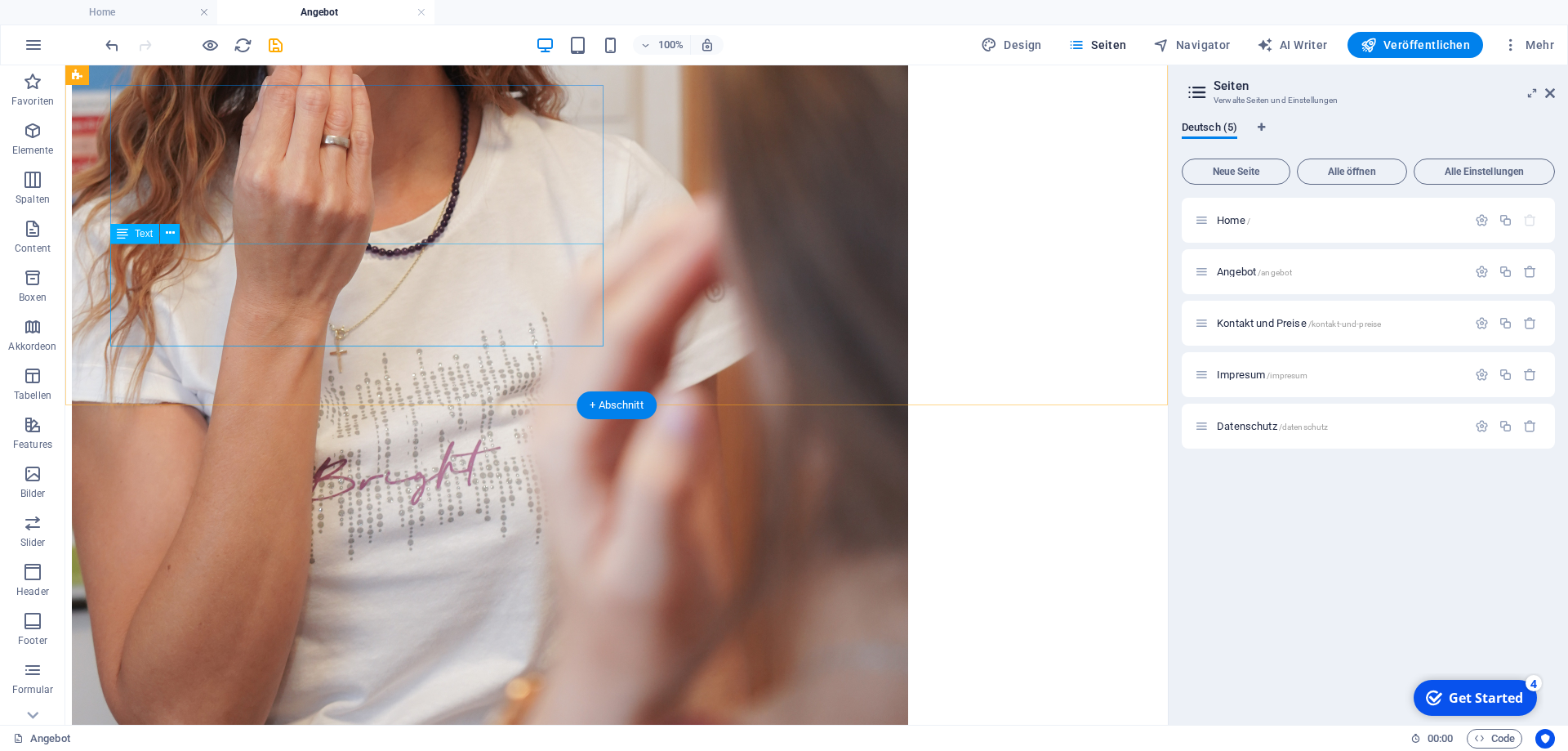
scroll to position [3745, 0]
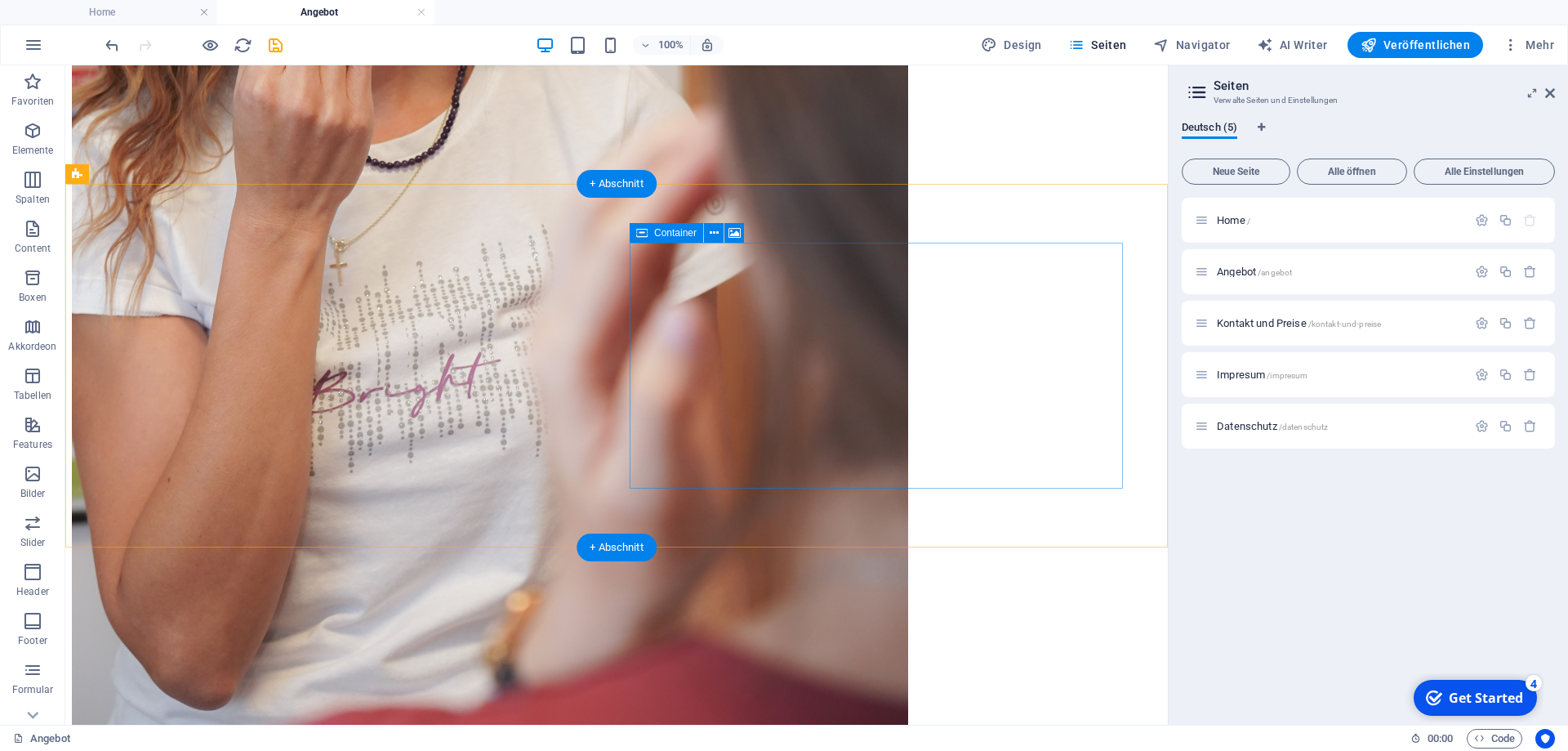
drag, startPoint x: 890, startPoint y: 385, endPoint x: 891, endPoint y: 434, distance: 49.0
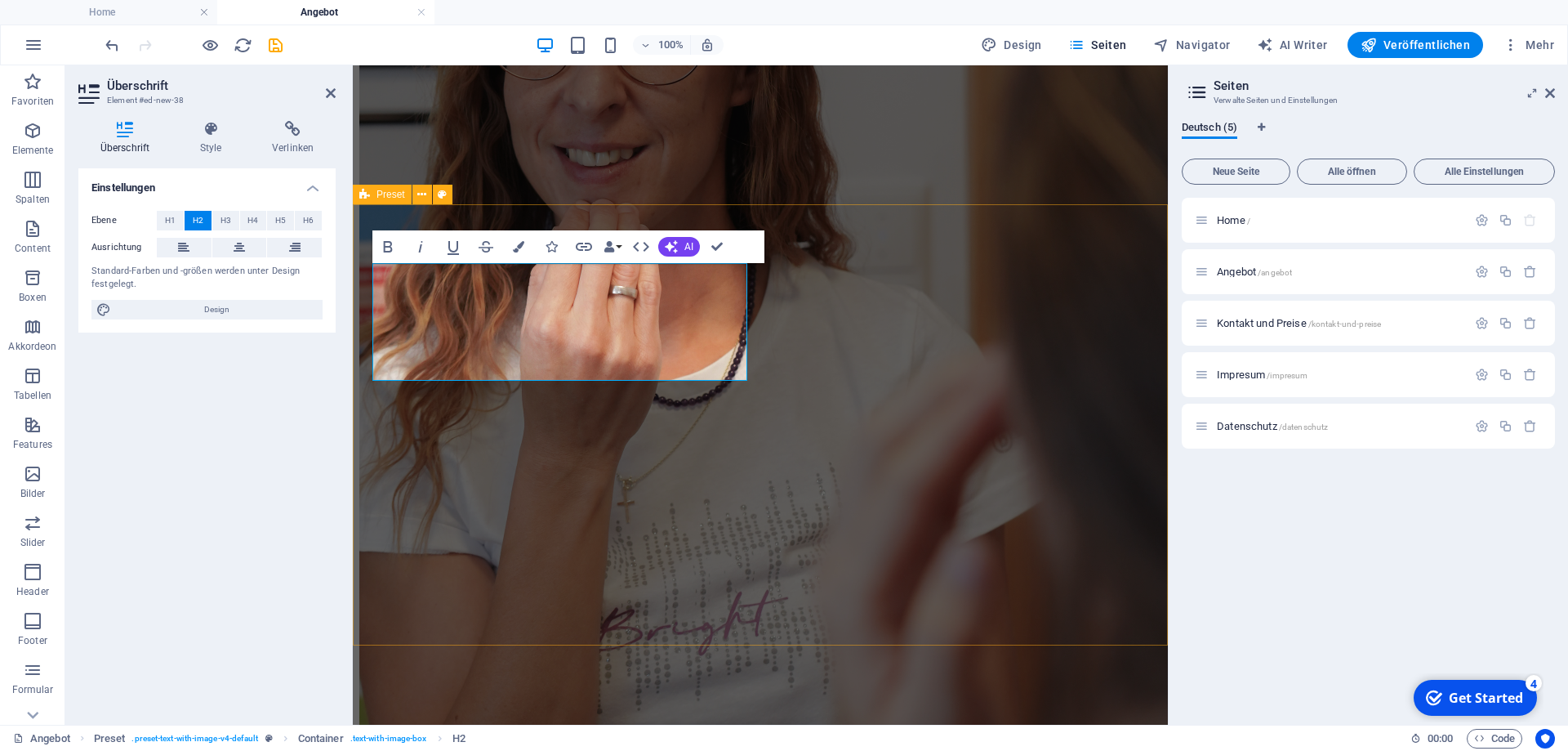
scroll to position [3855, 0]
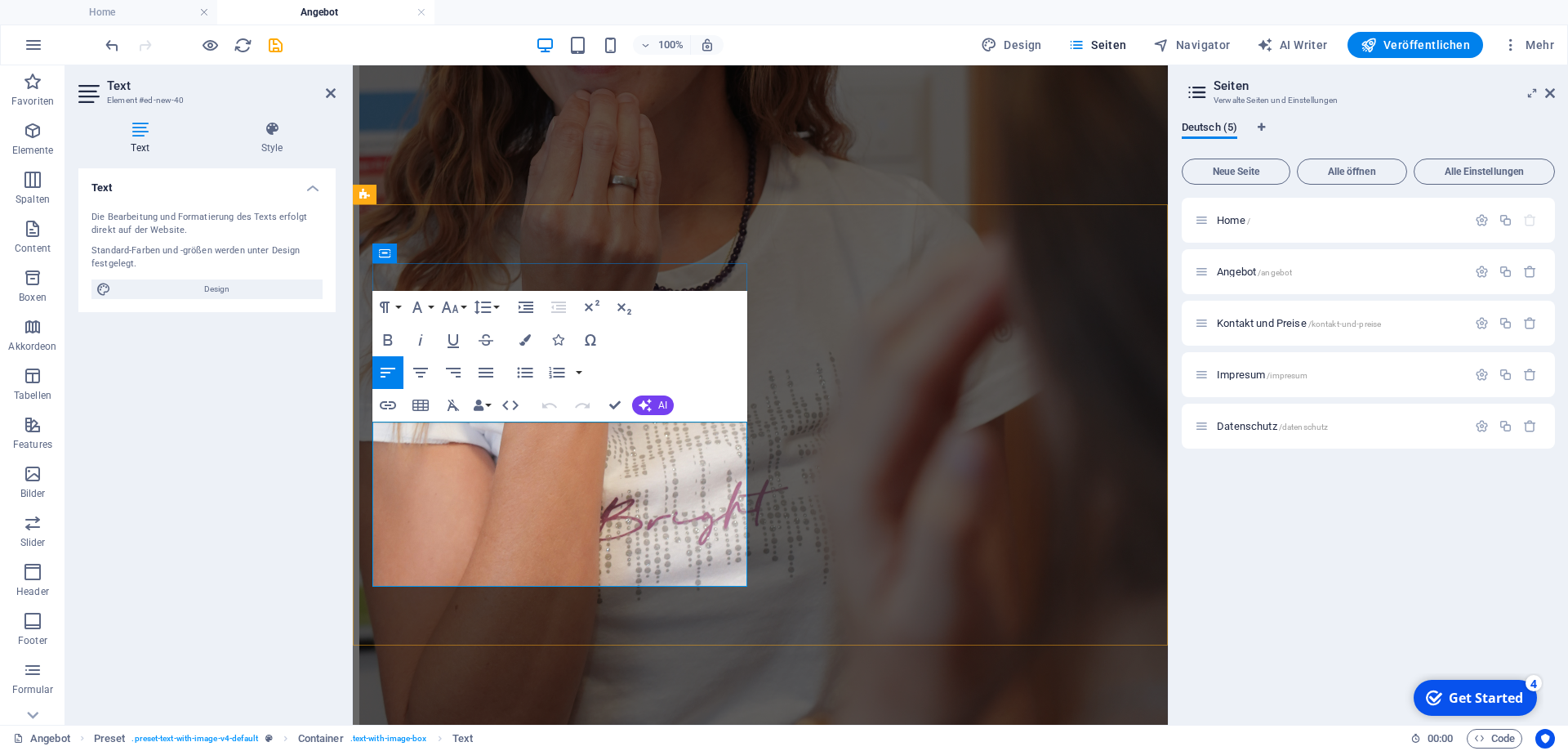
drag, startPoint x: 534, startPoint y: 436, endPoint x: 360, endPoint y: 423, distance: 174.5
drag, startPoint x: 581, startPoint y: 436, endPoint x: 365, endPoint y: 427, distance: 216.2
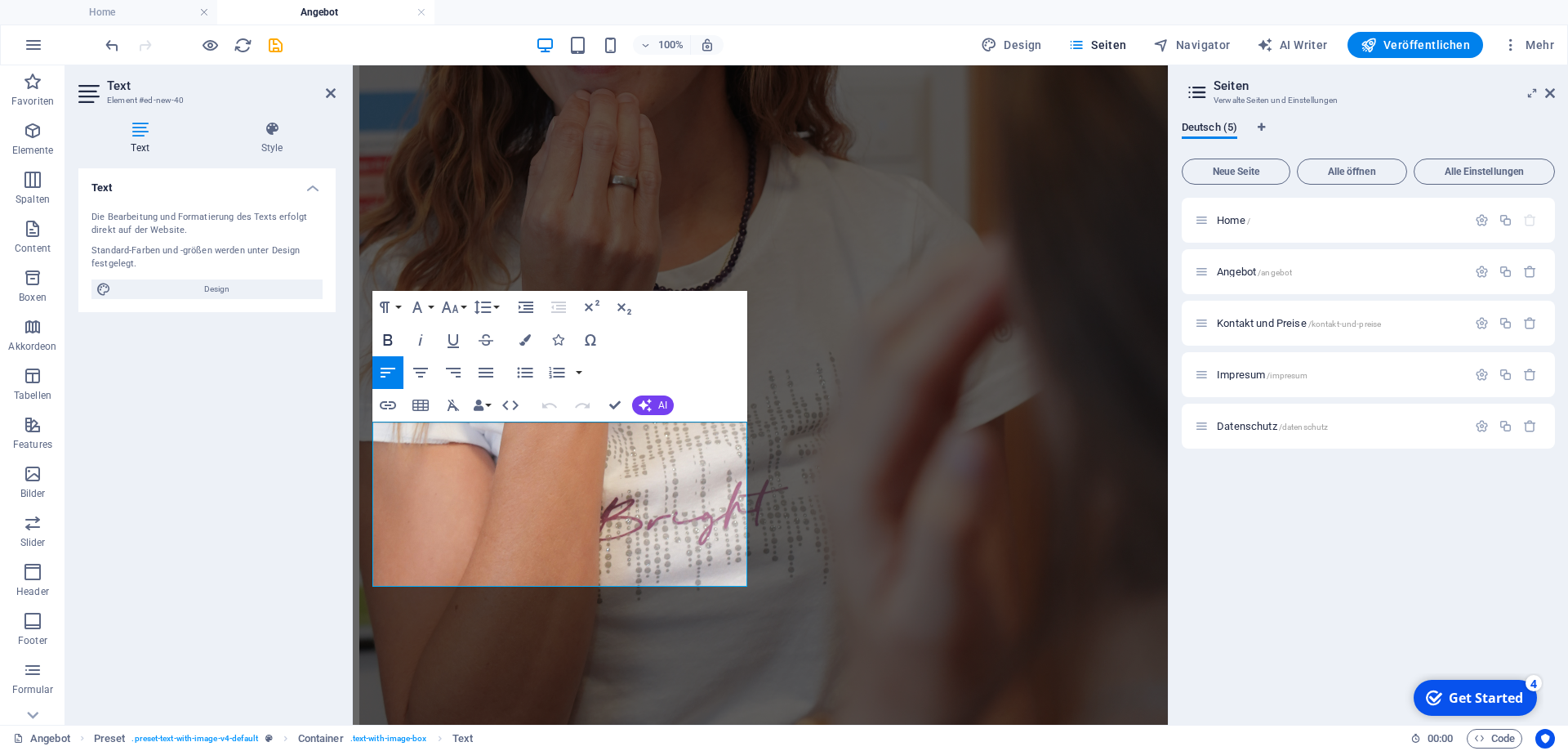
click at [391, 326] on button "Bold" at bounding box center [388, 340] width 31 height 32
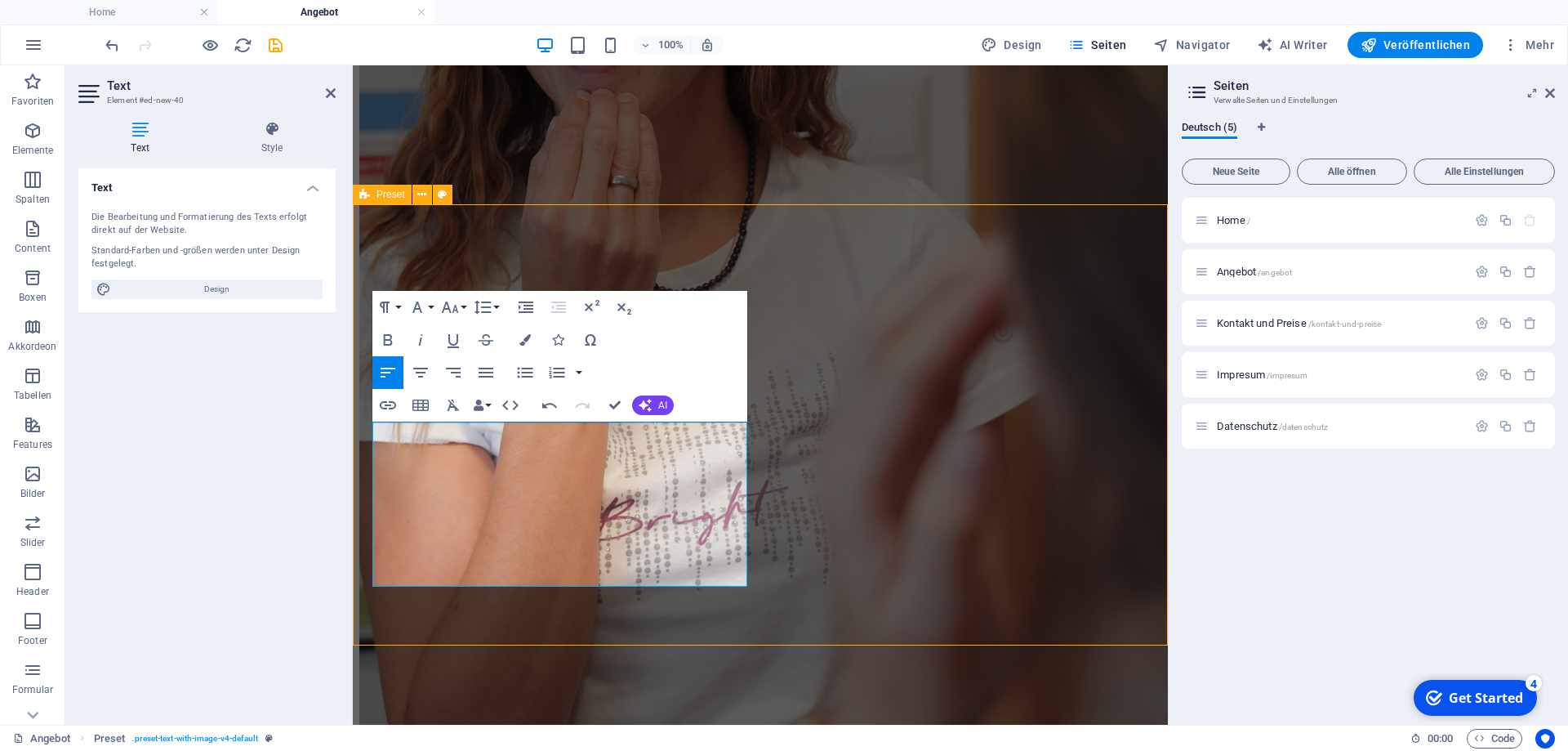
scroll to position [3745, 0]
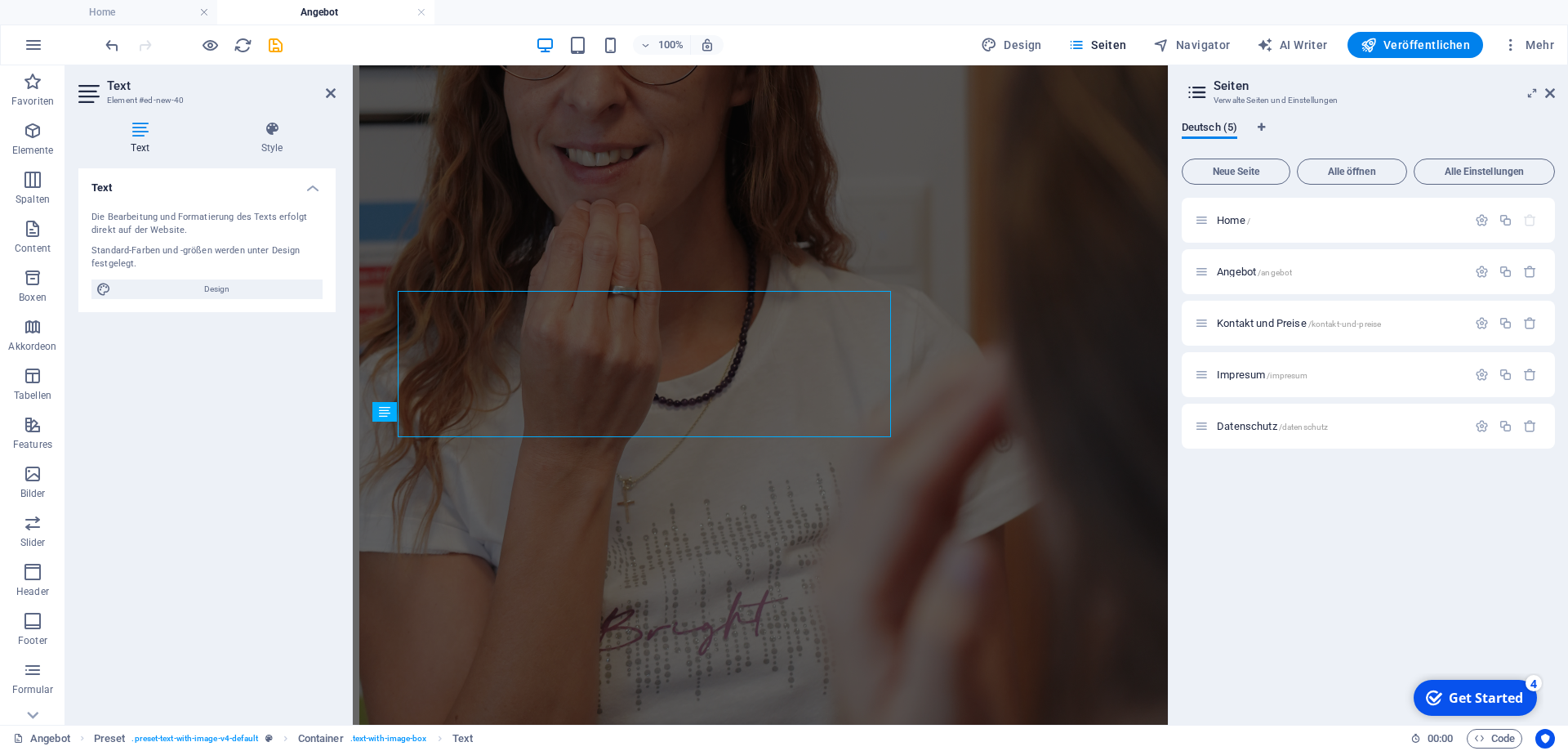
scroll to position [3855, 0]
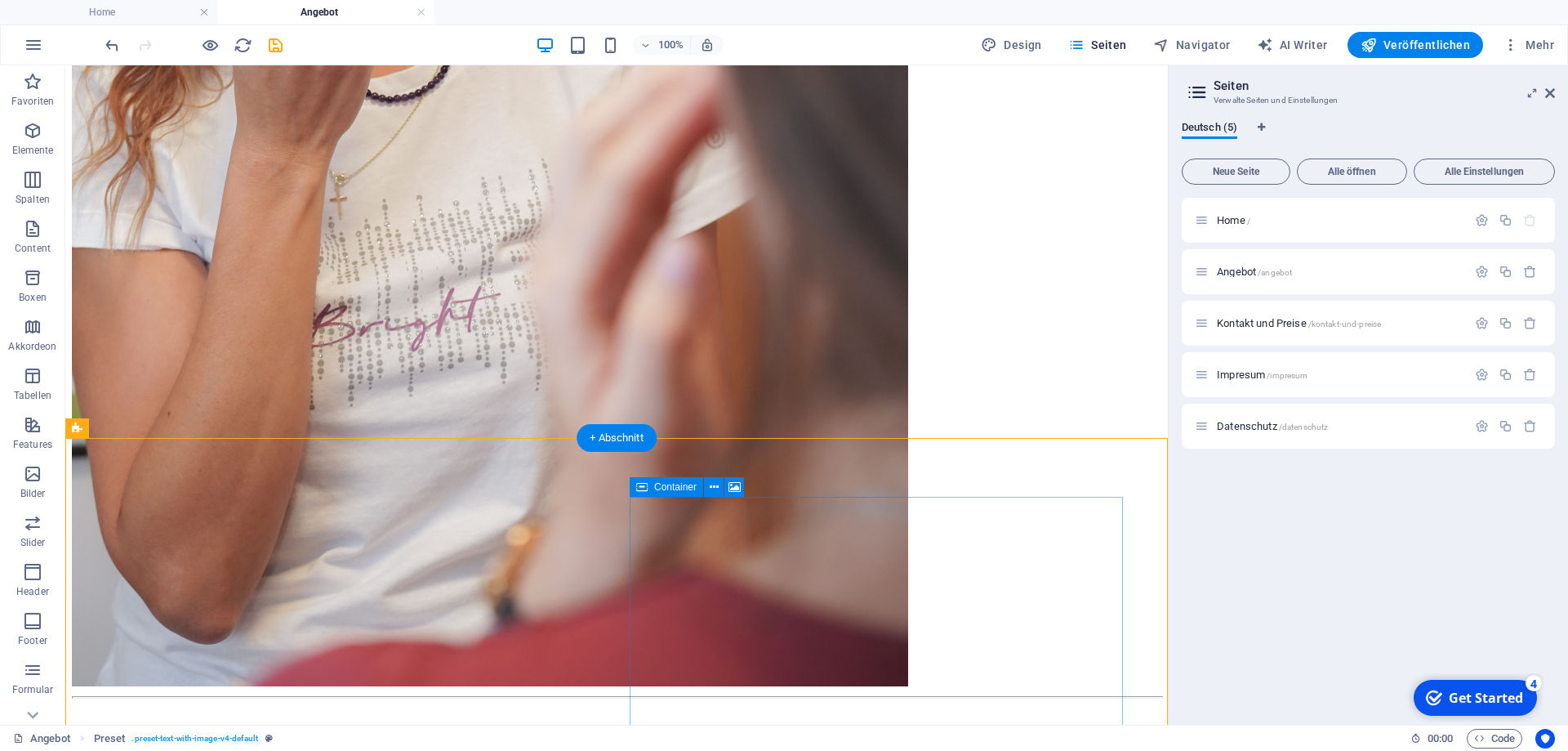
scroll to position [3482, 0]
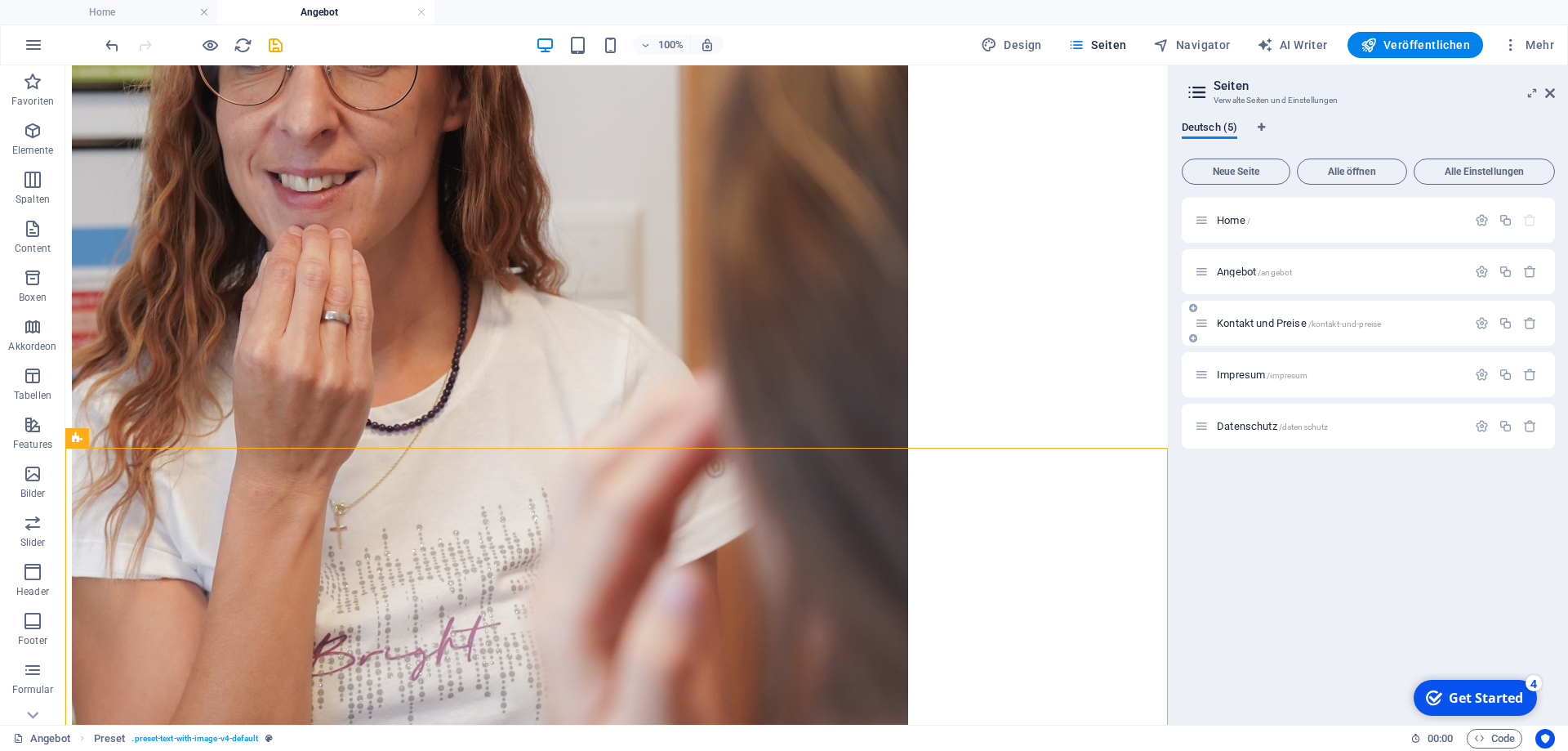
click at [1254, 326] on span "Kontakt und Preise /kontakt-und-preise" at bounding box center [1299, 323] width 164 height 12
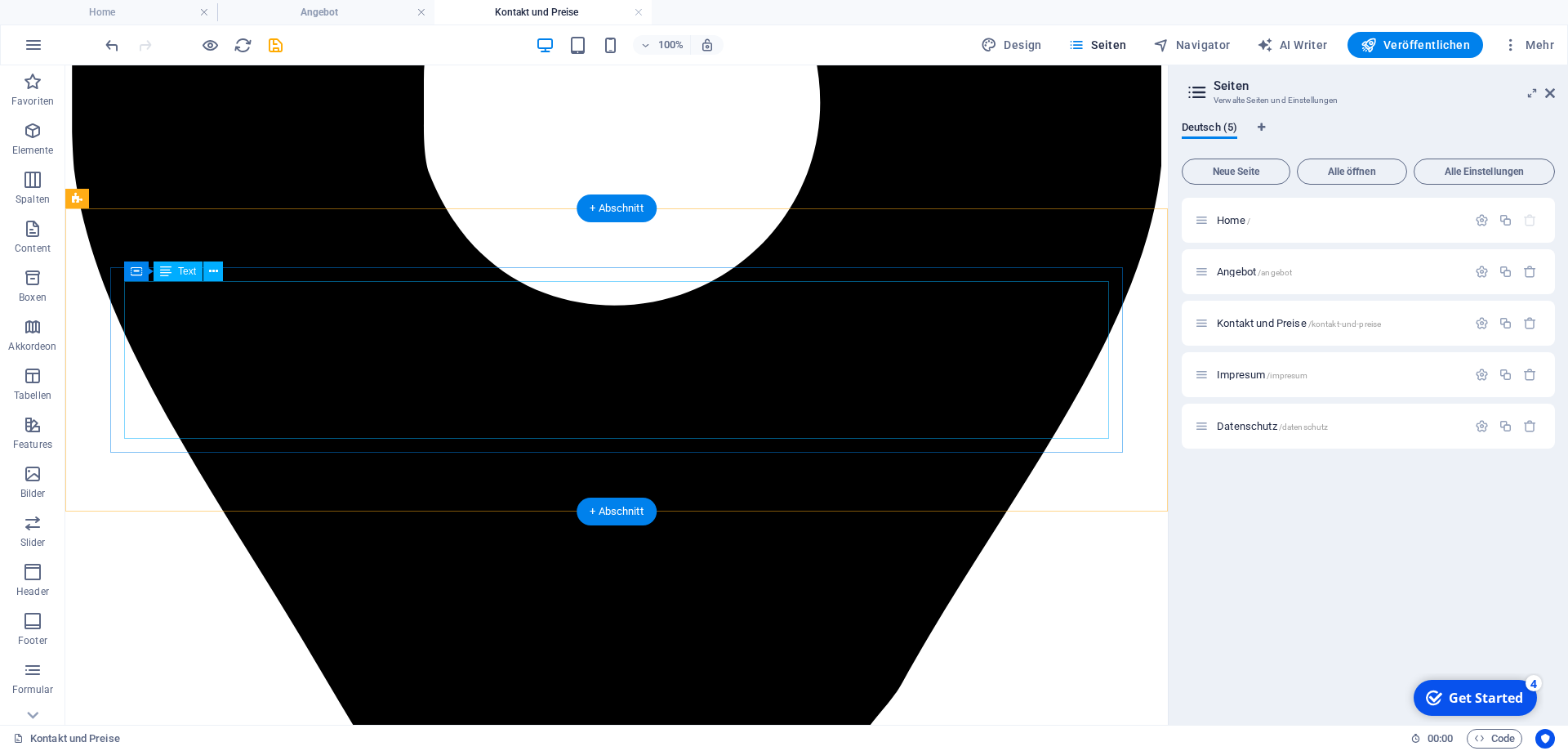
scroll to position [889, 0]
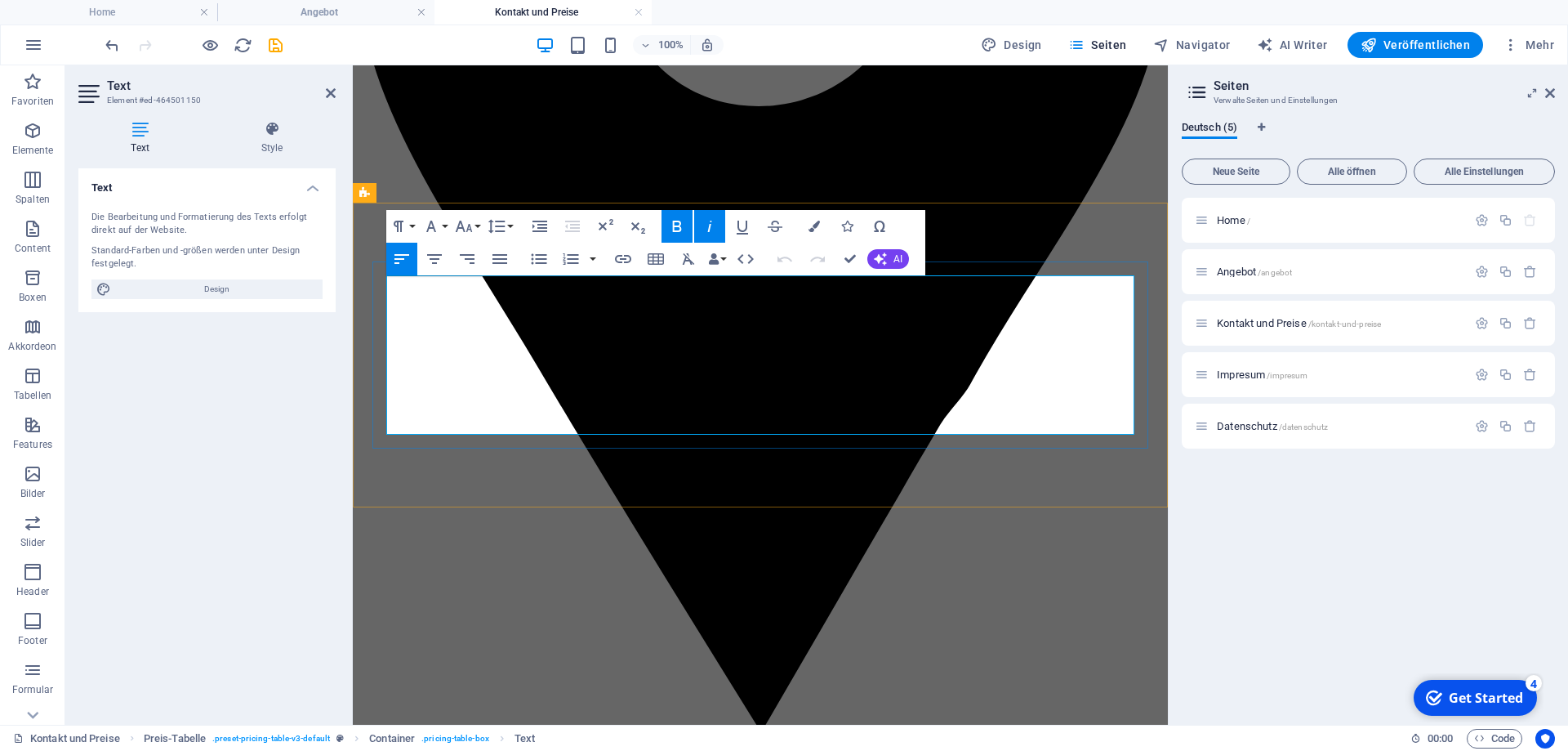
drag, startPoint x: 1130, startPoint y: 303, endPoint x: 1541, endPoint y: 402, distance: 422.8
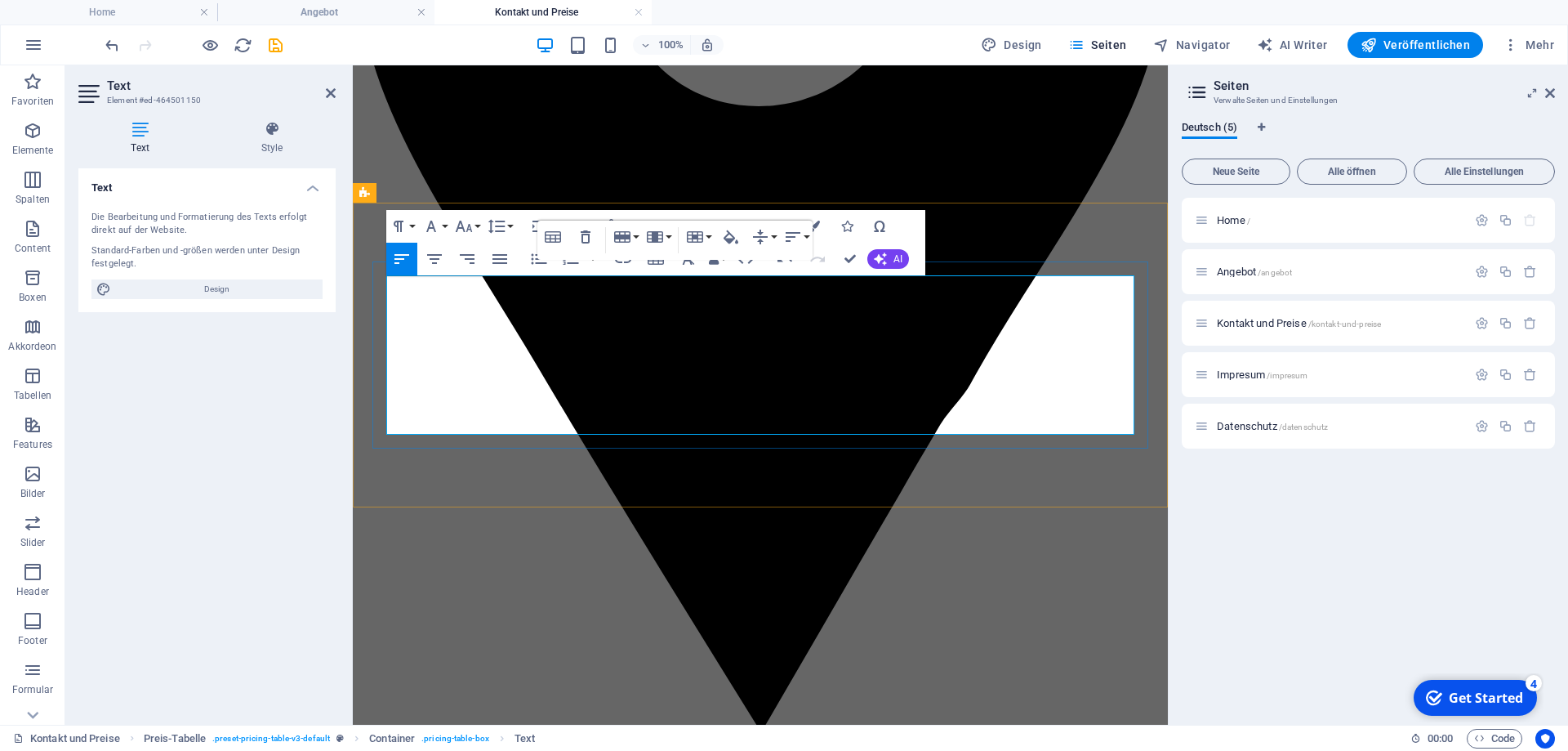
drag, startPoint x: 1134, startPoint y: 306, endPoint x: 1100, endPoint y: 306, distance: 34.0
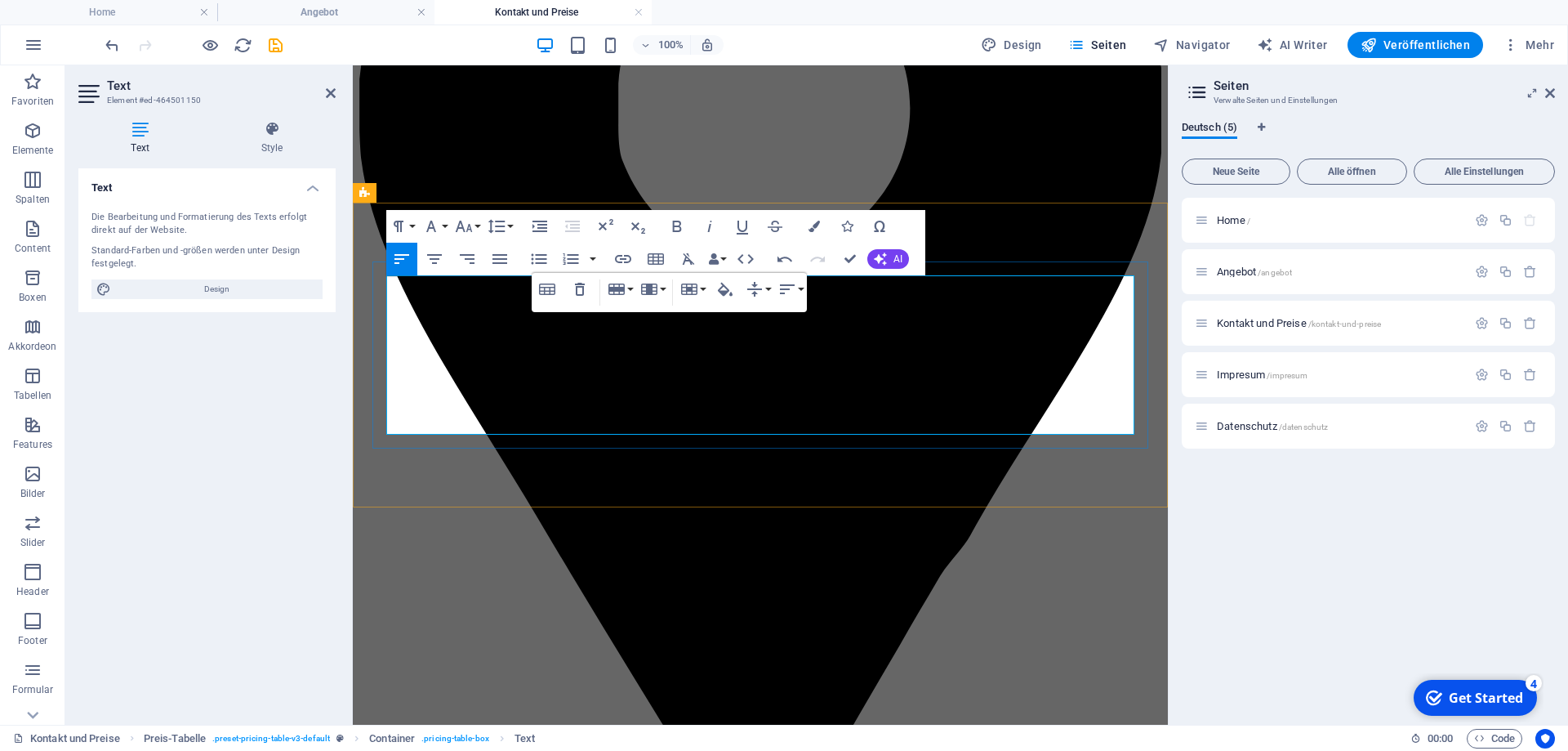
scroll to position [666, 0]
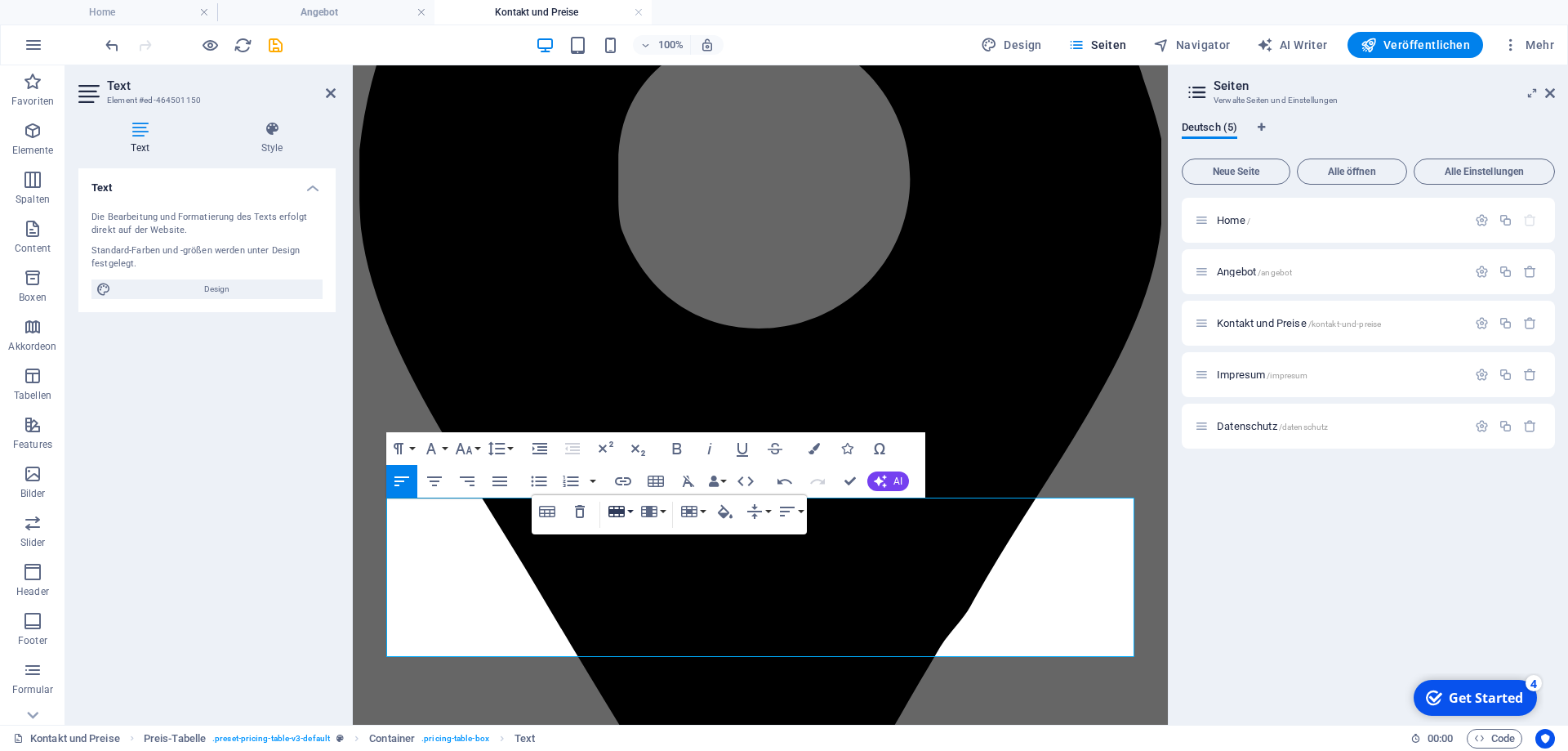
click at [624, 508] on icon "button" at bounding box center [616, 511] width 16 height 11
click at [656, 537] on link "Insert row above" at bounding box center [667, 543] width 125 height 25
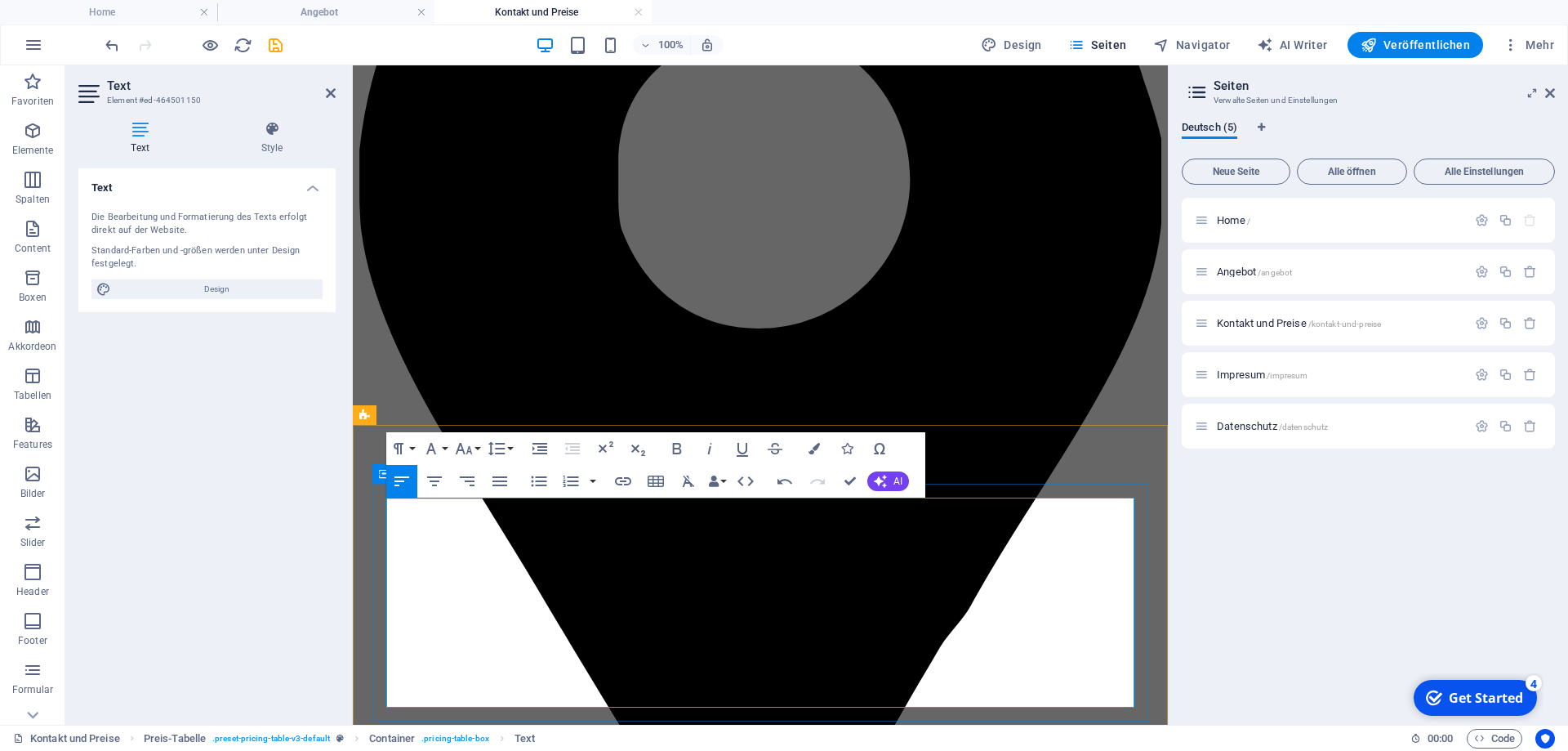
drag, startPoint x: 582, startPoint y: 569, endPoint x: 385, endPoint y: 563, distance: 197.1
click at [477, 443] on button "Font Size" at bounding box center [467, 449] width 31 height 32
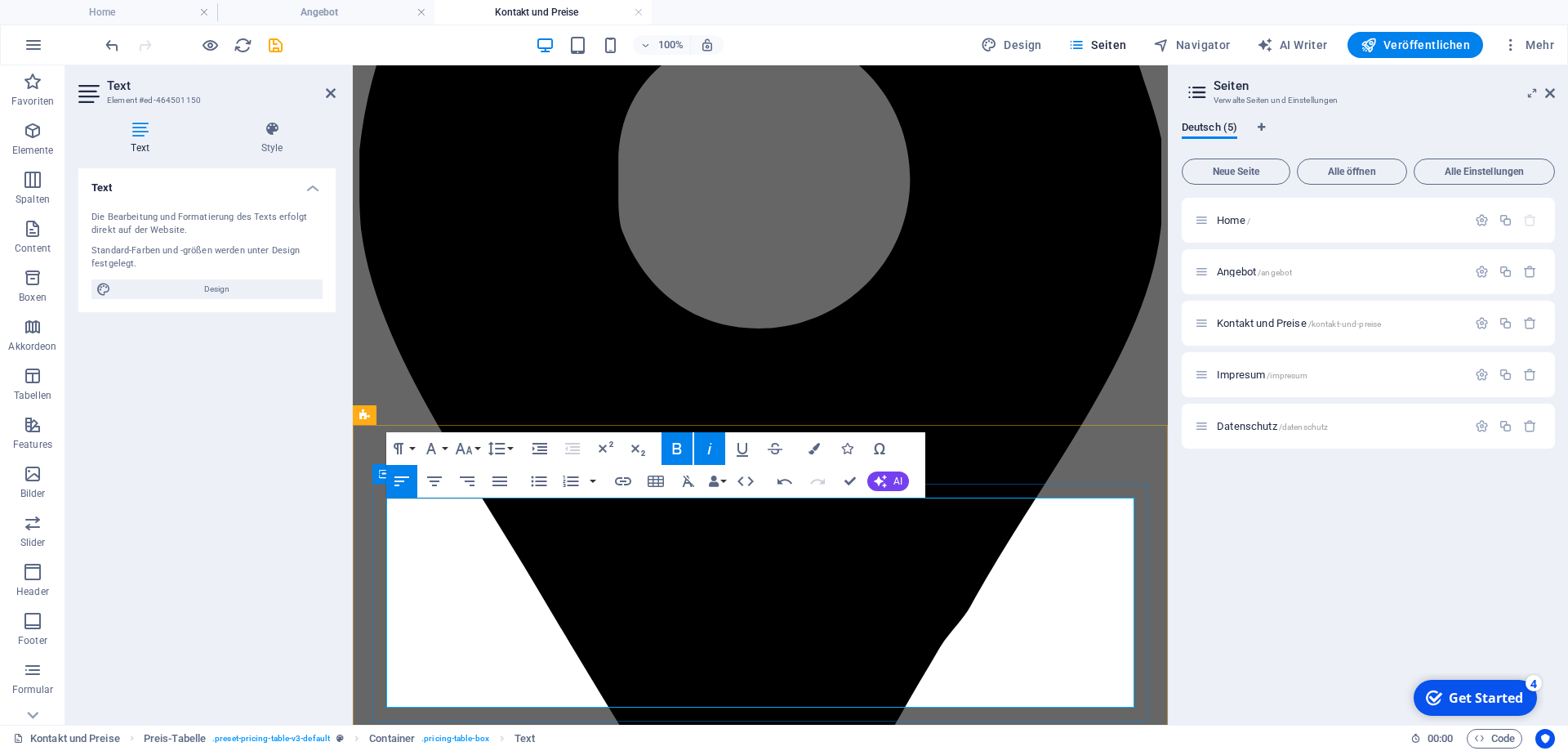
drag, startPoint x: 570, startPoint y: 518, endPoint x: 385, endPoint y: 504, distance: 185.5
copy span "EFT-Klopfakupressur"
drag, startPoint x: 570, startPoint y: 572, endPoint x: 386, endPoint y: 563, distance: 184.2
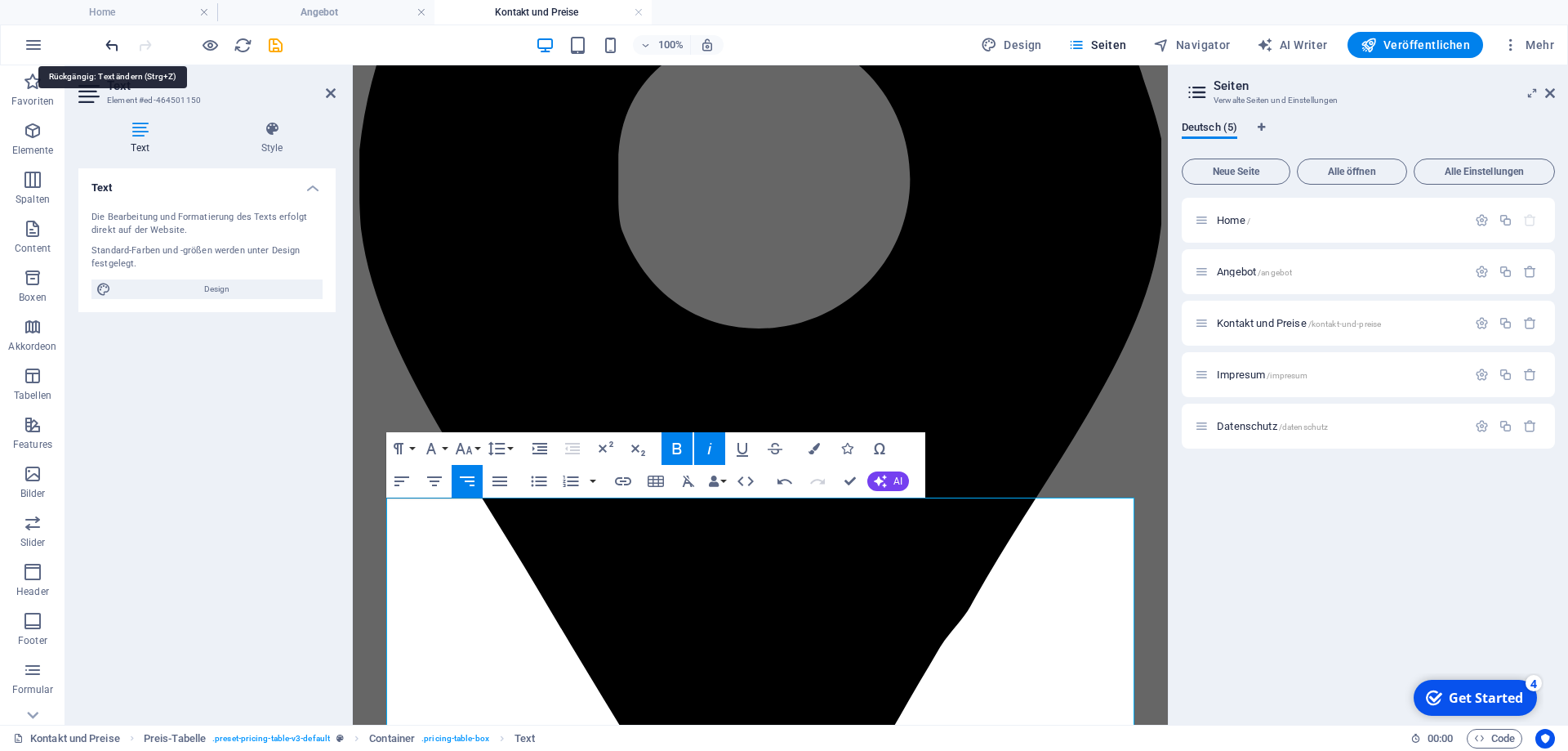
click at [111, 52] on icon "undo" at bounding box center [112, 45] width 19 height 19
click at [109, 49] on icon "undo" at bounding box center [112, 45] width 19 height 19
click at [120, 42] on icon "undo" at bounding box center [112, 45] width 19 height 19
click at [120, 41] on icon "undo" at bounding box center [112, 45] width 19 height 19
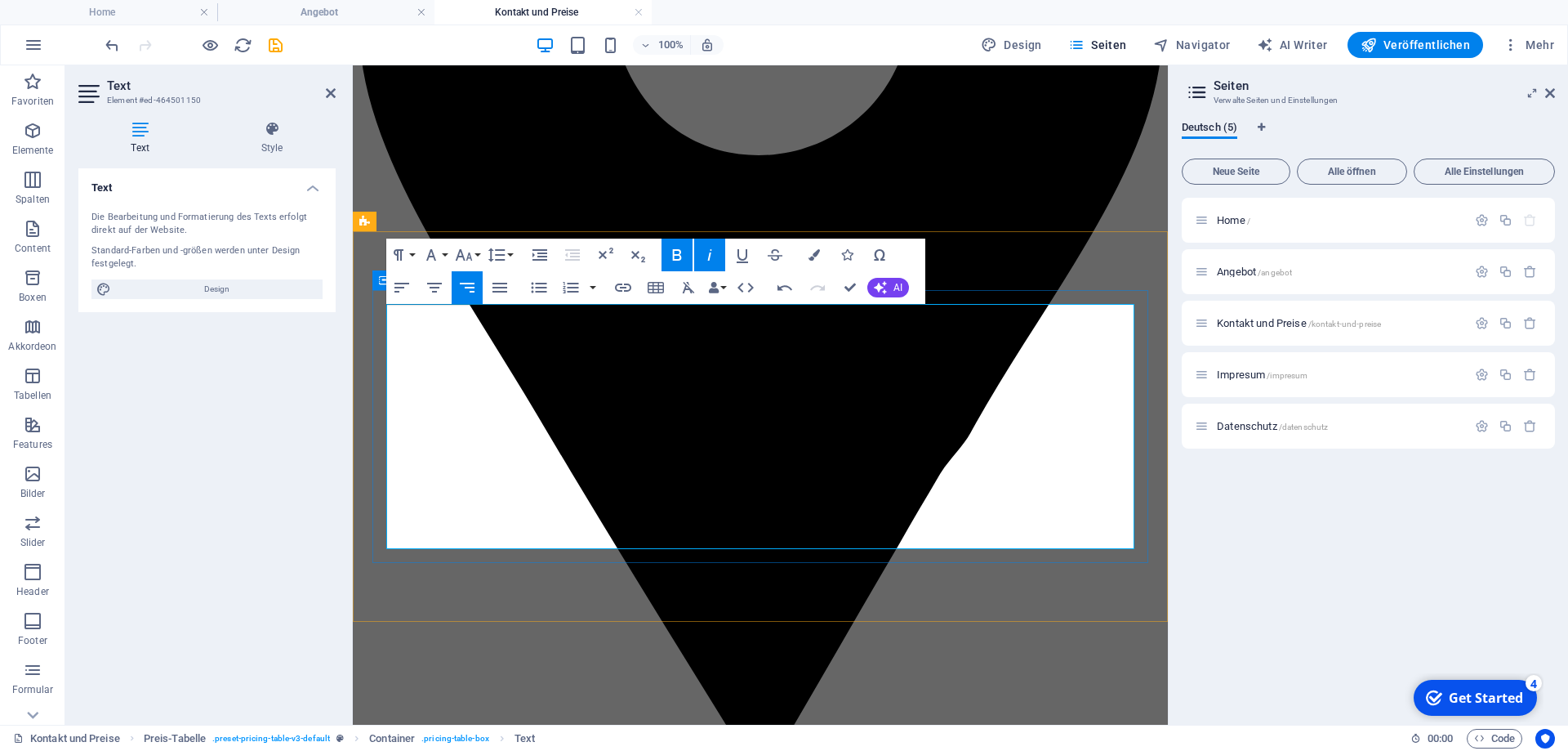
scroll to position [889, 0]
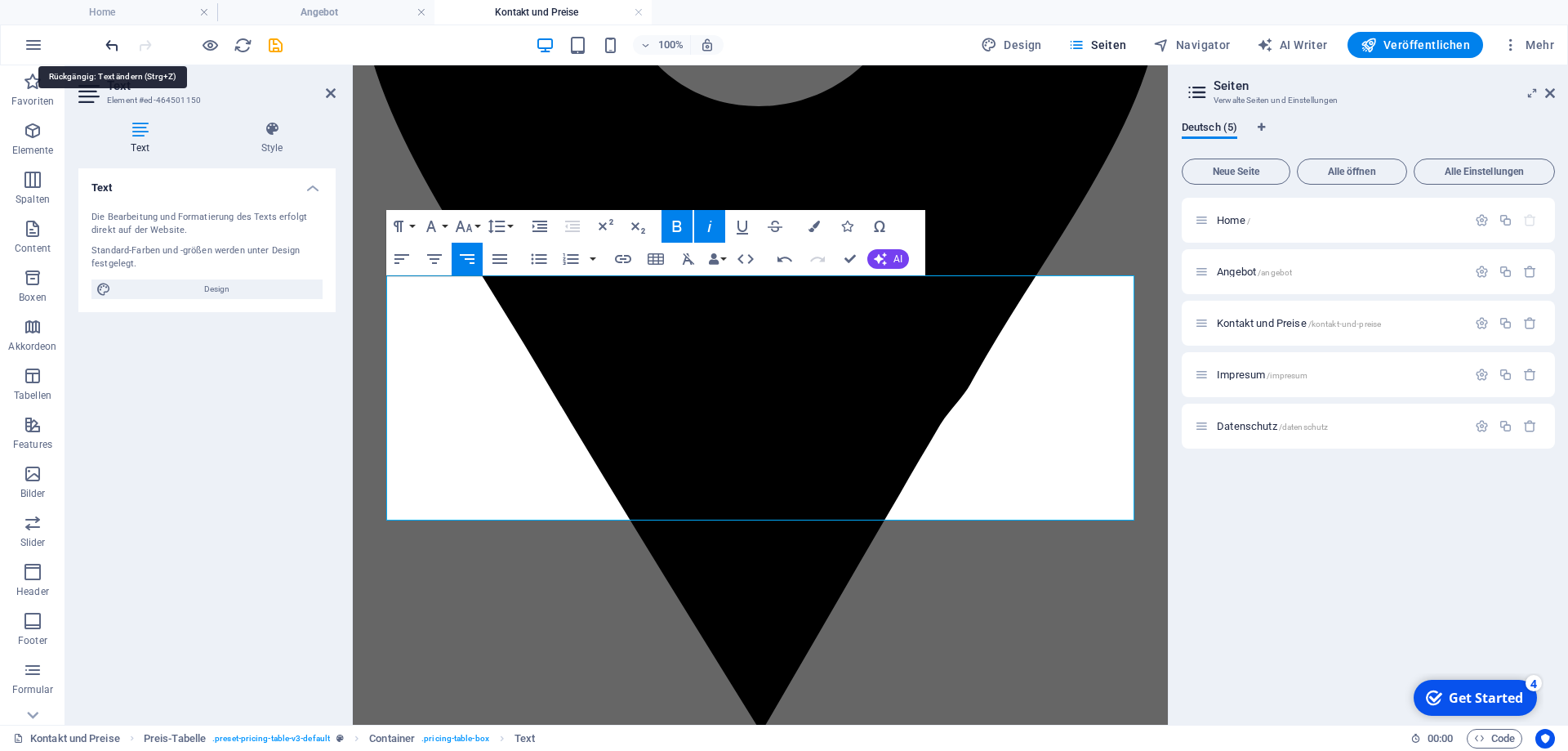
click at [120, 52] on icon "undo" at bounding box center [112, 45] width 19 height 19
click at [110, 46] on icon "undo" at bounding box center [112, 45] width 19 height 19
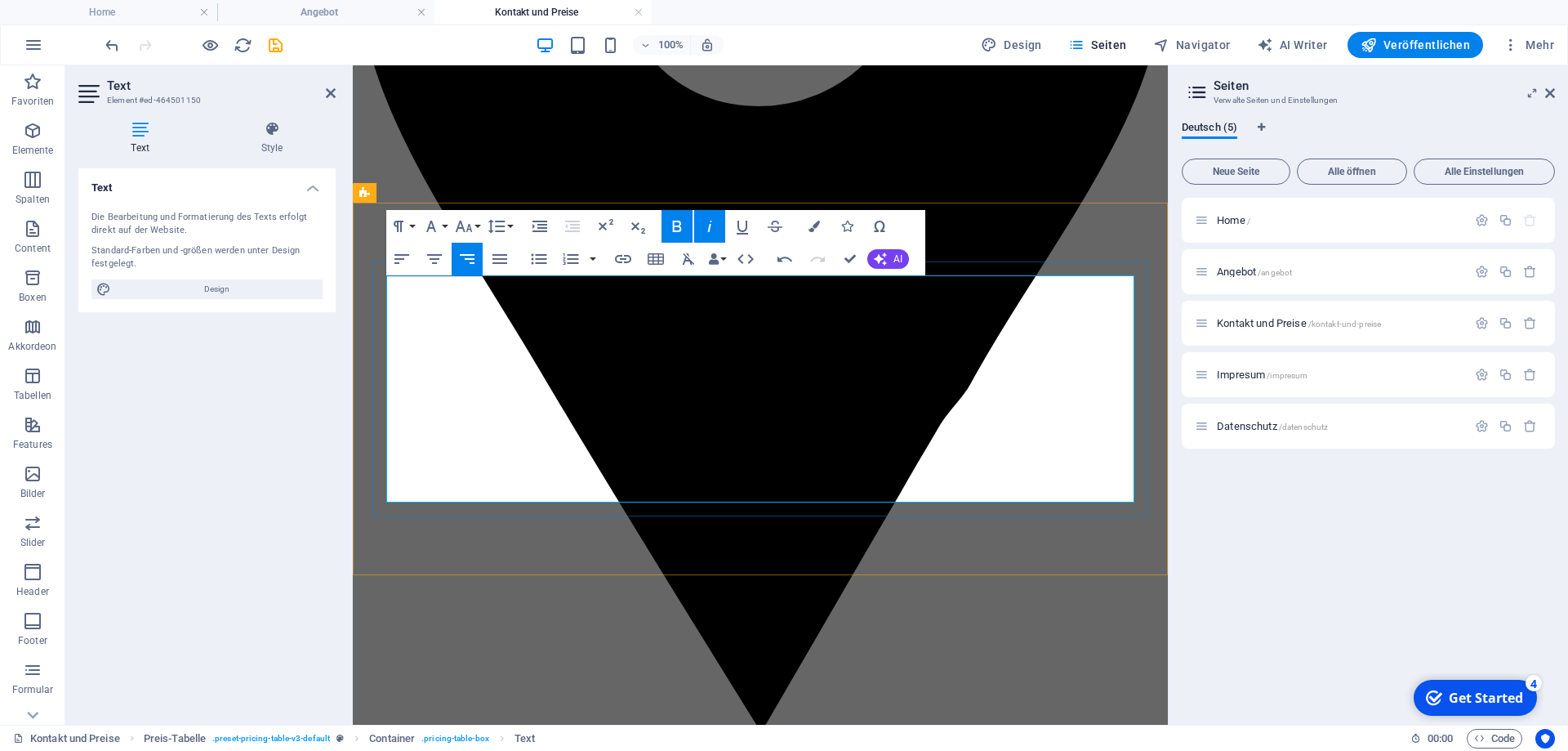
drag, startPoint x: 775, startPoint y: 347, endPoint x: 905, endPoint y: 349, distance: 130.0
drag, startPoint x: 775, startPoint y: 355, endPoint x: 953, endPoint y: 361, distance: 178.1
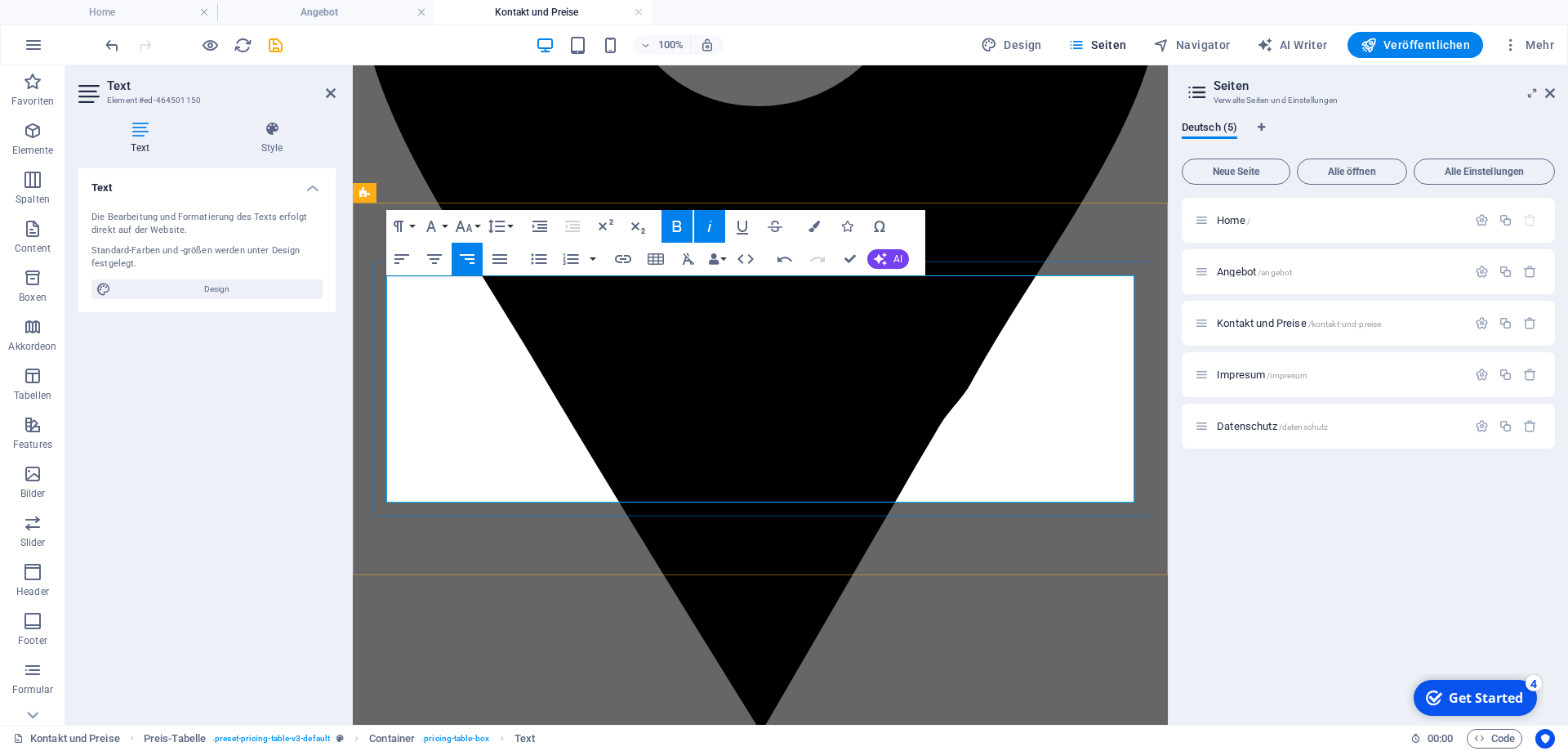
click at [401, 261] on icon "button" at bounding box center [402, 259] width 20 height 20
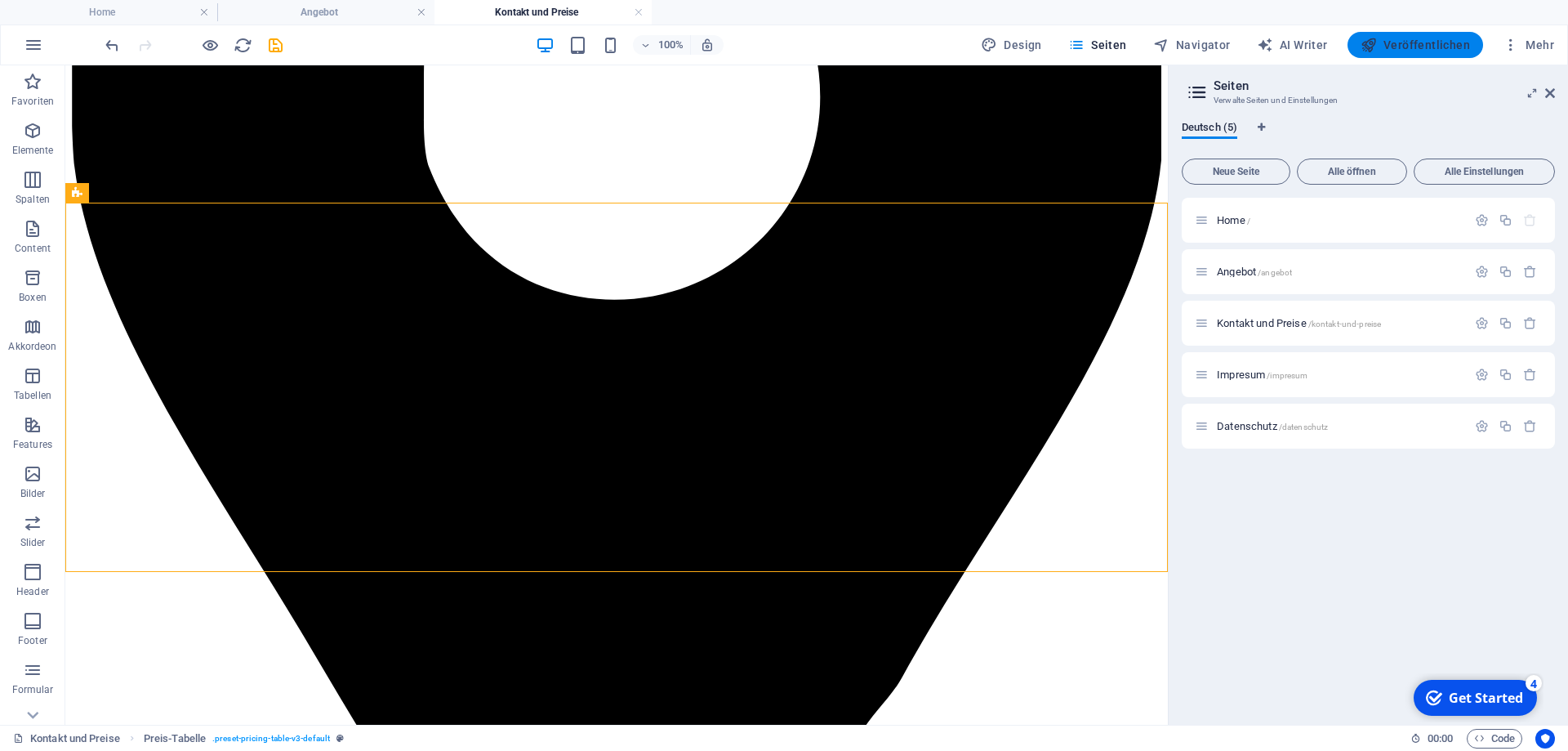
click at [1444, 52] on span "Veröffentlichen" at bounding box center [1416, 44] width 109 height 16
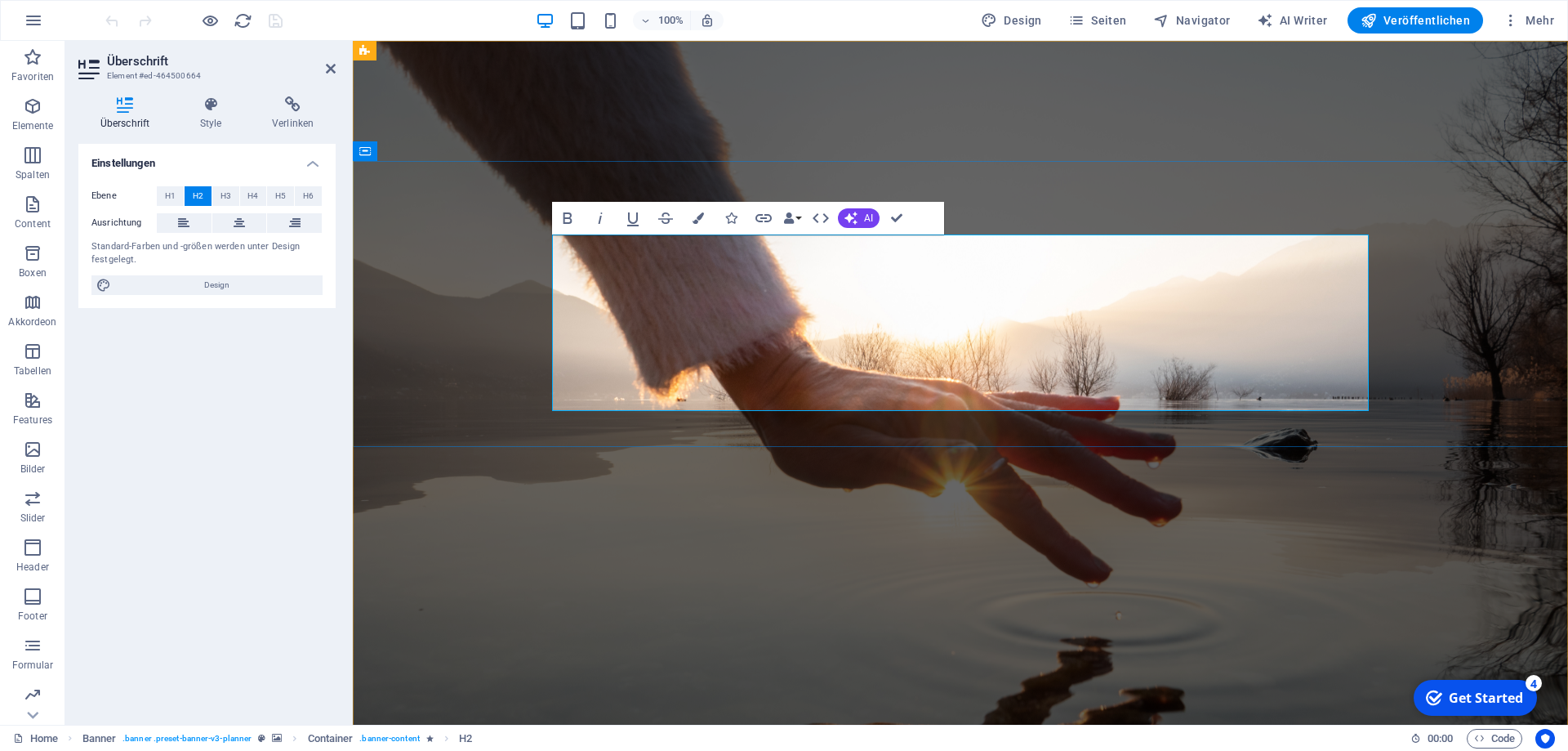
drag, startPoint x: 1357, startPoint y: 388, endPoint x: 804, endPoint y: 269, distance: 565.7
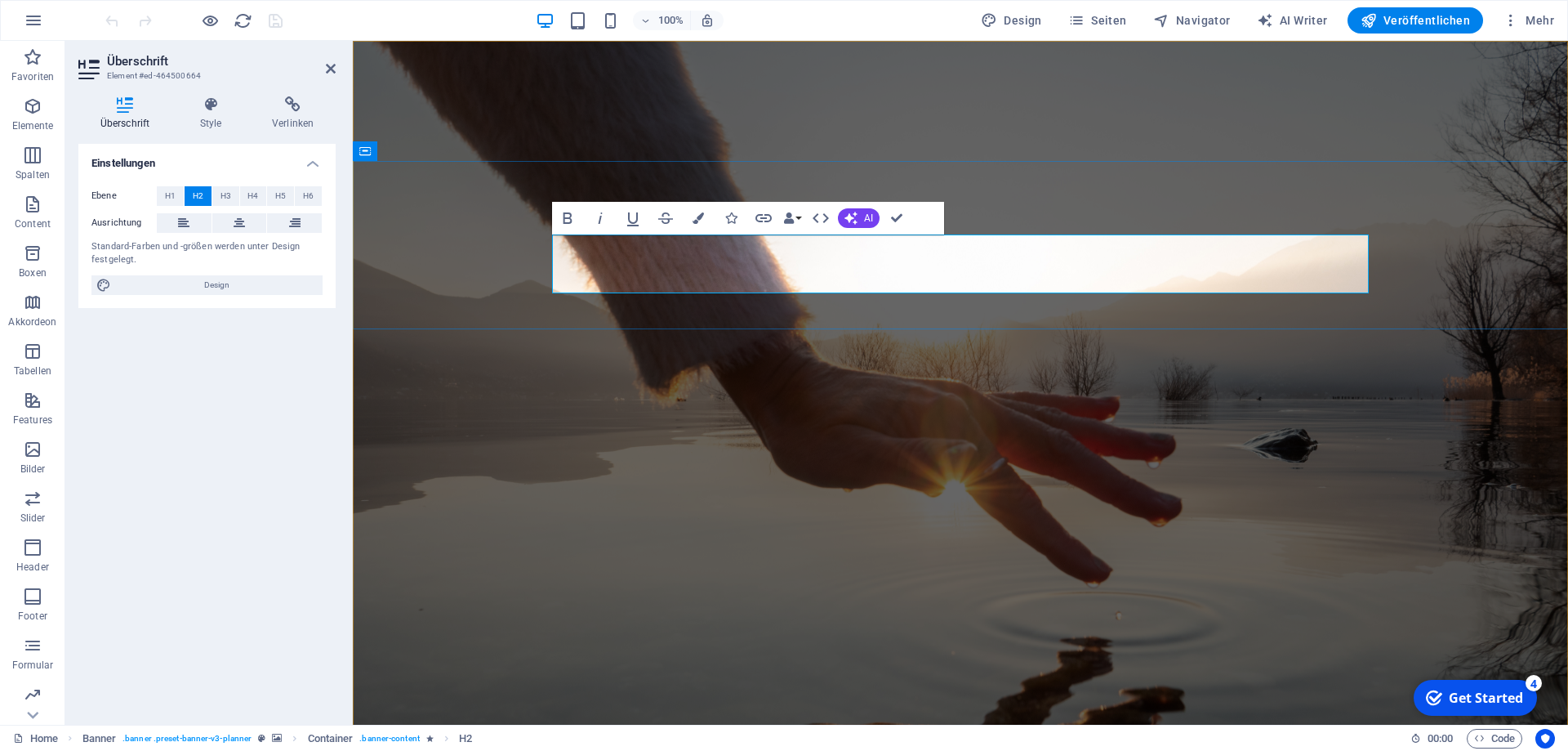
click at [110, 27] on div at bounding box center [193, 21] width 183 height 26
click at [1010, 513] on figure at bounding box center [960, 408] width 1215 height 735
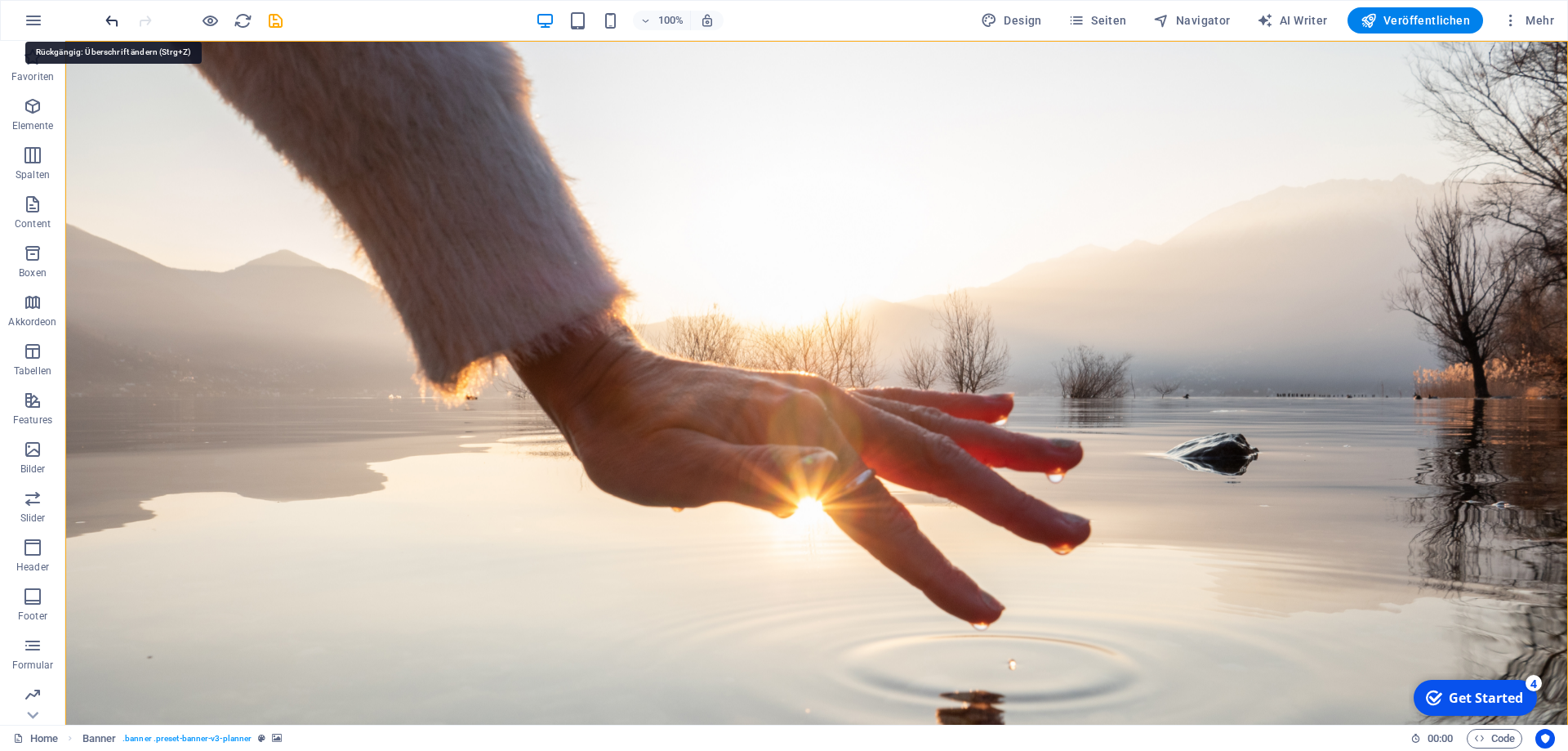
click at [111, 22] on icon "undo" at bounding box center [112, 21] width 19 height 19
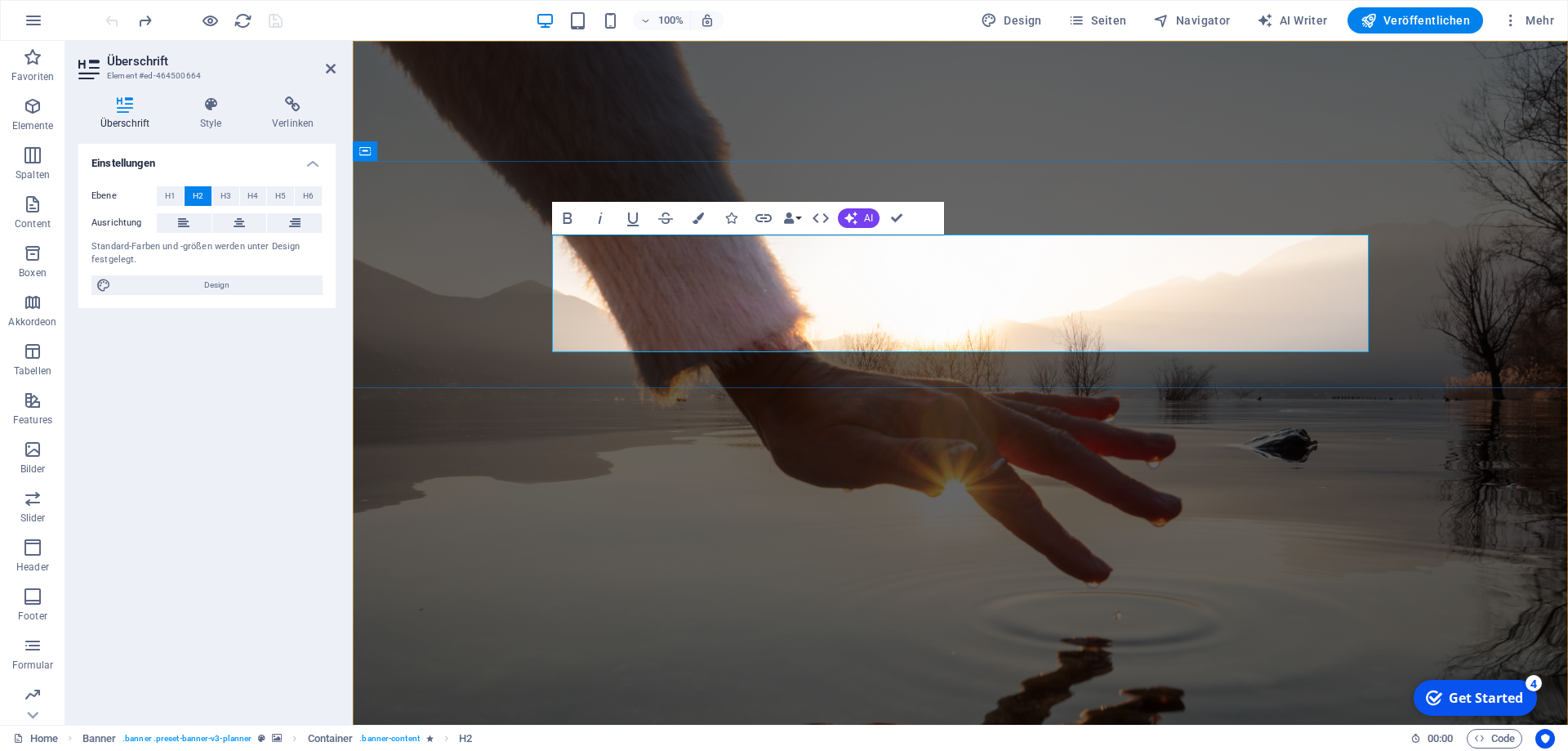
drag, startPoint x: 1245, startPoint y: 344, endPoint x: 801, endPoint y: 273, distance: 449.6
click at [219, 120] on h4 "Style" at bounding box center [214, 114] width 72 height 34
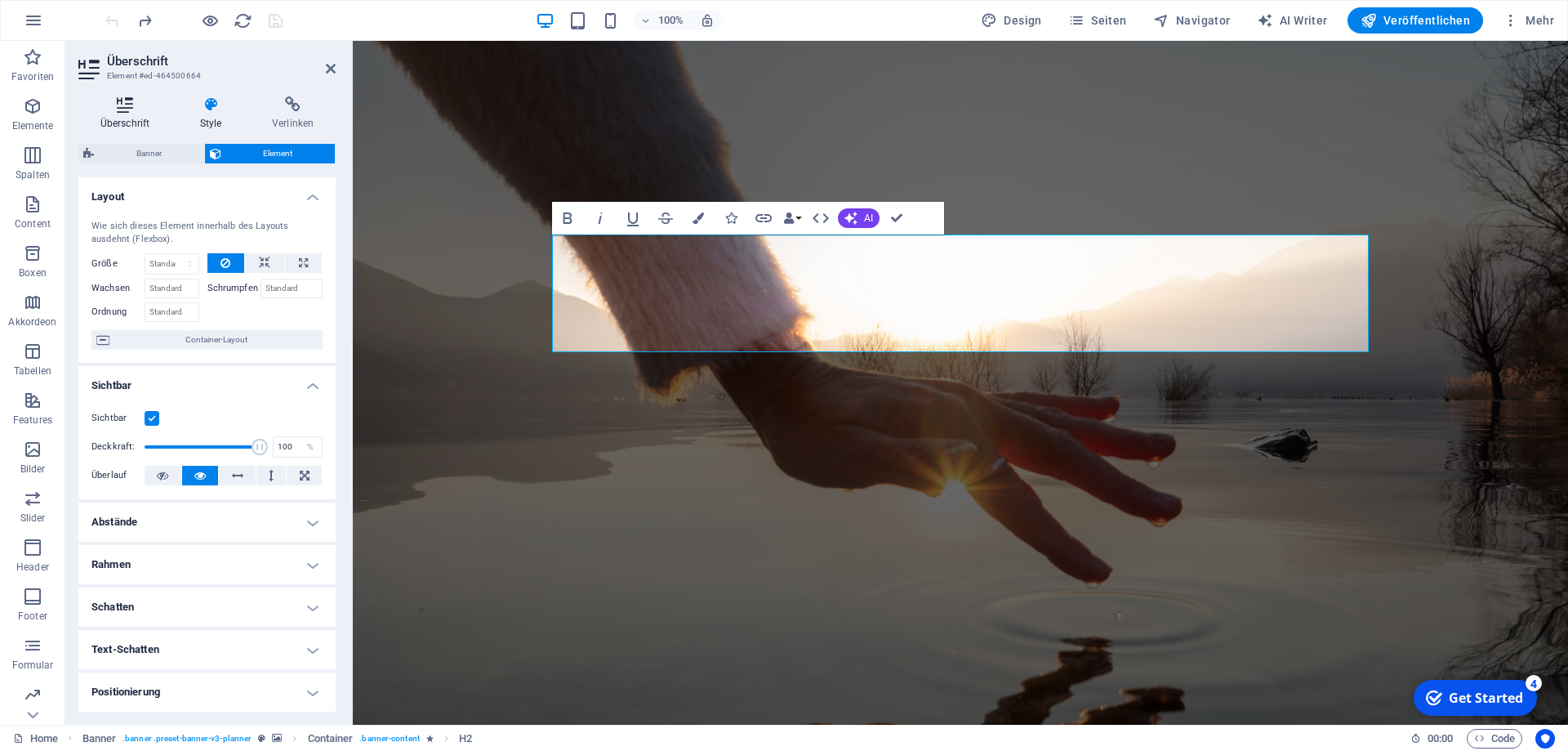
click at [129, 106] on icon at bounding box center [125, 104] width 93 height 16
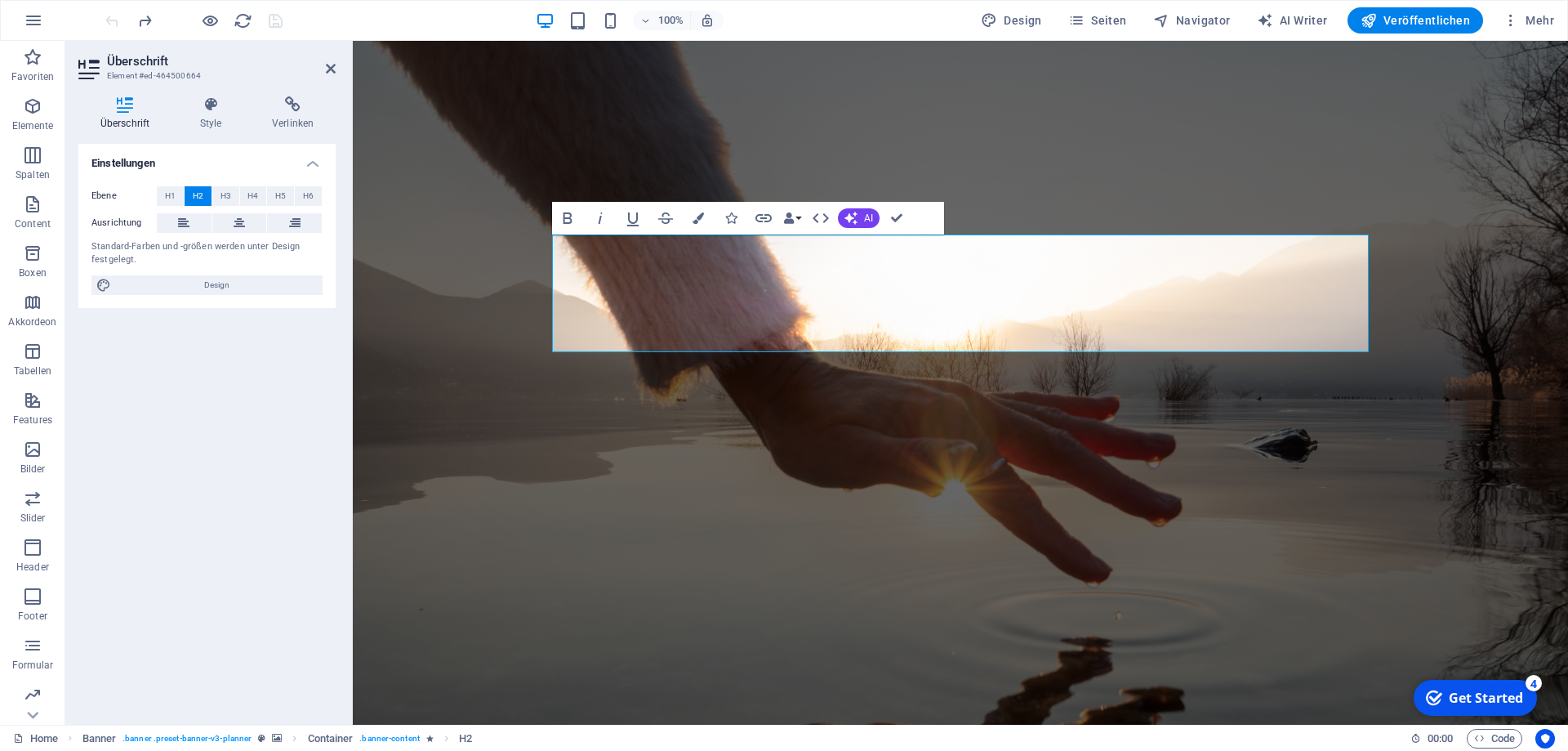
click at [129, 106] on icon at bounding box center [125, 104] width 93 height 16
click at [208, 114] on h4 "Style" at bounding box center [214, 114] width 72 height 34
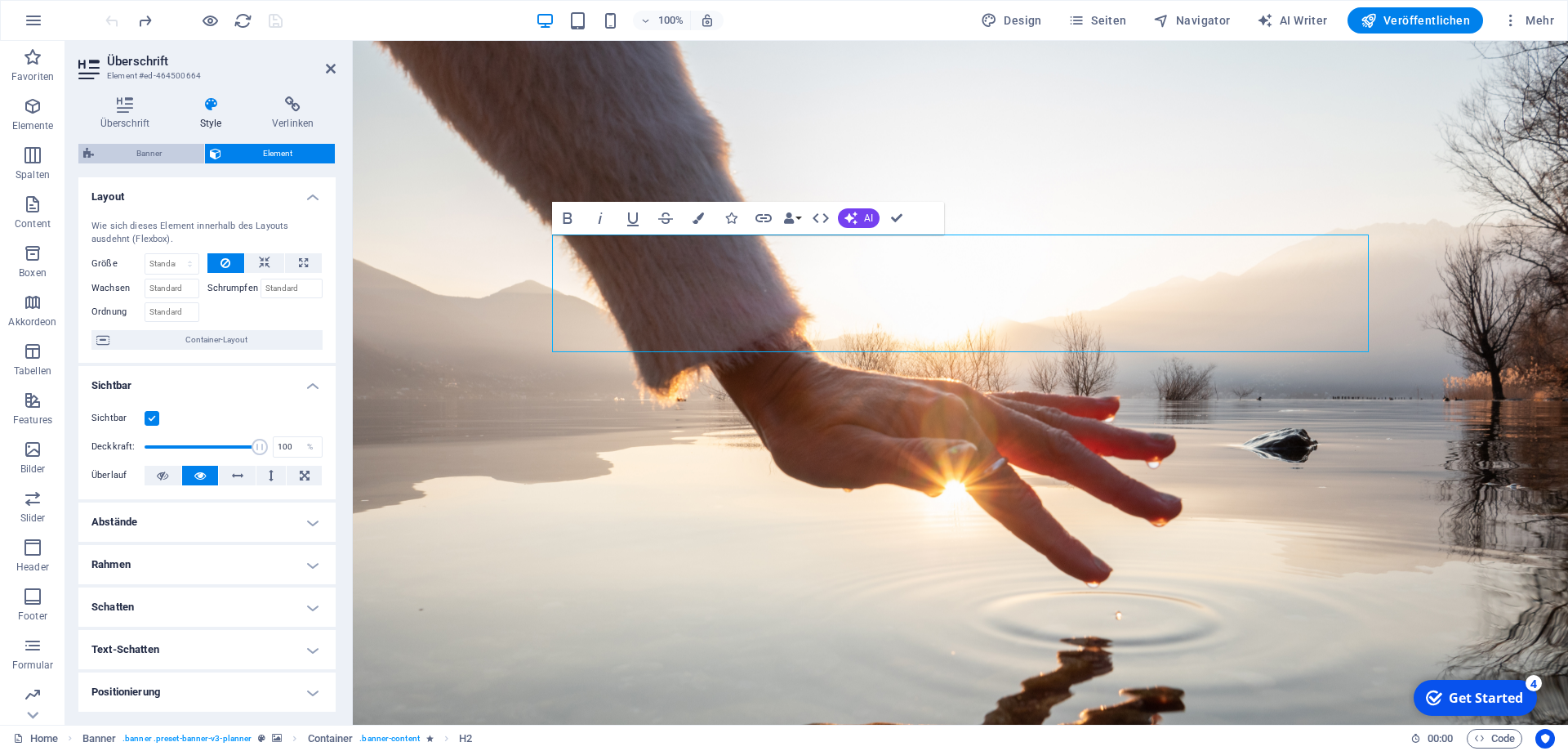
click at [142, 151] on span "Banner" at bounding box center [150, 153] width 101 height 20
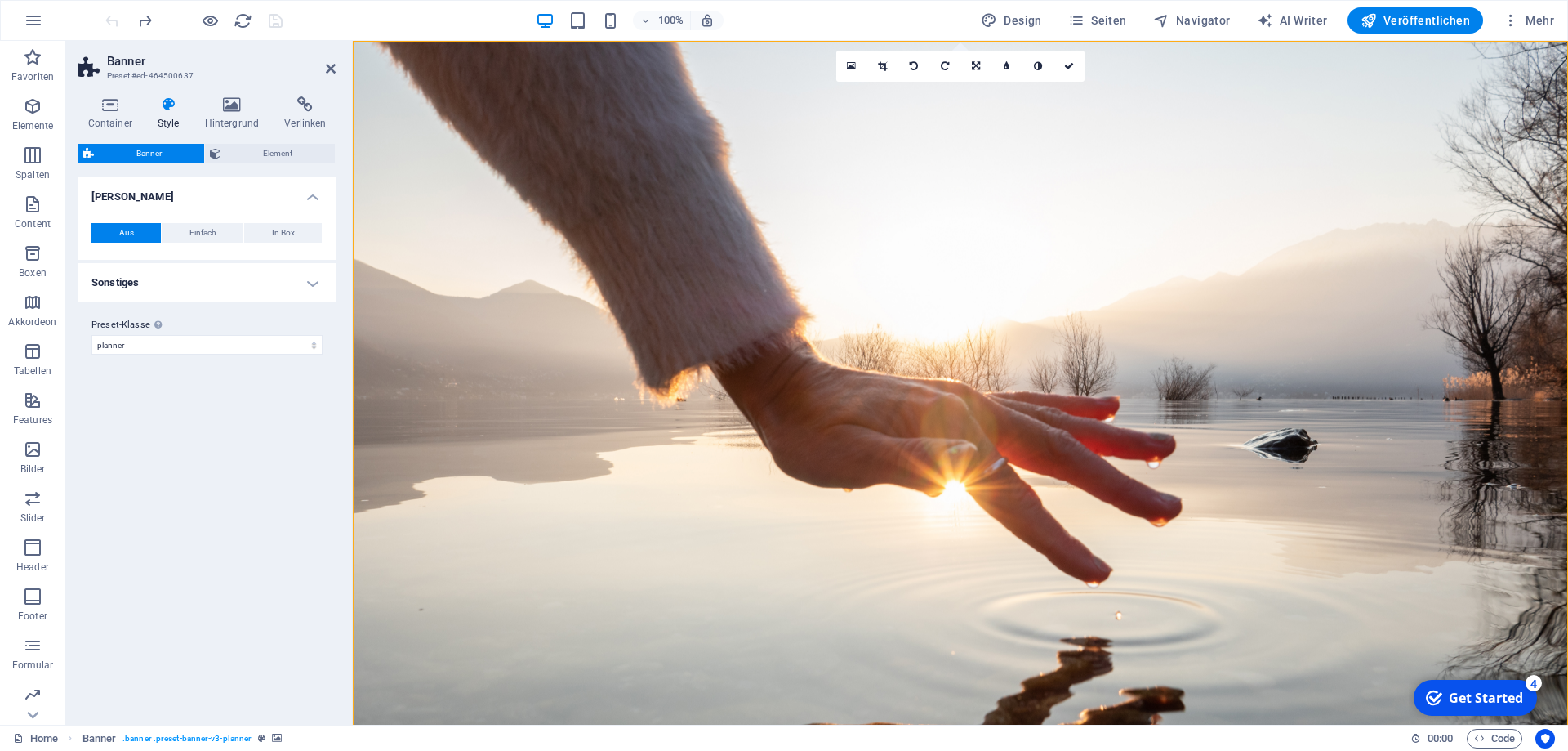
click at [168, 124] on h4 "Style" at bounding box center [171, 114] width 47 height 34
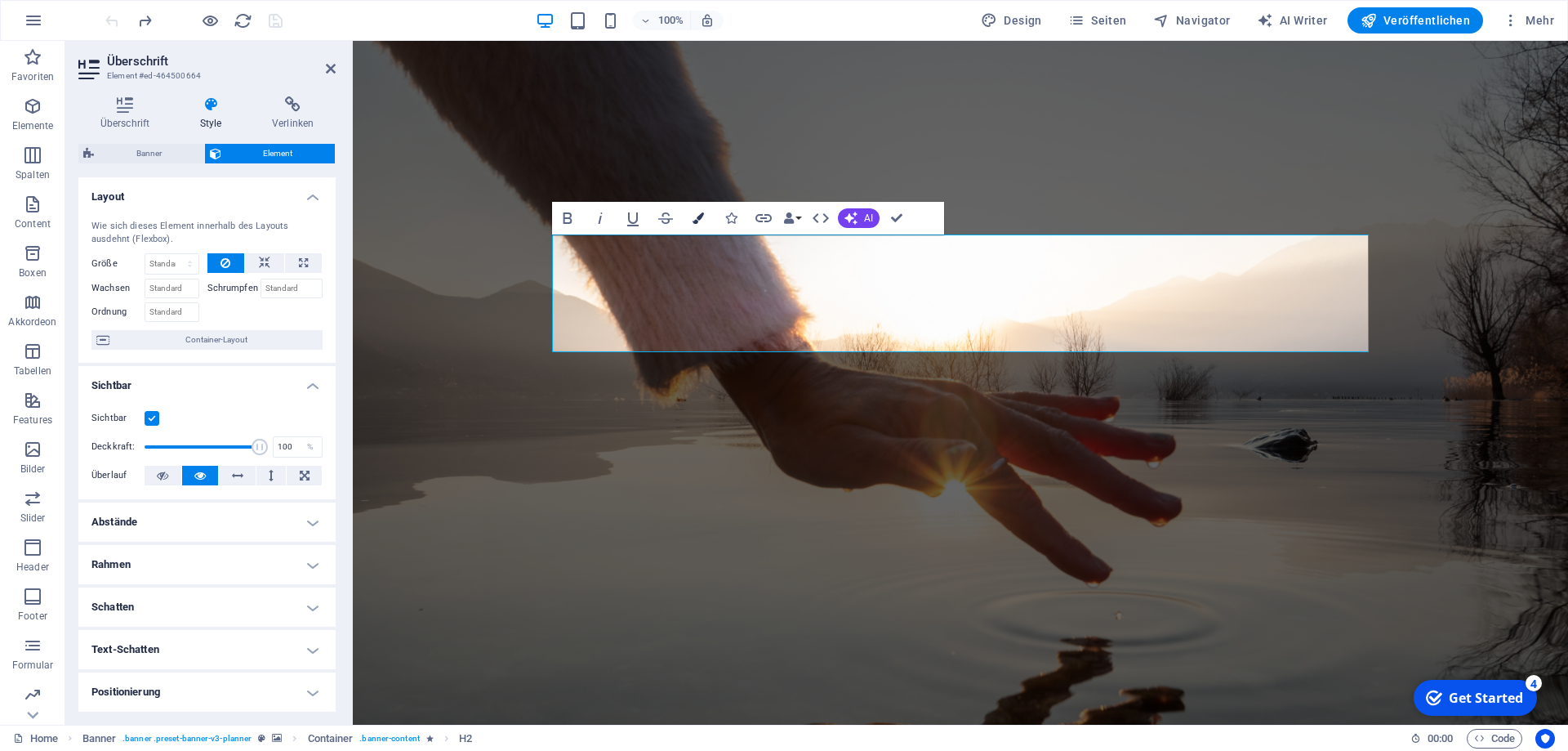
click at [693, 224] on button "Colors" at bounding box center [698, 218] width 31 height 32
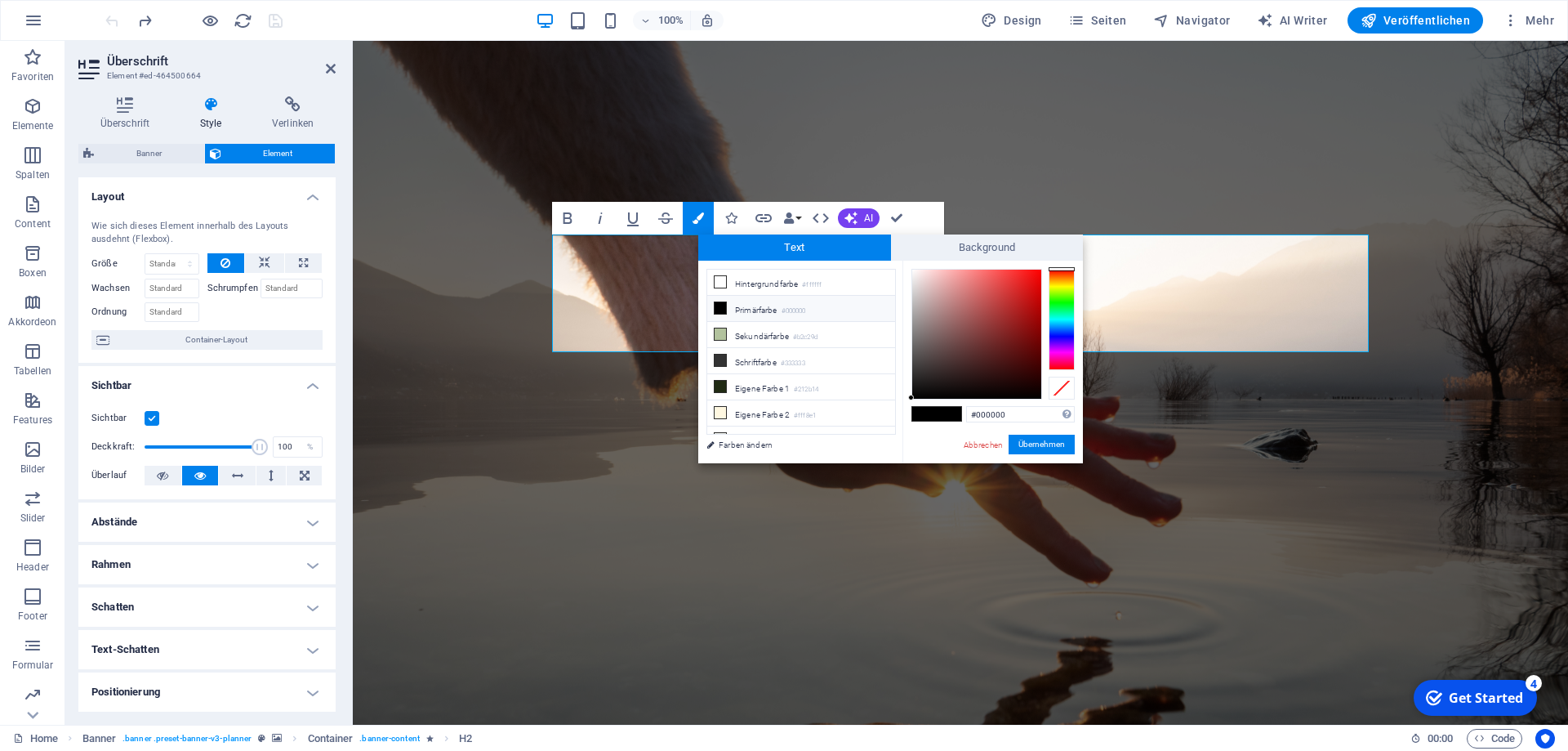
click at [267, 153] on span "Element" at bounding box center [279, 153] width 104 height 20
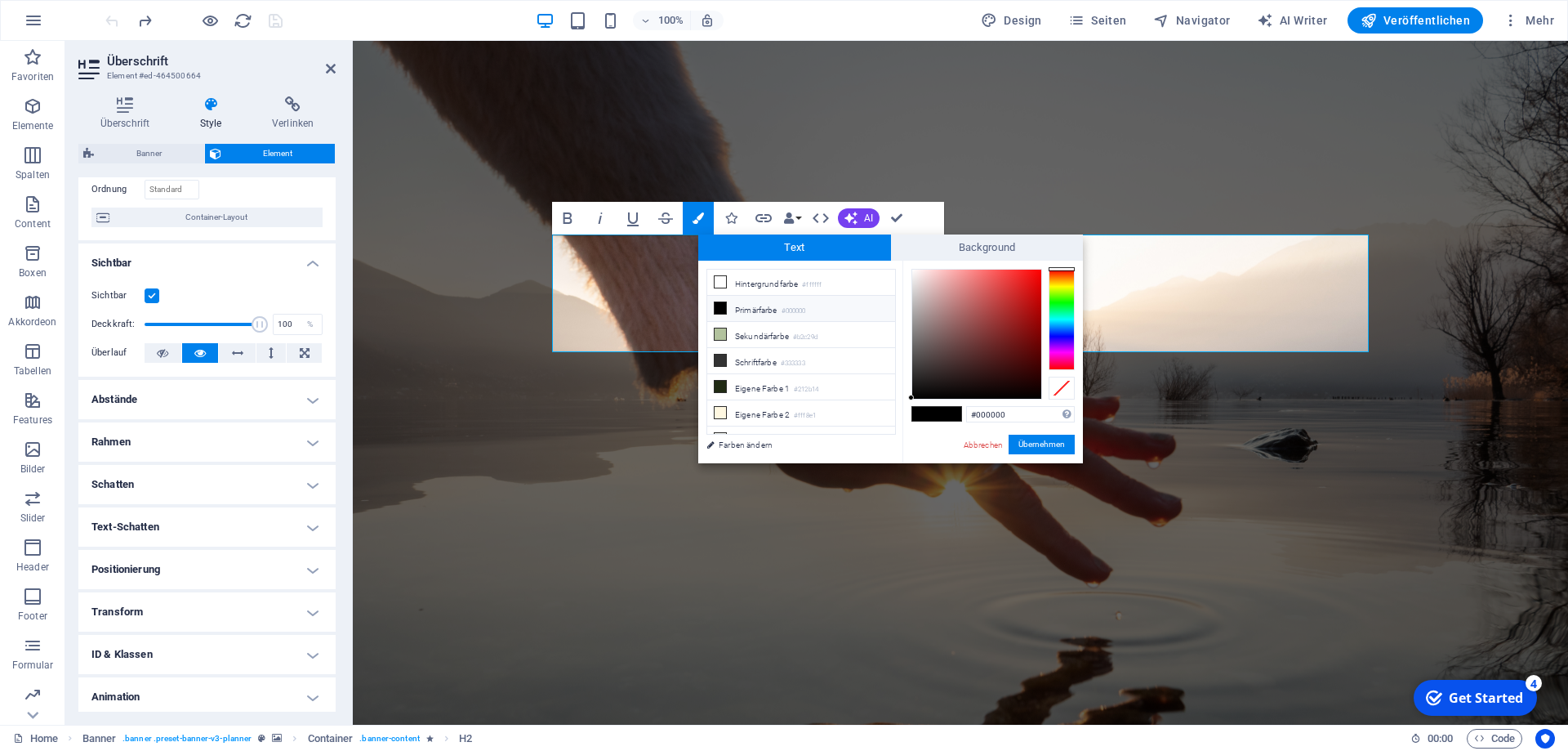
scroll to position [170, 0]
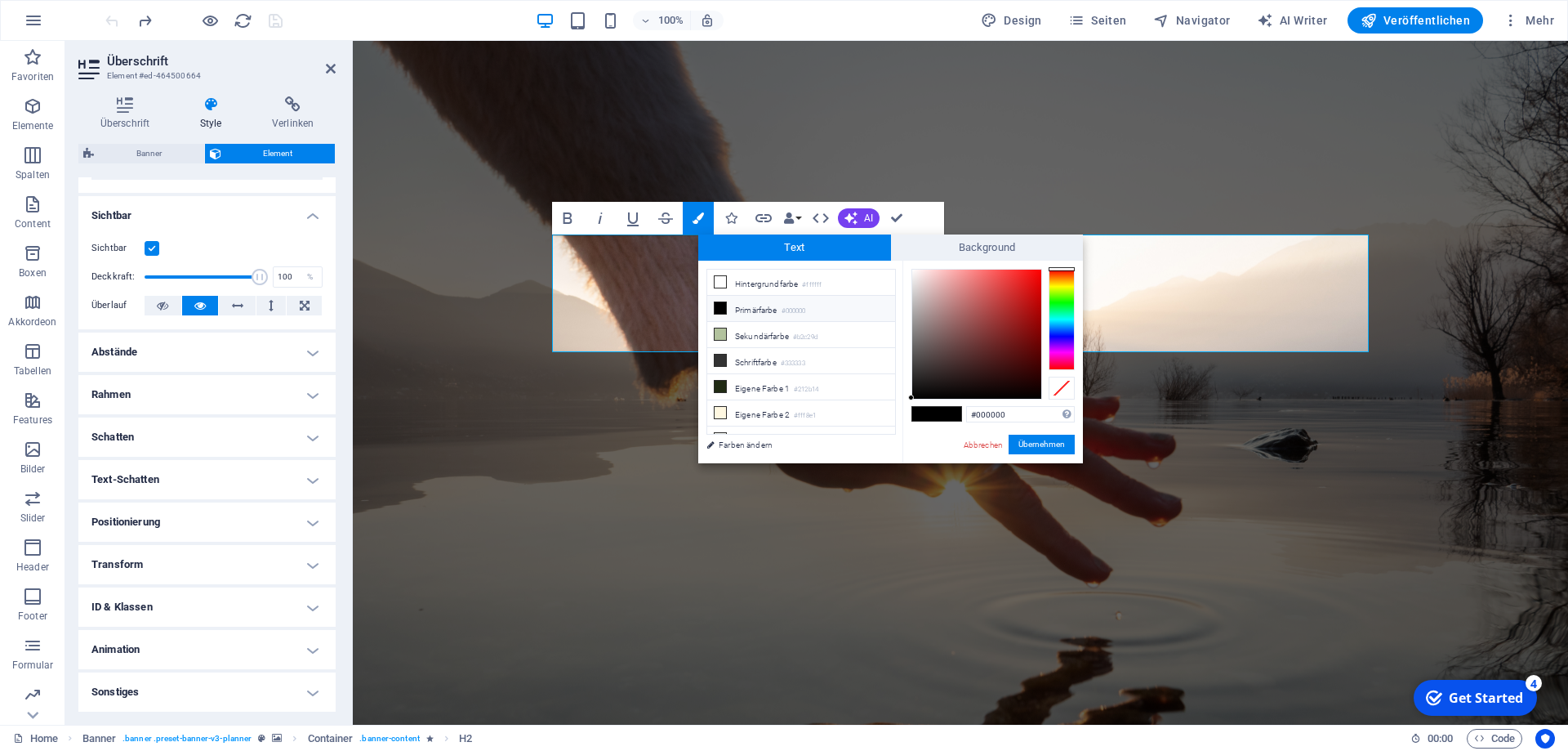
click at [306, 475] on h4 "Text-Schatten" at bounding box center [207, 479] width 257 height 39
click at [306, 475] on h4 "Text-Schatten" at bounding box center [207, 474] width 257 height 29
click at [244, 678] on h4 "Sonstiges" at bounding box center [207, 692] width 257 height 39
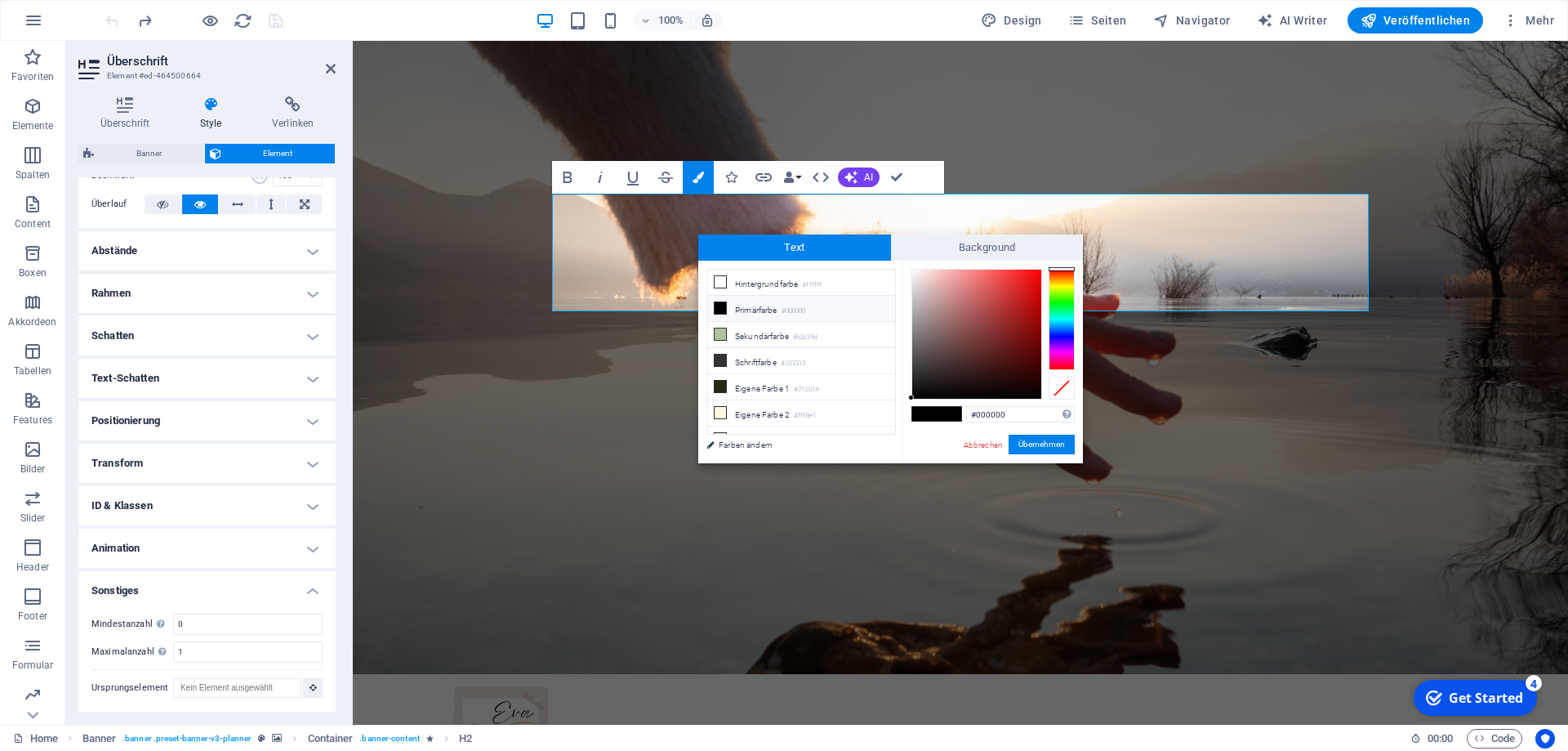
scroll to position [0, 0]
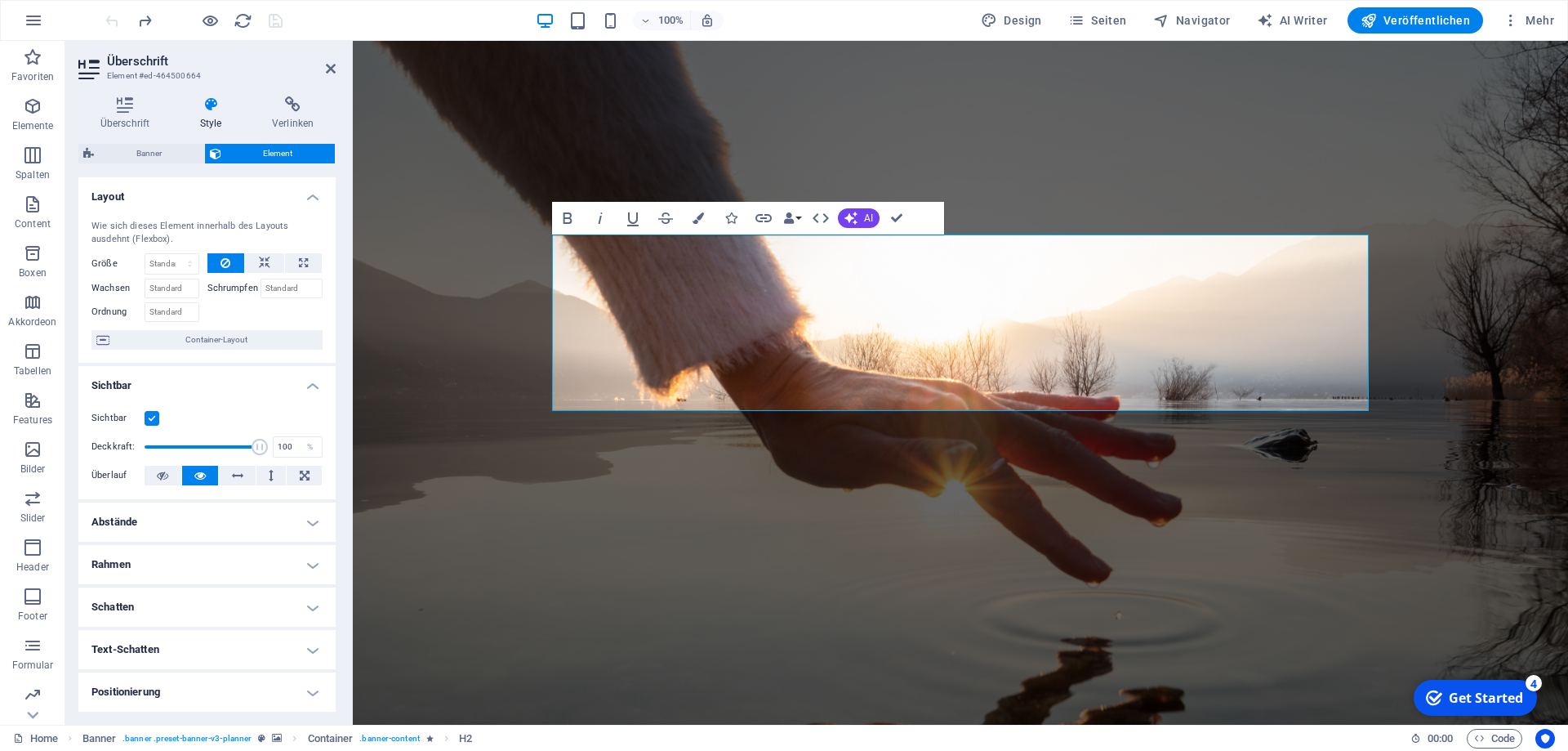
click at [1226, 536] on figure at bounding box center [960, 408] width 1215 height 735
